Goal: Transaction & Acquisition: Purchase product/service

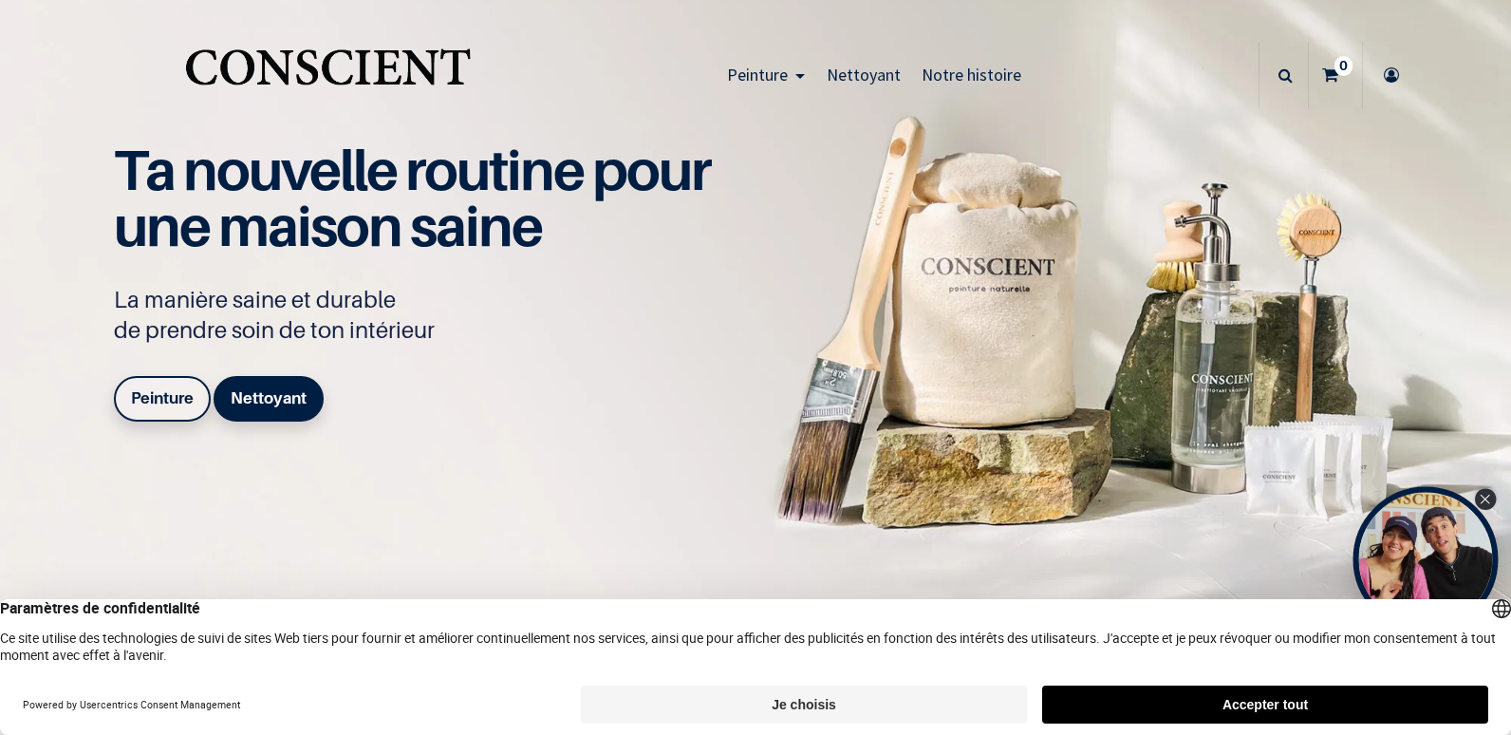
click at [1485, 497] on icon "Close Tolstoy widget" at bounding box center [1485, 499] width 10 height 9
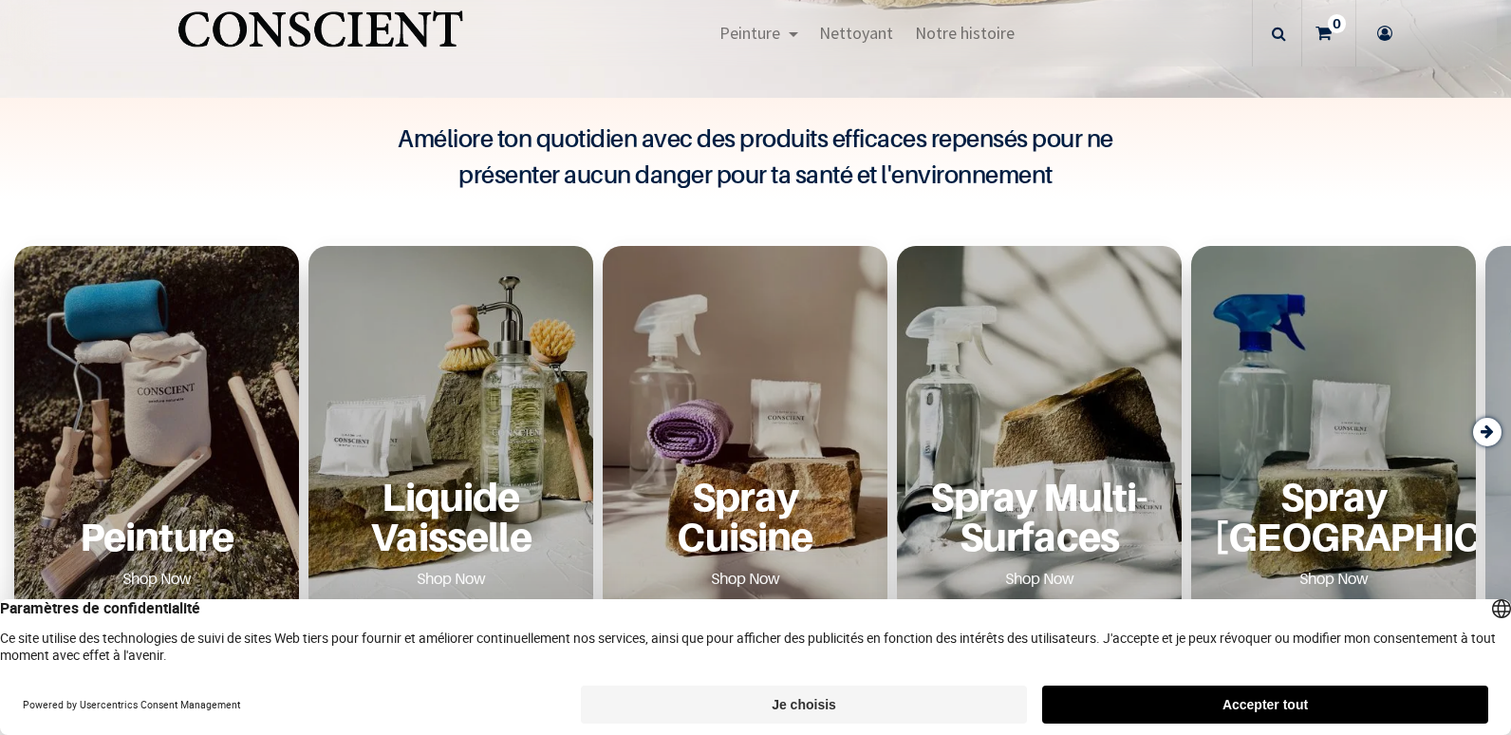
scroll to position [493, 0]
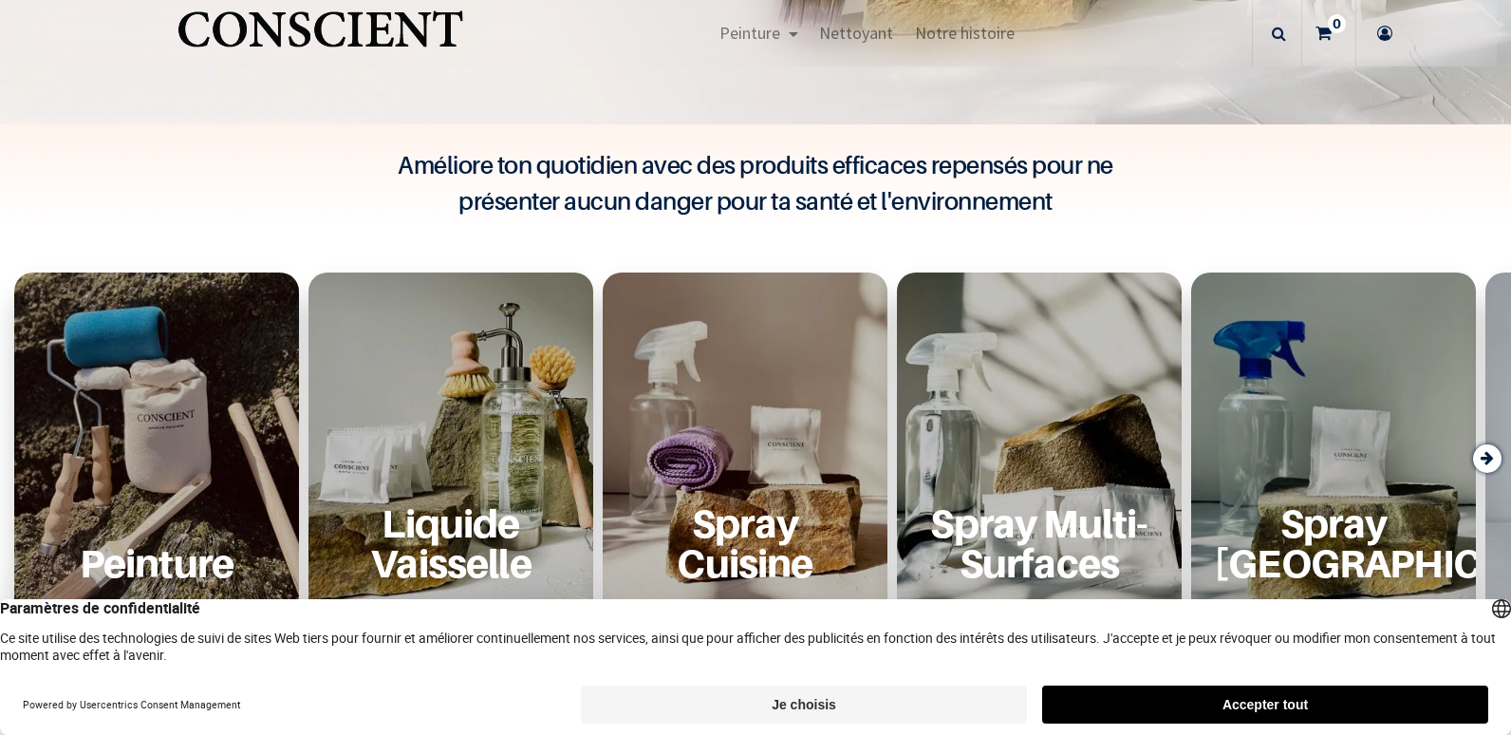
click at [172, 399] on div "Peinture Shop Now" at bounding box center [156, 457] width 285 height 370
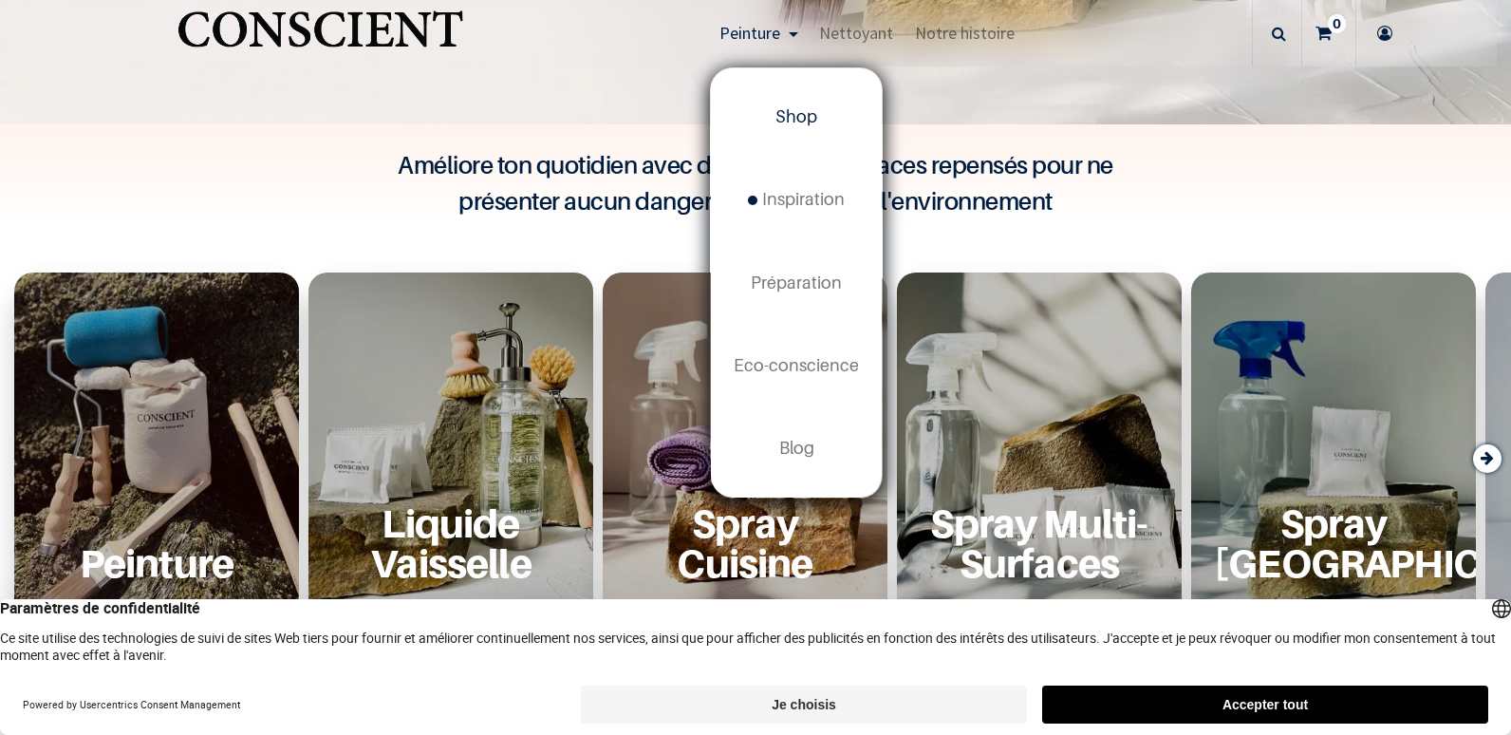
click at [803, 113] on span "Shop" at bounding box center [797, 116] width 42 height 20
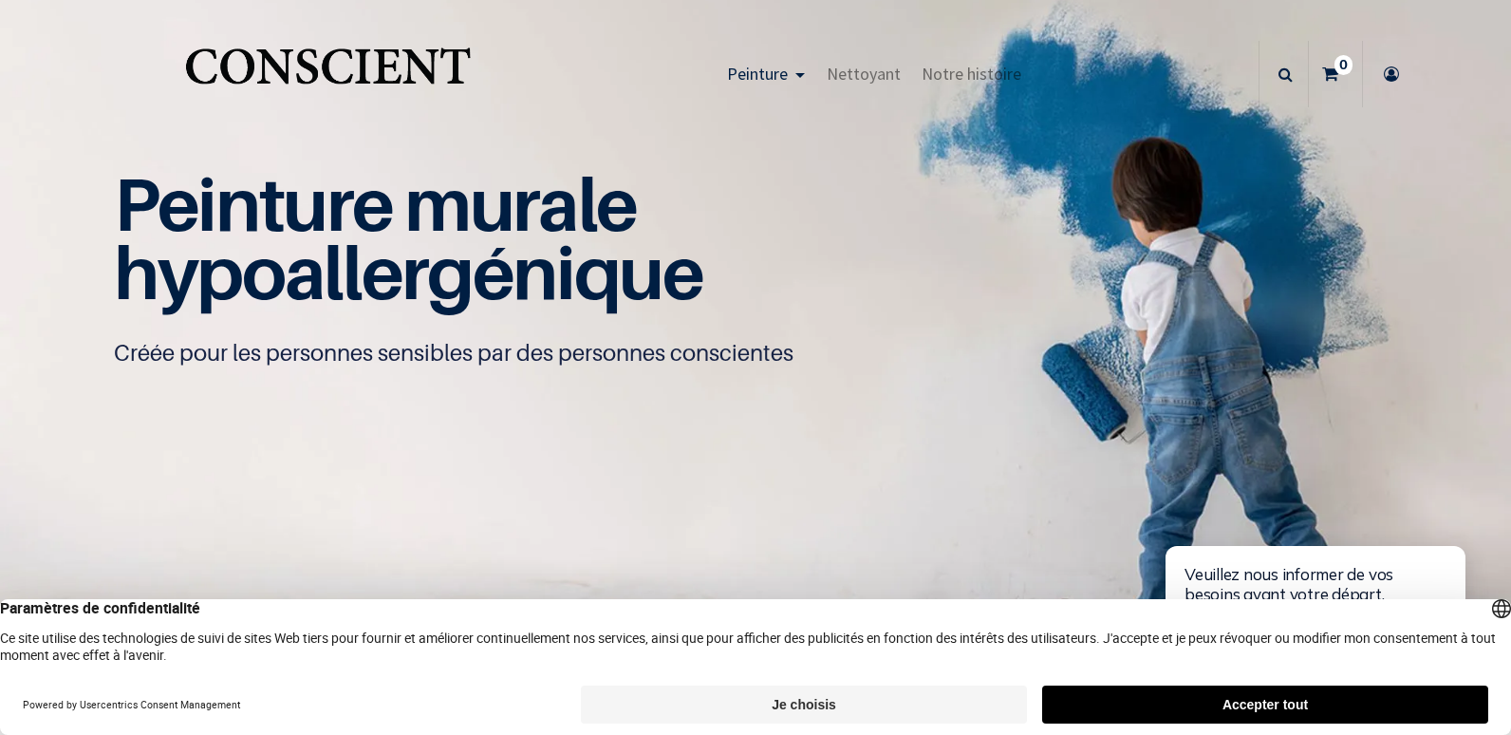
click at [921, 225] on h1 "Peinture murale hypoallergénique" at bounding box center [756, 239] width 1284 height 137
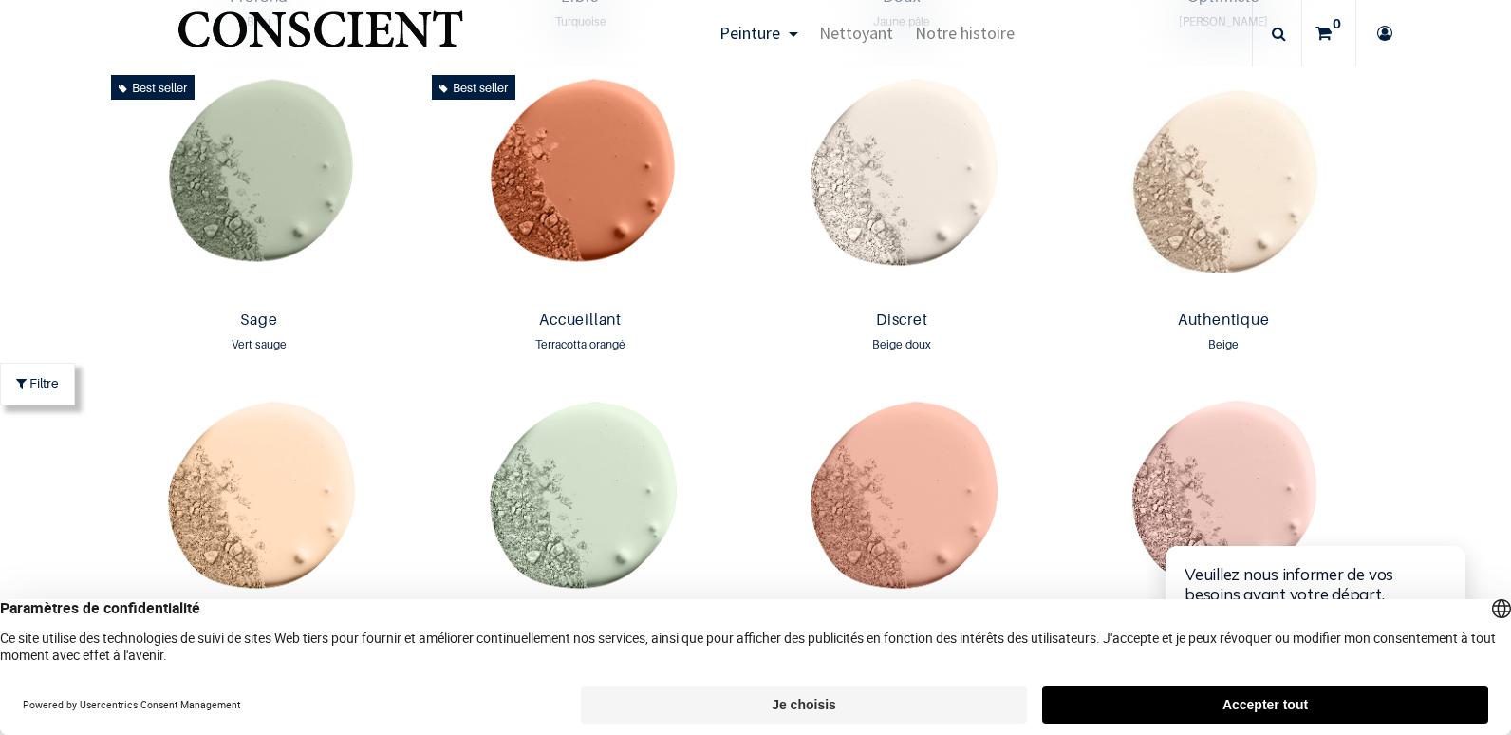
scroll to position [1604, 0]
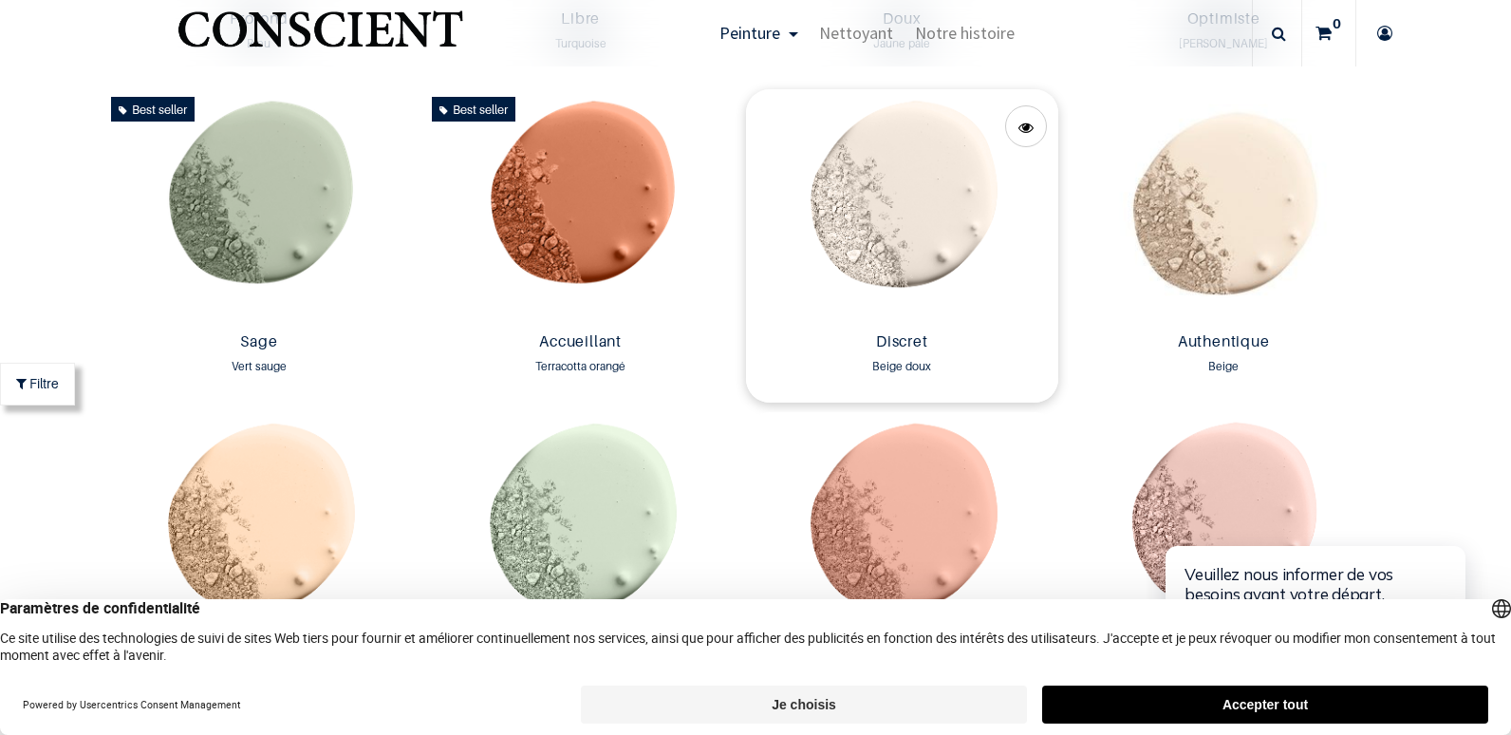
click at [927, 186] on img at bounding box center [902, 206] width 312 height 235
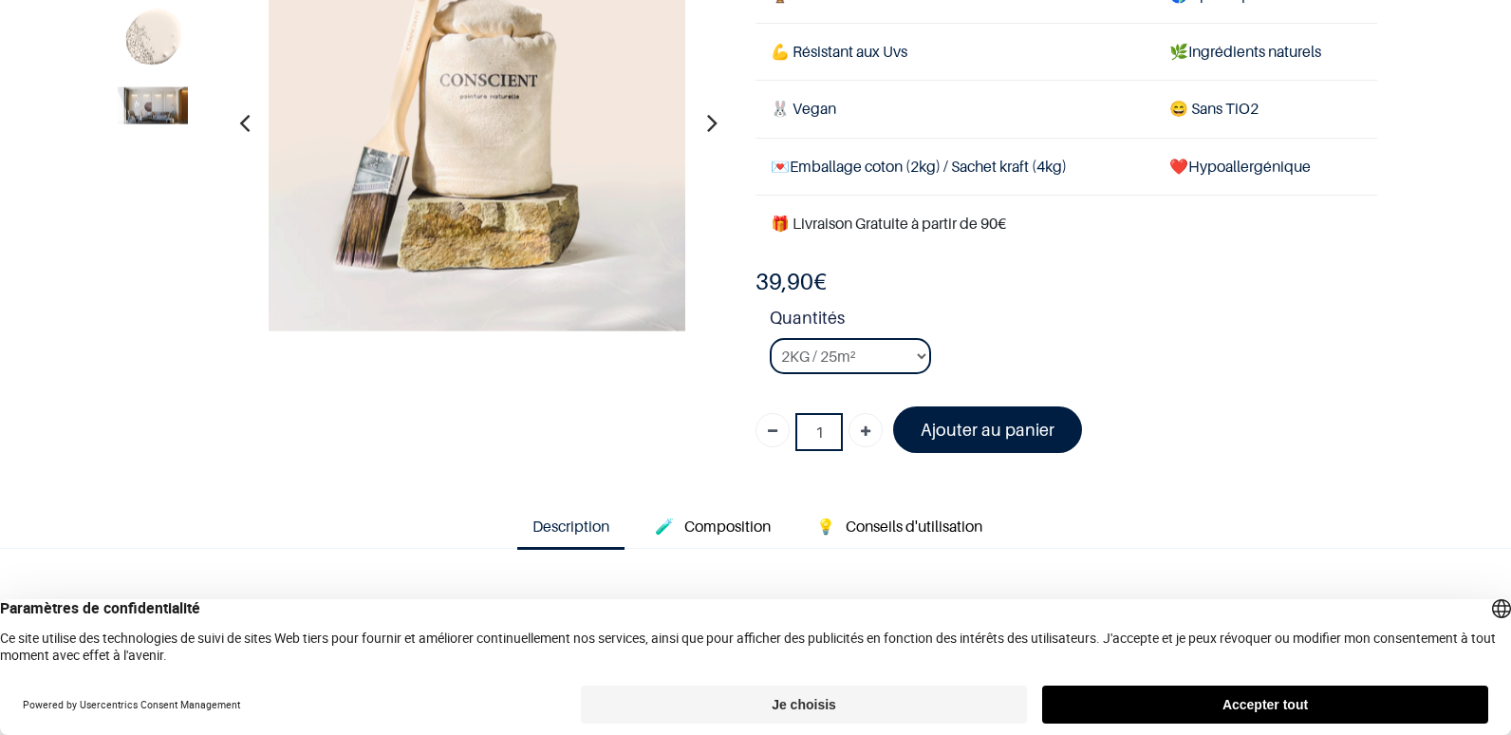
scroll to position [173, 0]
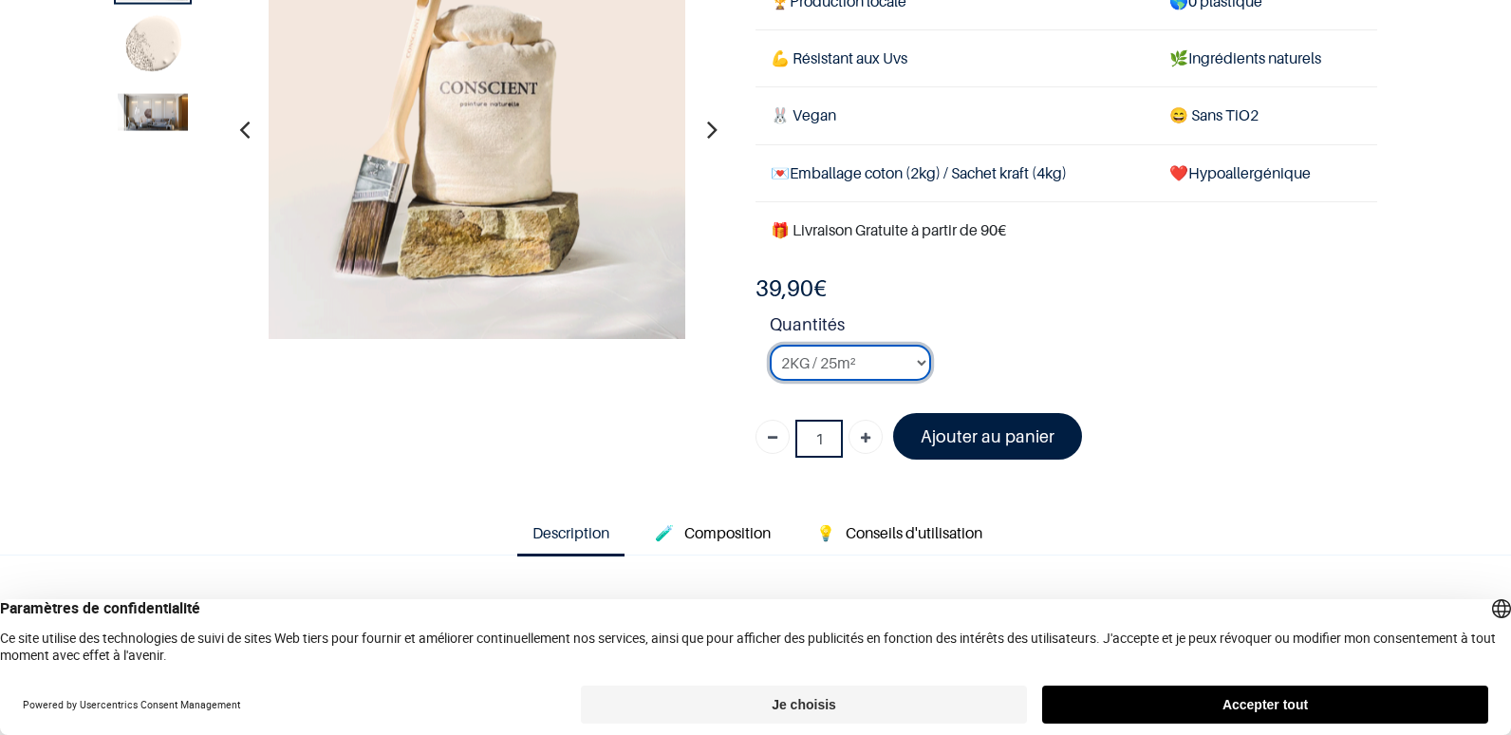
click at [891, 363] on select "2KG / 25m² 4KG / 50m² 8KG / 100m² Testeur" at bounding box center [850, 363] width 161 height 36
select select "23"
click at [770, 345] on select "2KG / 25m² 4KG / 50m² 8KG / 100m² Testeur" at bounding box center [850, 363] width 161 height 36
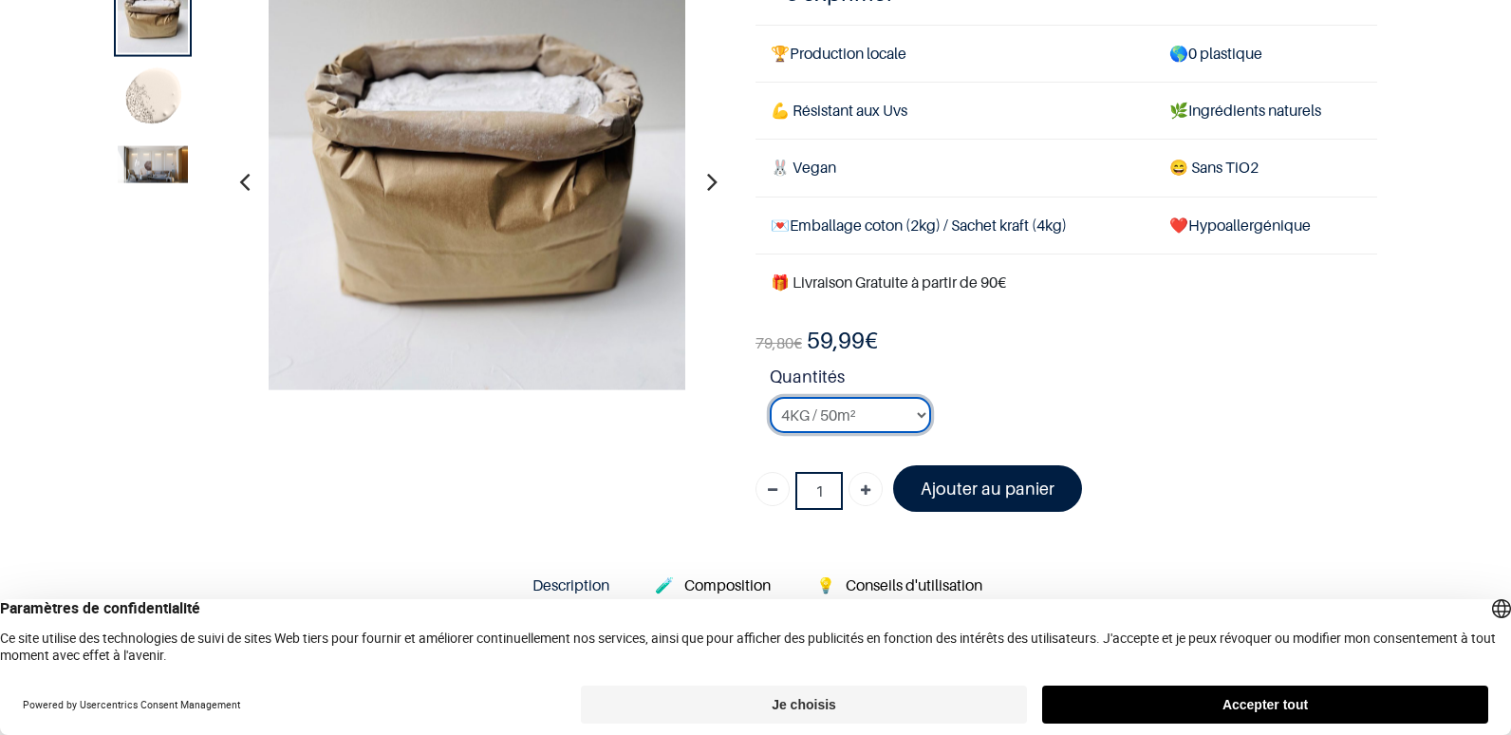
scroll to position [114, 0]
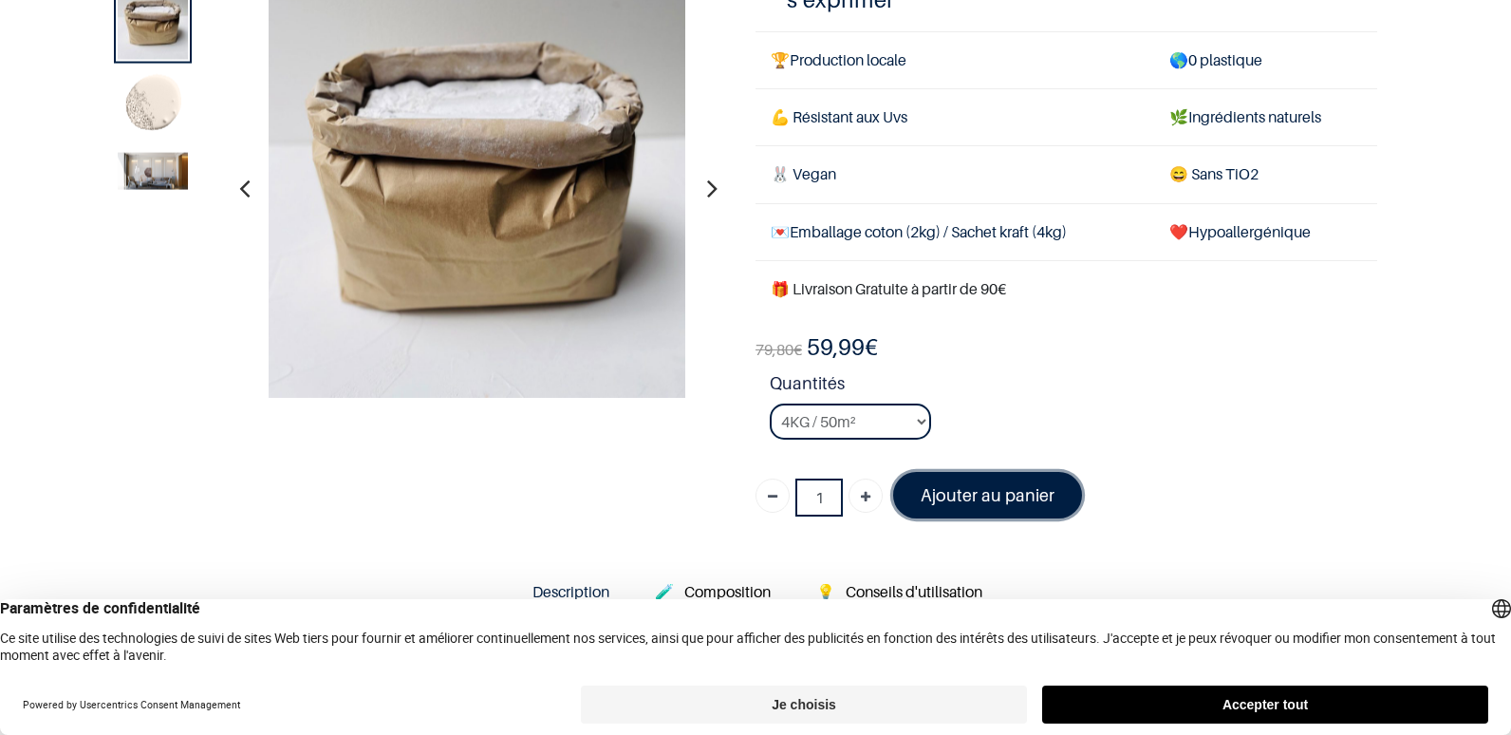
click at [979, 499] on font "Ajouter au panier" at bounding box center [988, 495] width 134 height 20
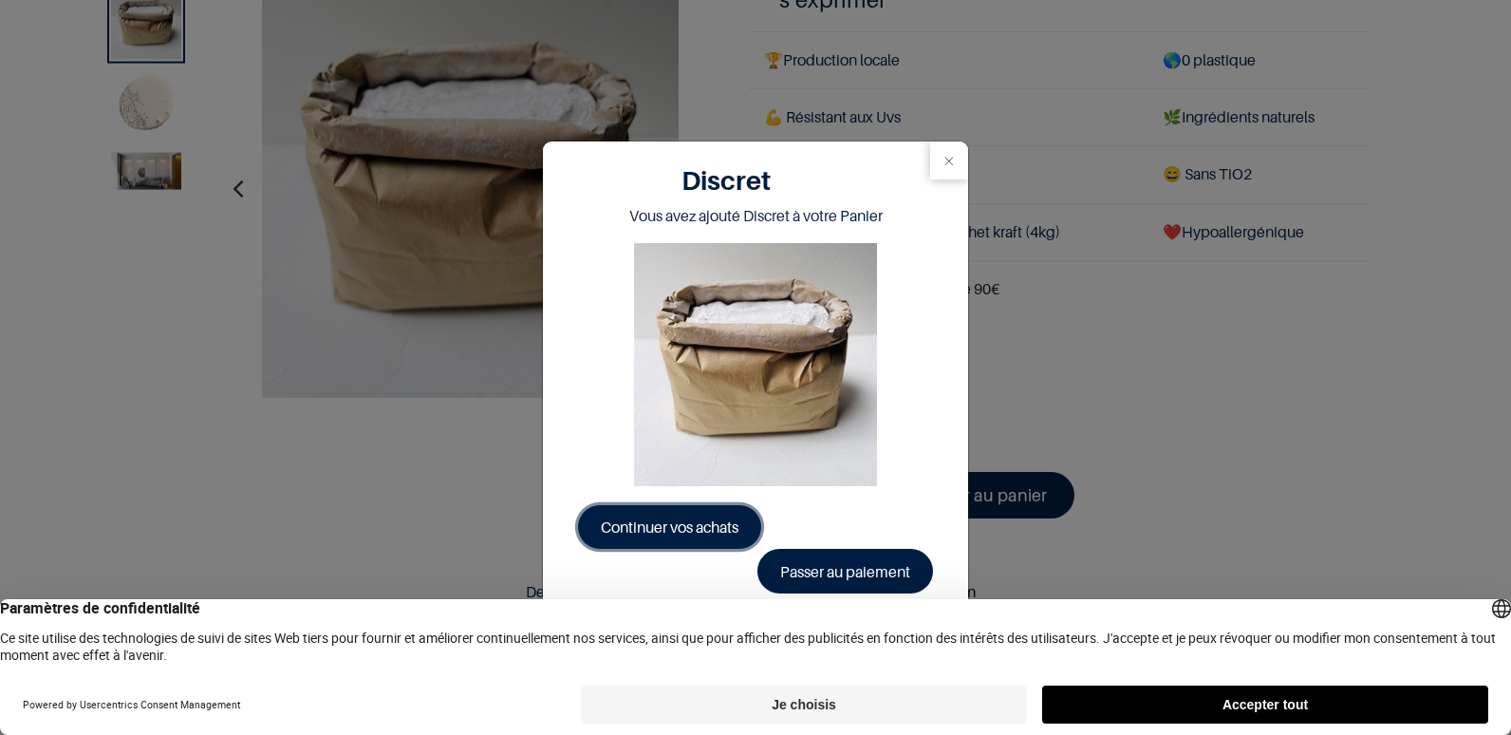
click at [700, 532] on span "Continuer vos achats" at bounding box center [670, 526] width 138 height 19
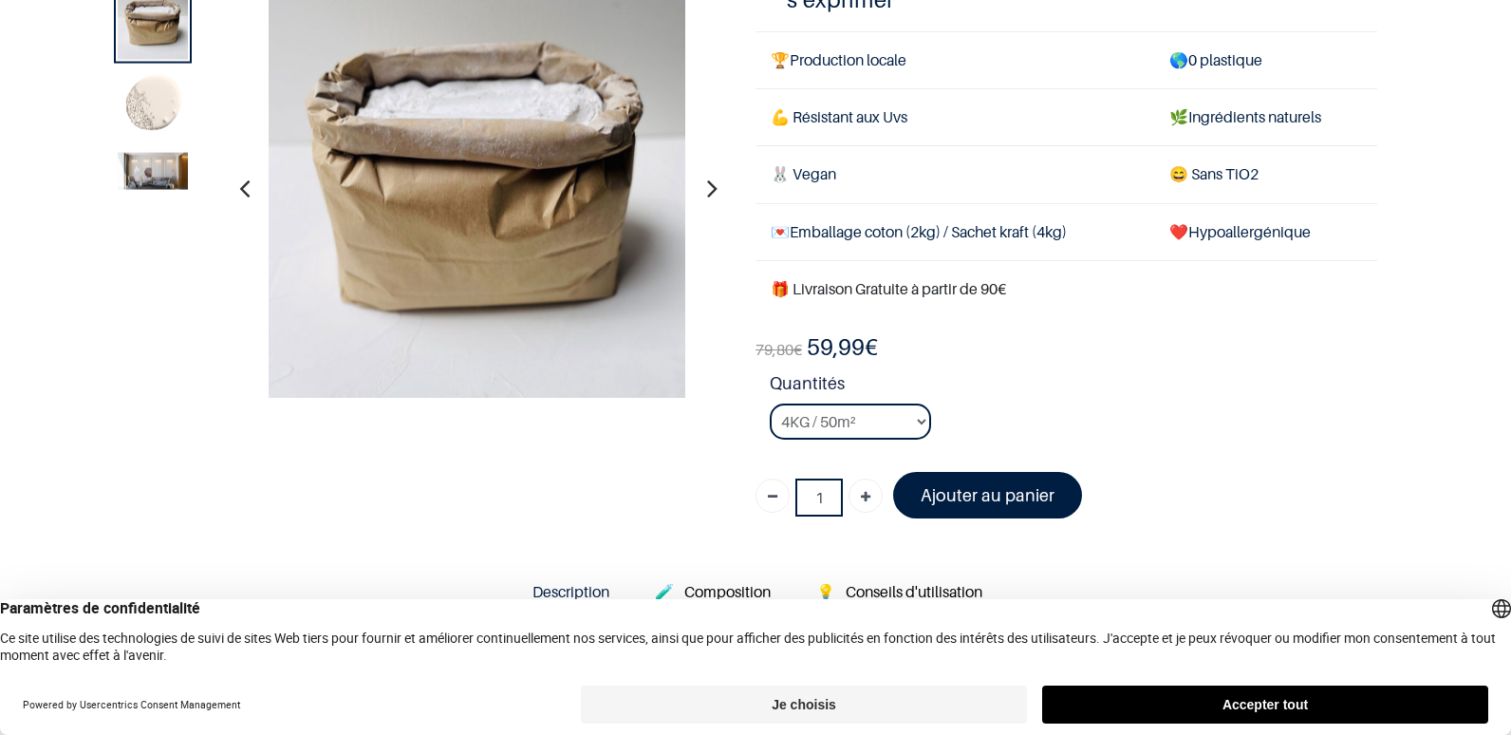
scroll to position [0, 0]
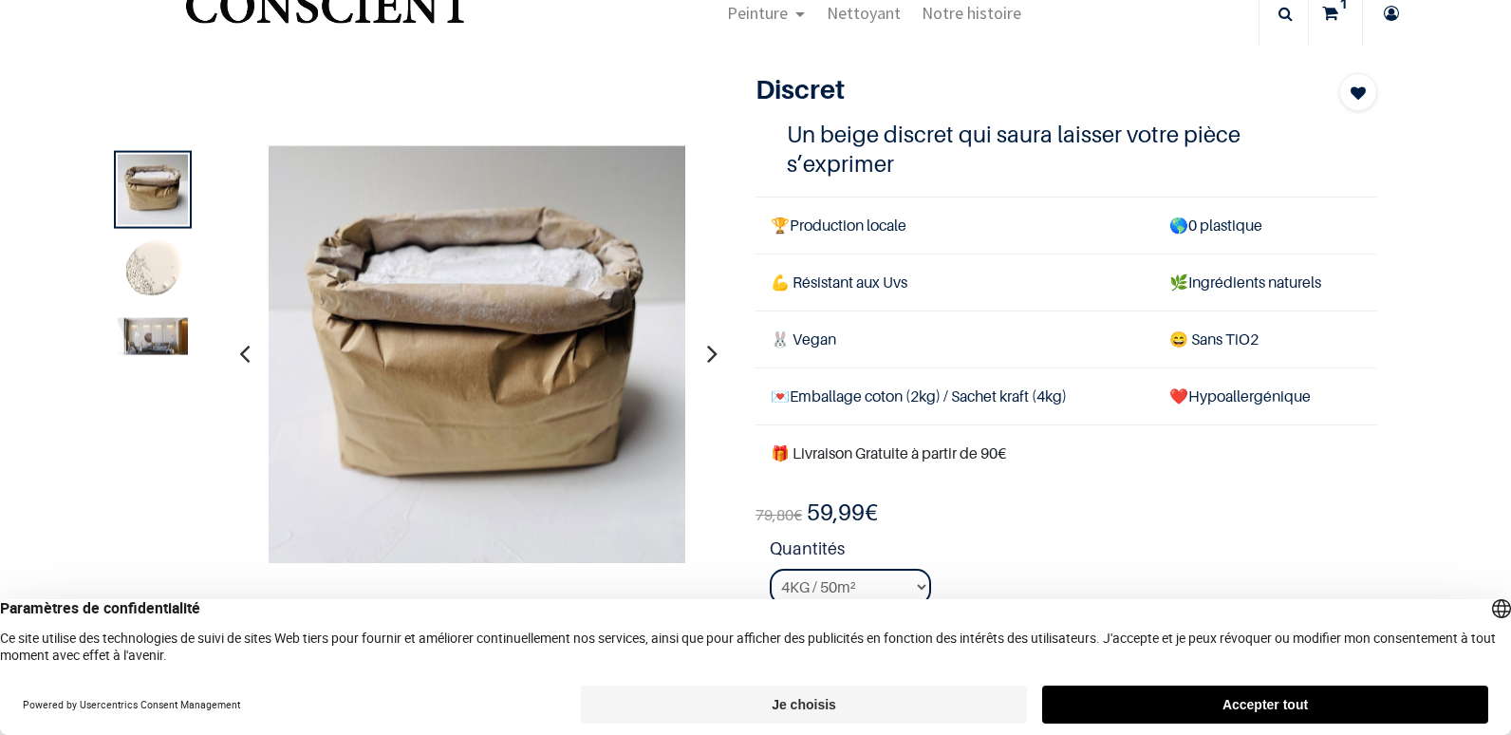
scroll to position [2, 0]
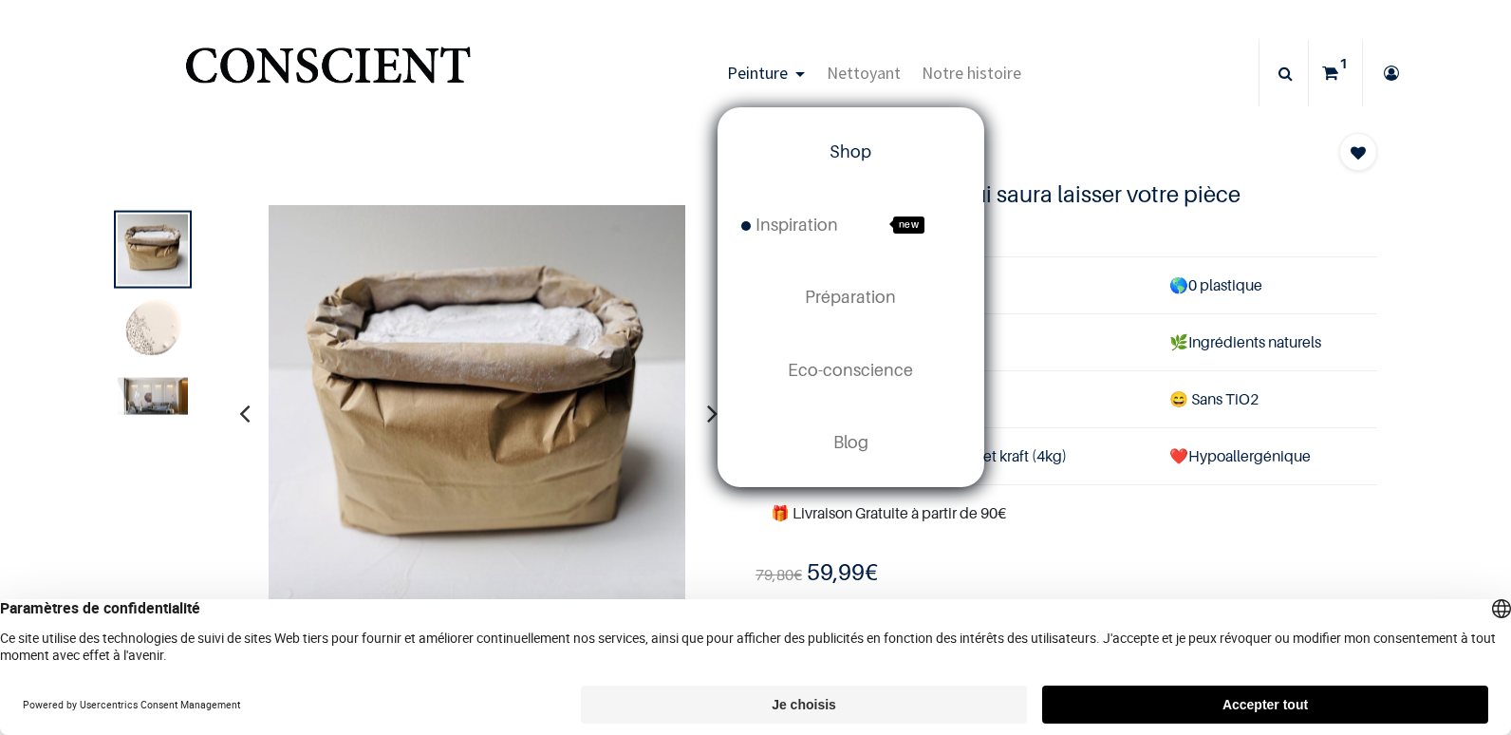
click at [855, 153] on span "Shop" at bounding box center [851, 151] width 42 height 20
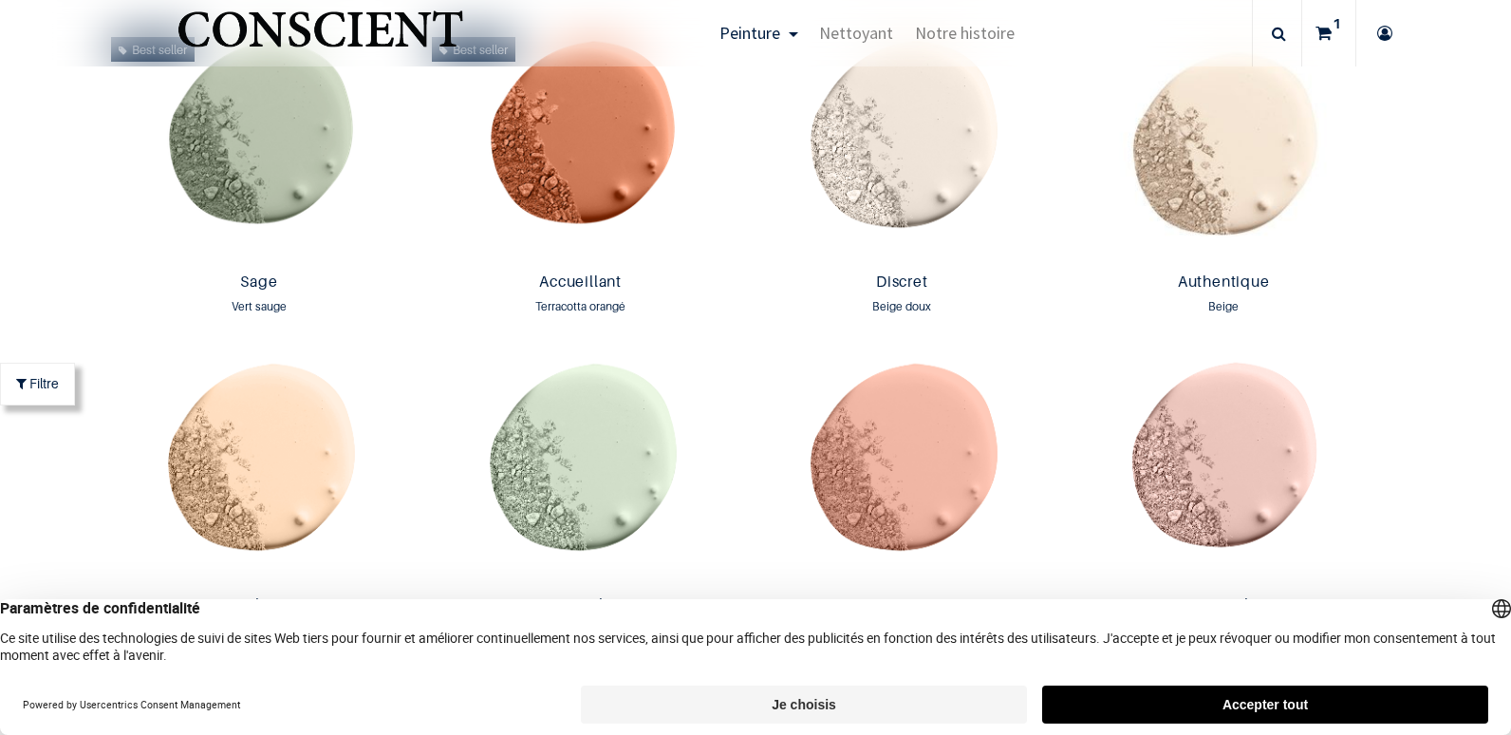
scroll to position [1631, 0]
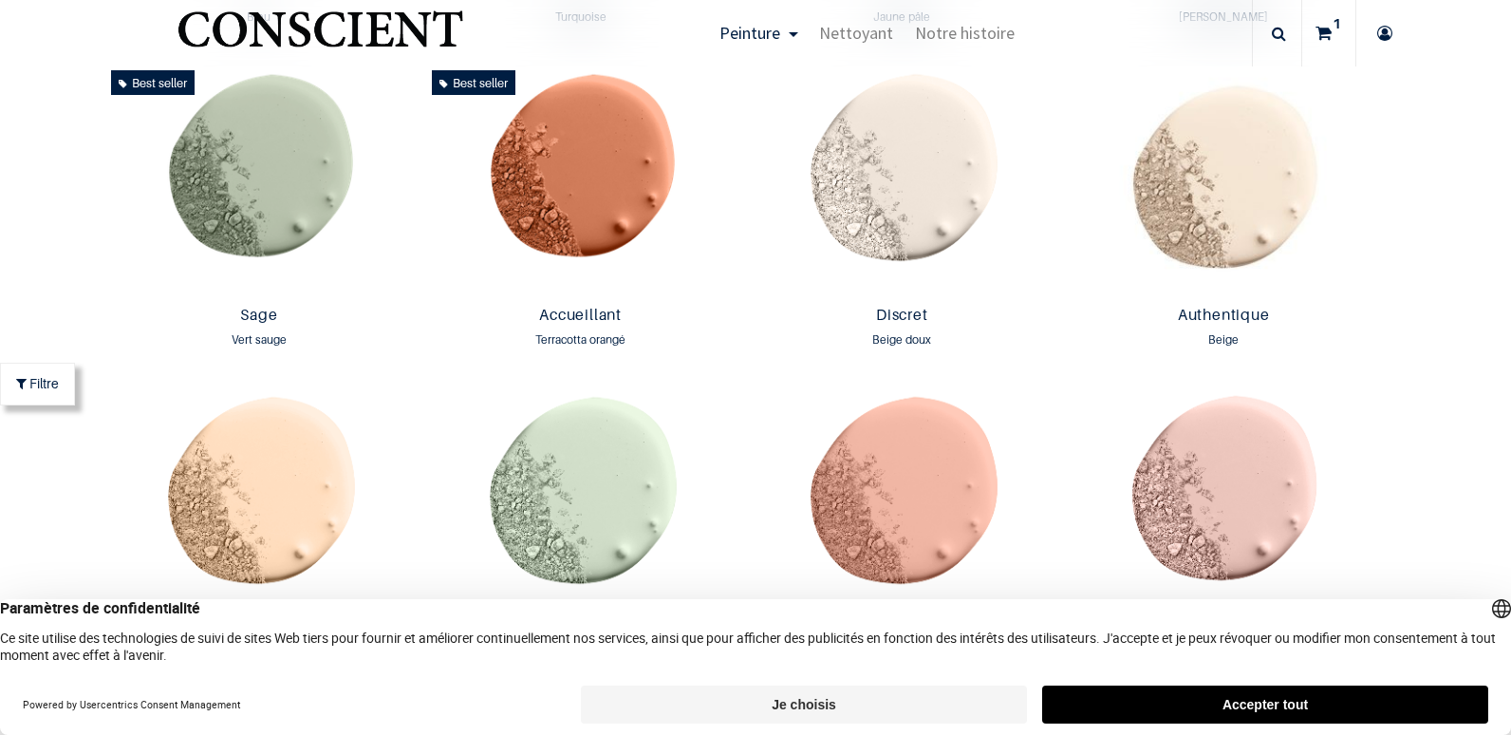
click at [1272, 697] on button "Accepter tout" at bounding box center [1265, 704] width 446 height 38
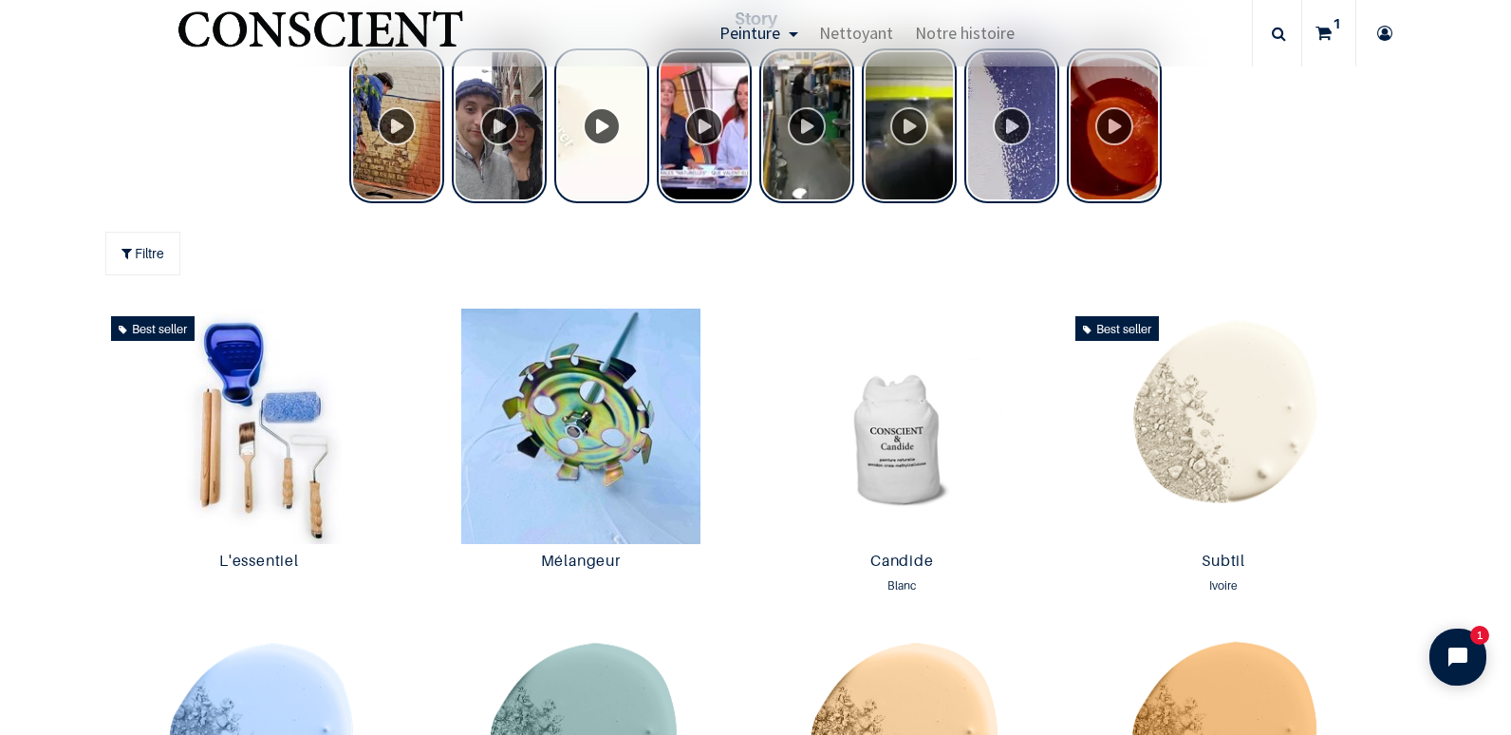
scroll to position [759, 0]
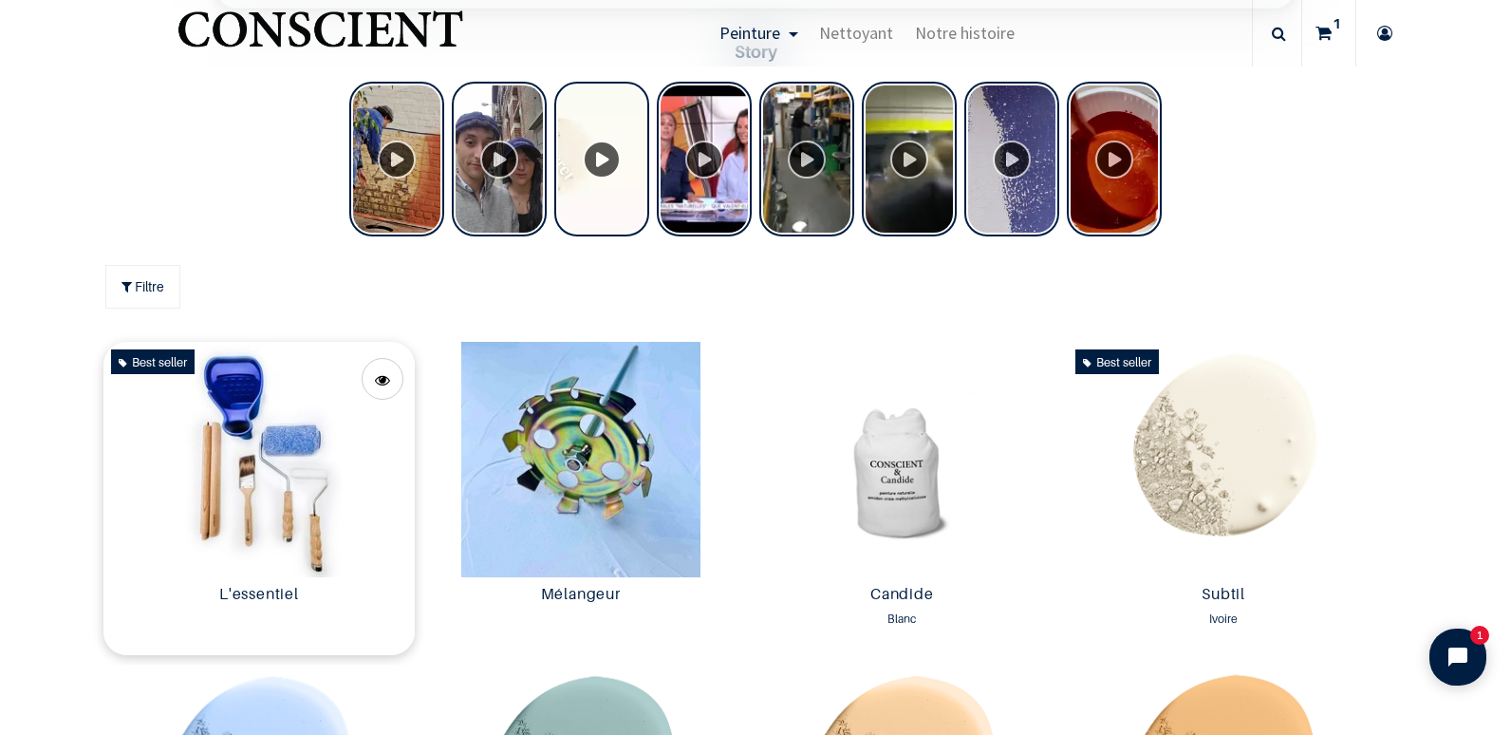
click at [235, 509] on img at bounding box center [259, 459] width 312 height 235
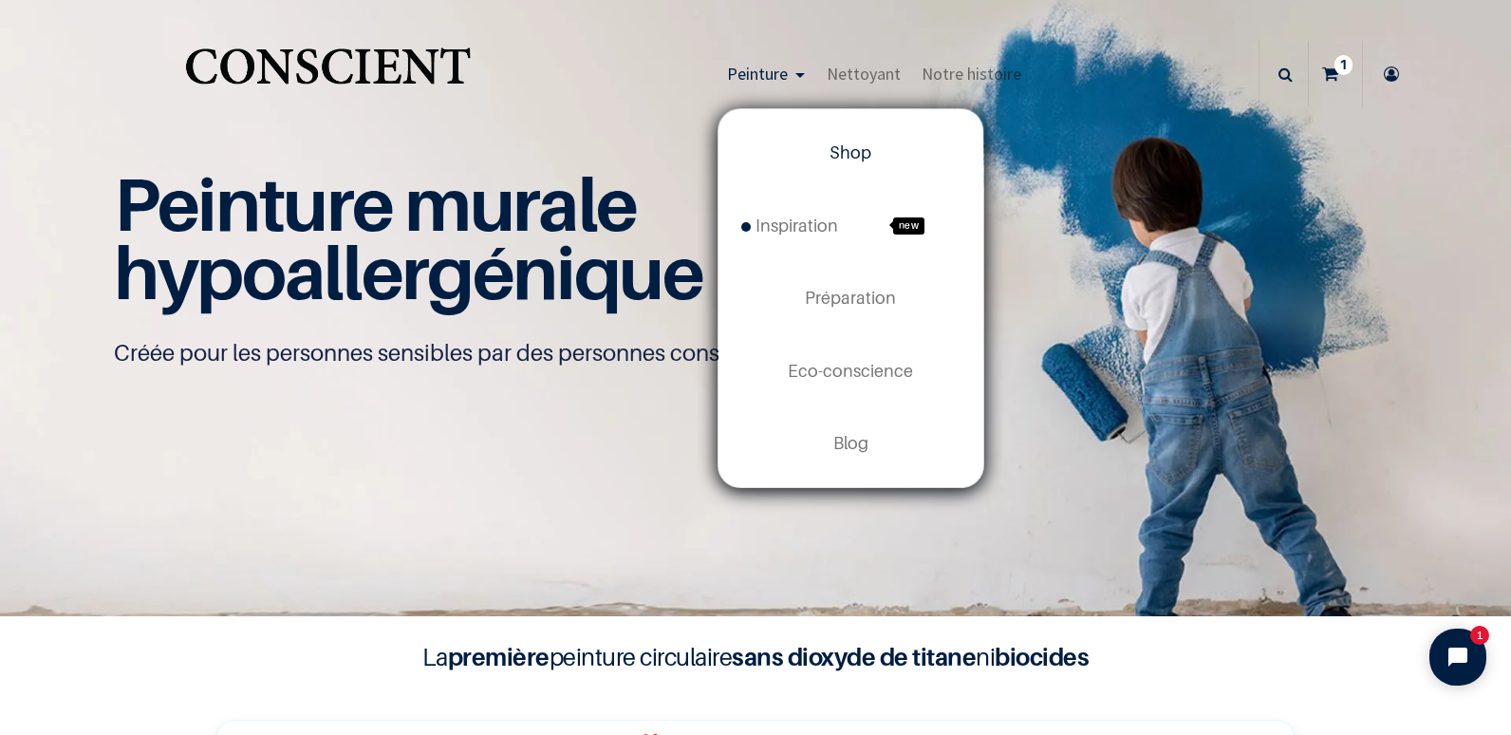
click at [844, 163] on link "Shop" at bounding box center [851, 153] width 265 height 72
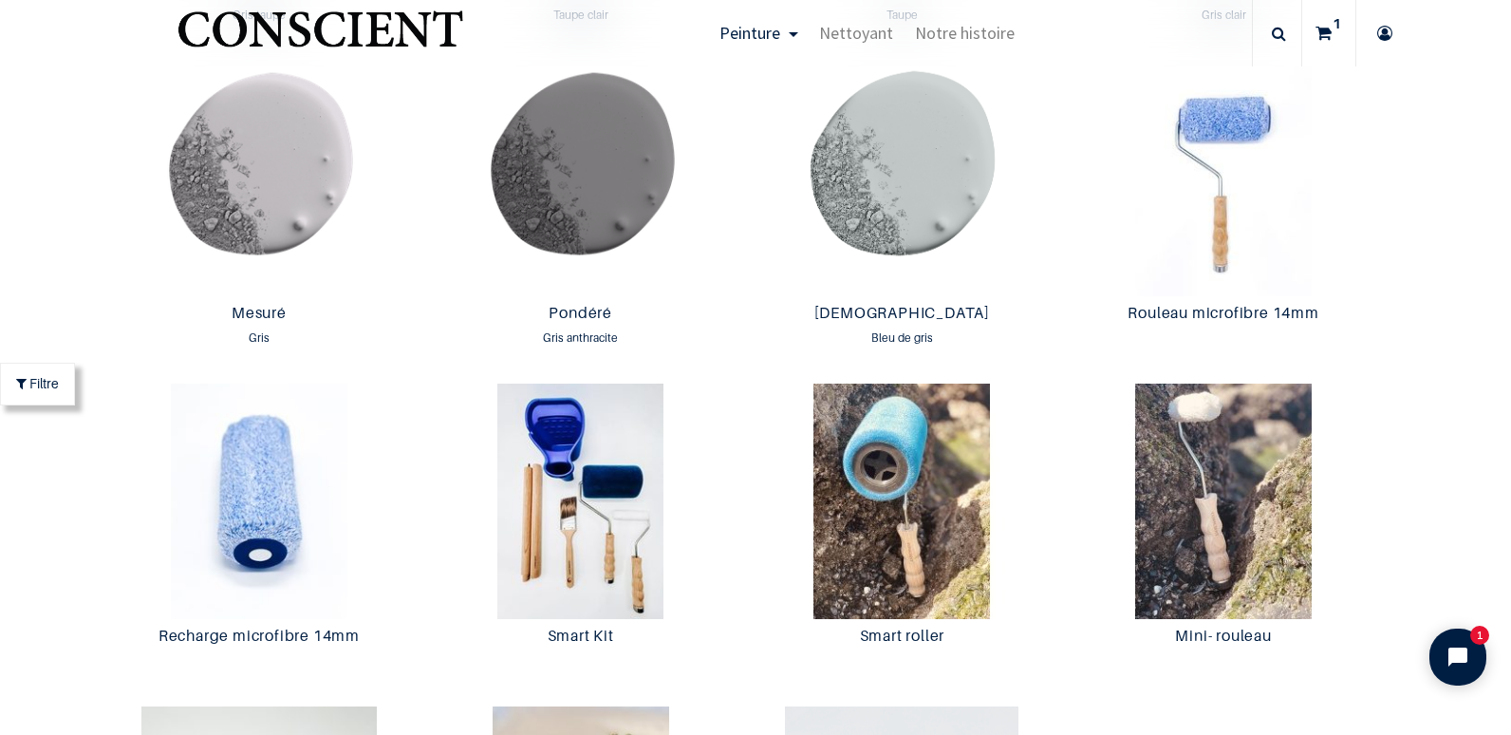
scroll to position [3258, 0]
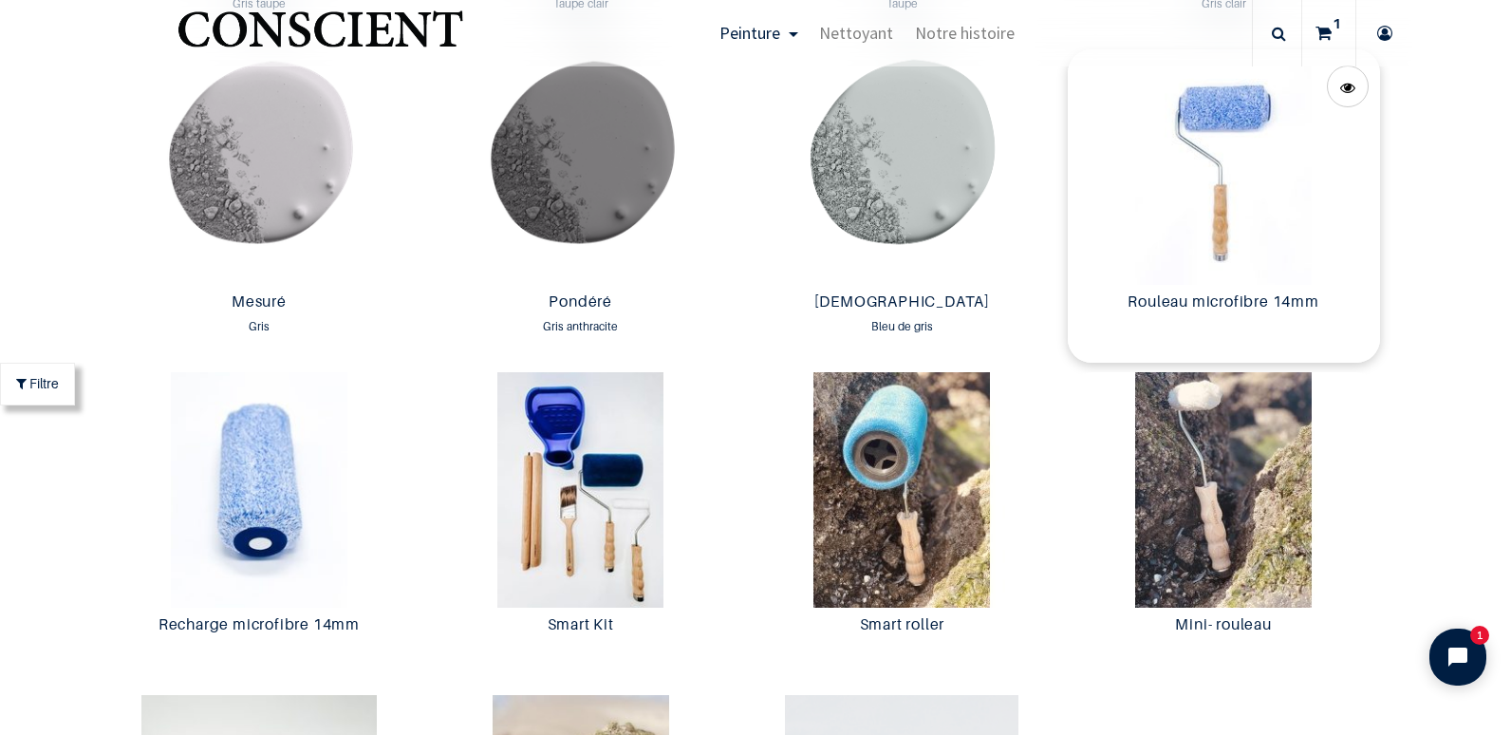
click at [1193, 224] on img at bounding box center [1224, 166] width 312 height 235
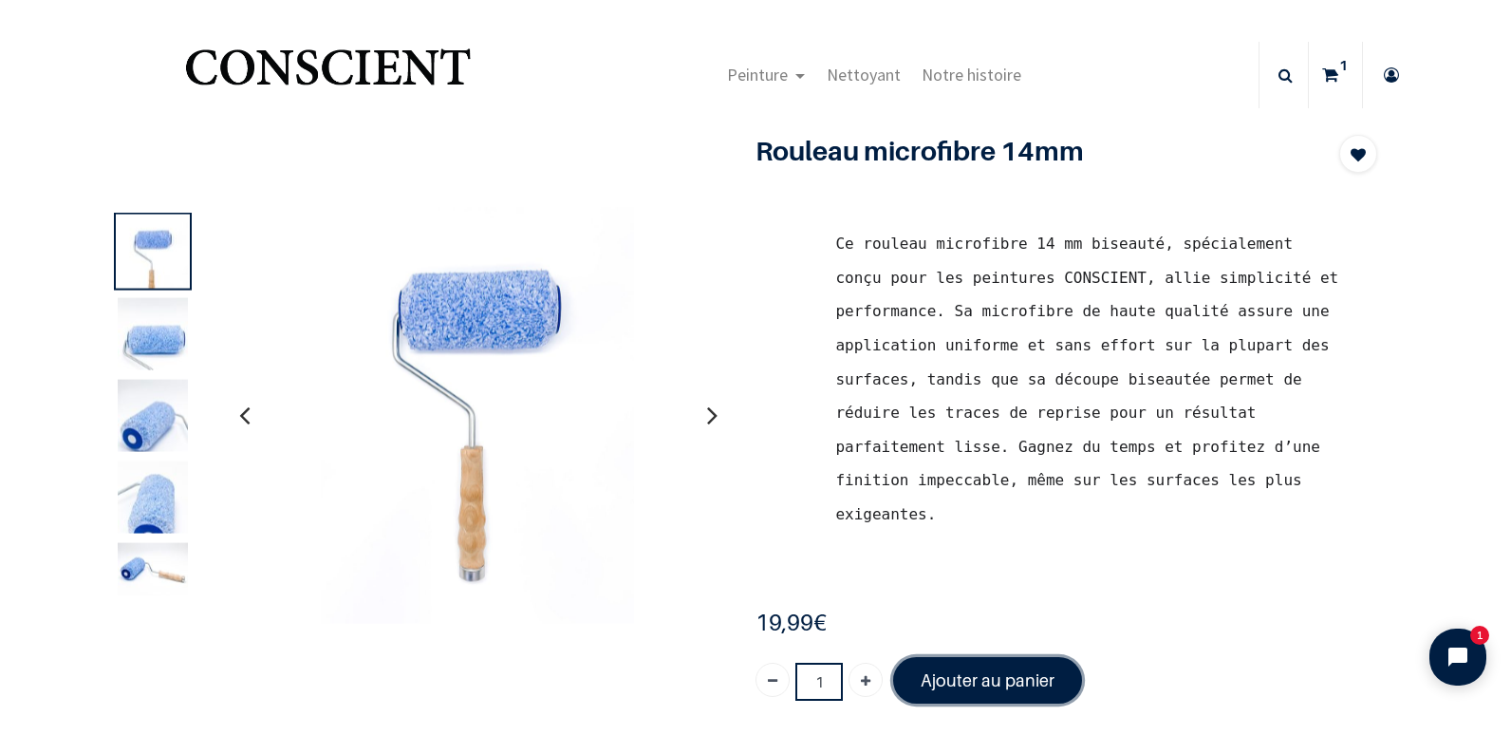
click at [958, 670] on font "Ajouter au panier" at bounding box center [988, 680] width 134 height 20
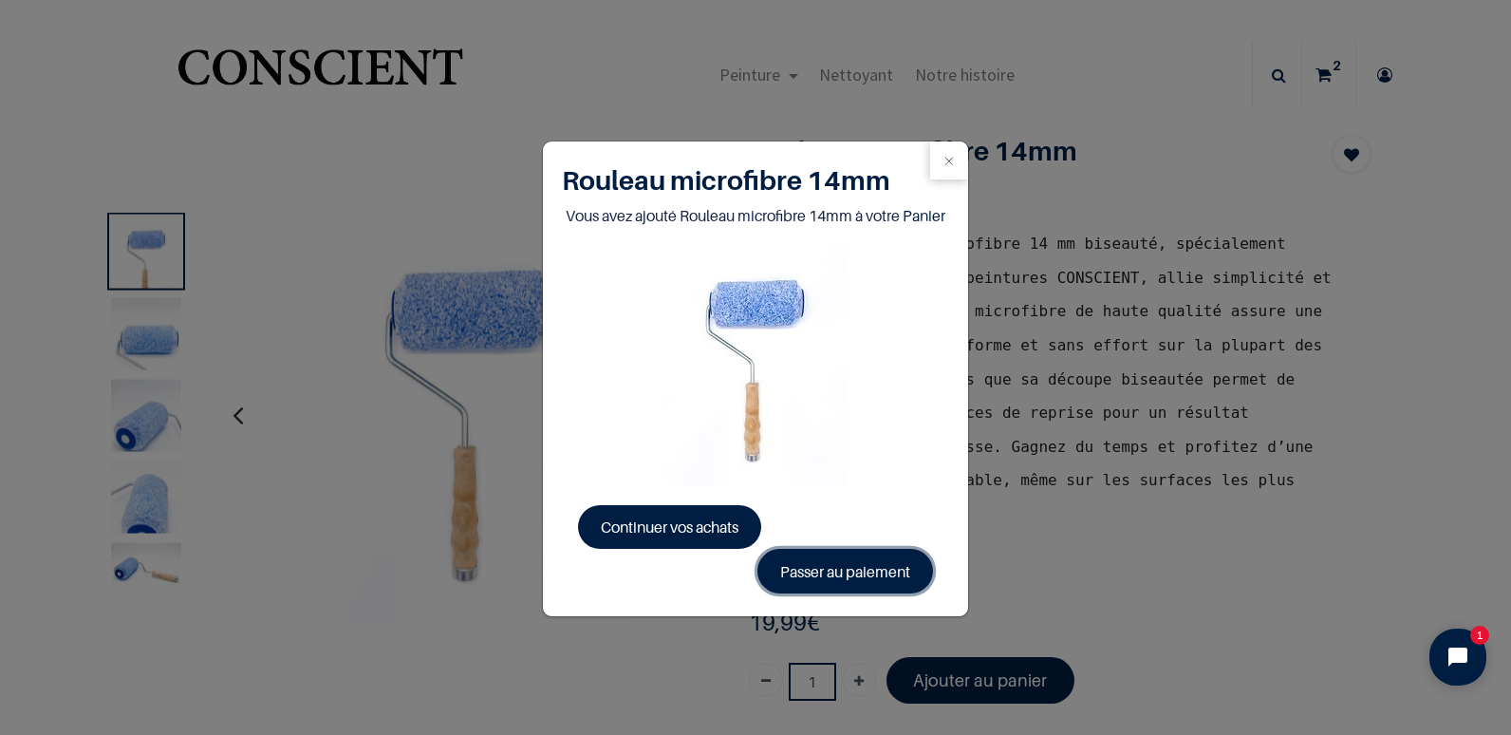
click at [805, 570] on link "Passer au paiement" at bounding box center [846, 571] width 176 height 44
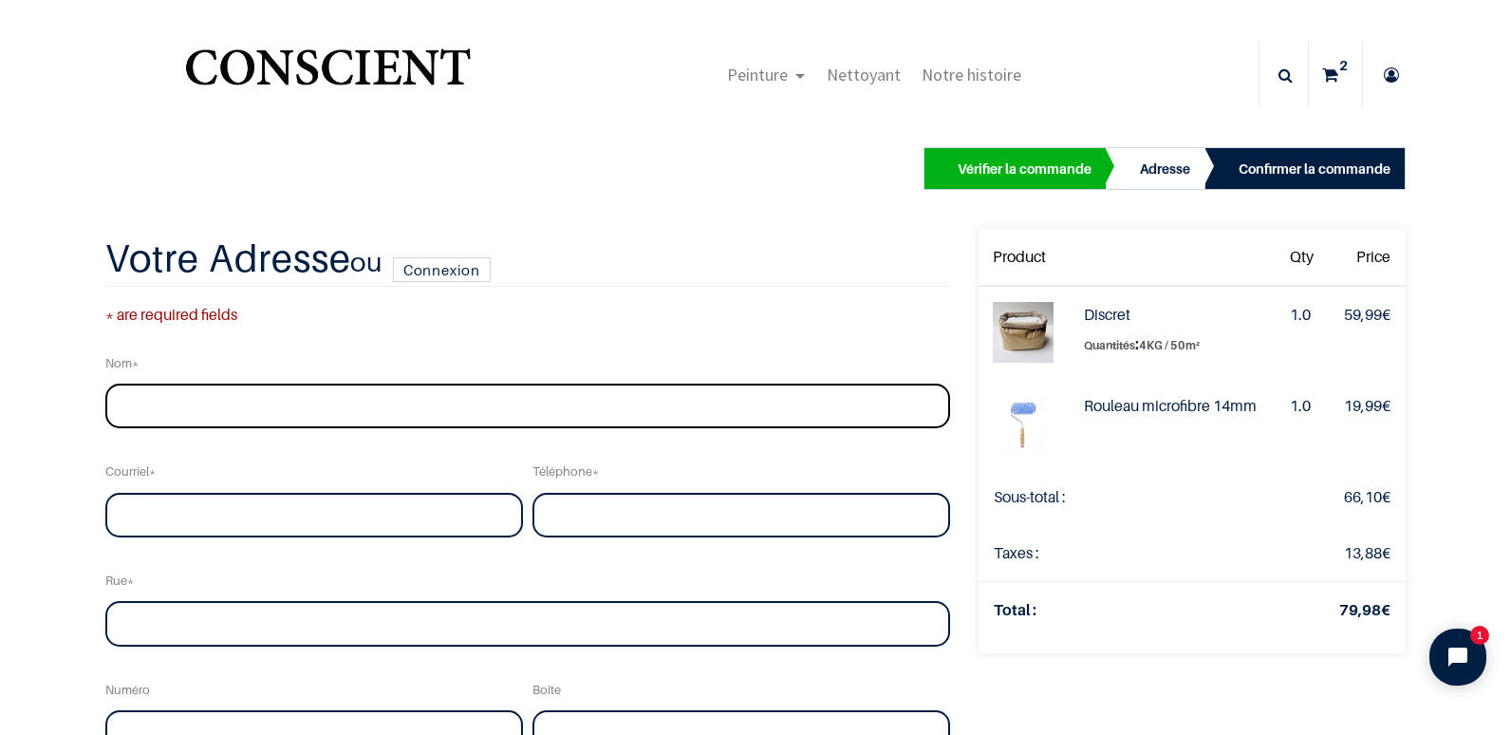
click at [499, 403] on input "text" at bounding box center [527, 407] width 845 height 46
type input "[PERSON_NAME]"
type input "[PERSON_NAME][EMAIL_ADDRESS][DOMAIN_NAME]"
type input "0632683675"
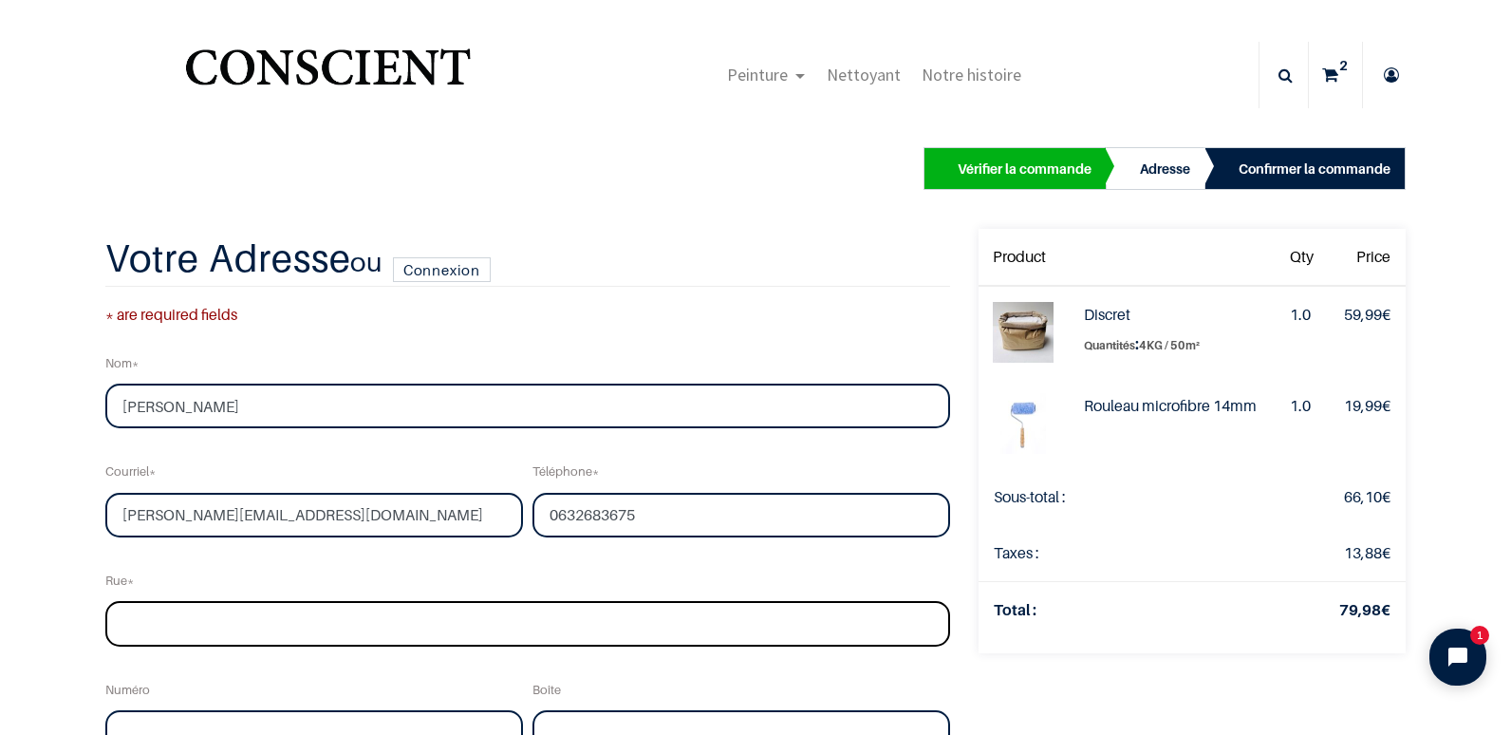
type input "[GEOGRAPHIC_DATA]"
type input "2"
type input "les ulmes"
type input "49700"
select select "75"
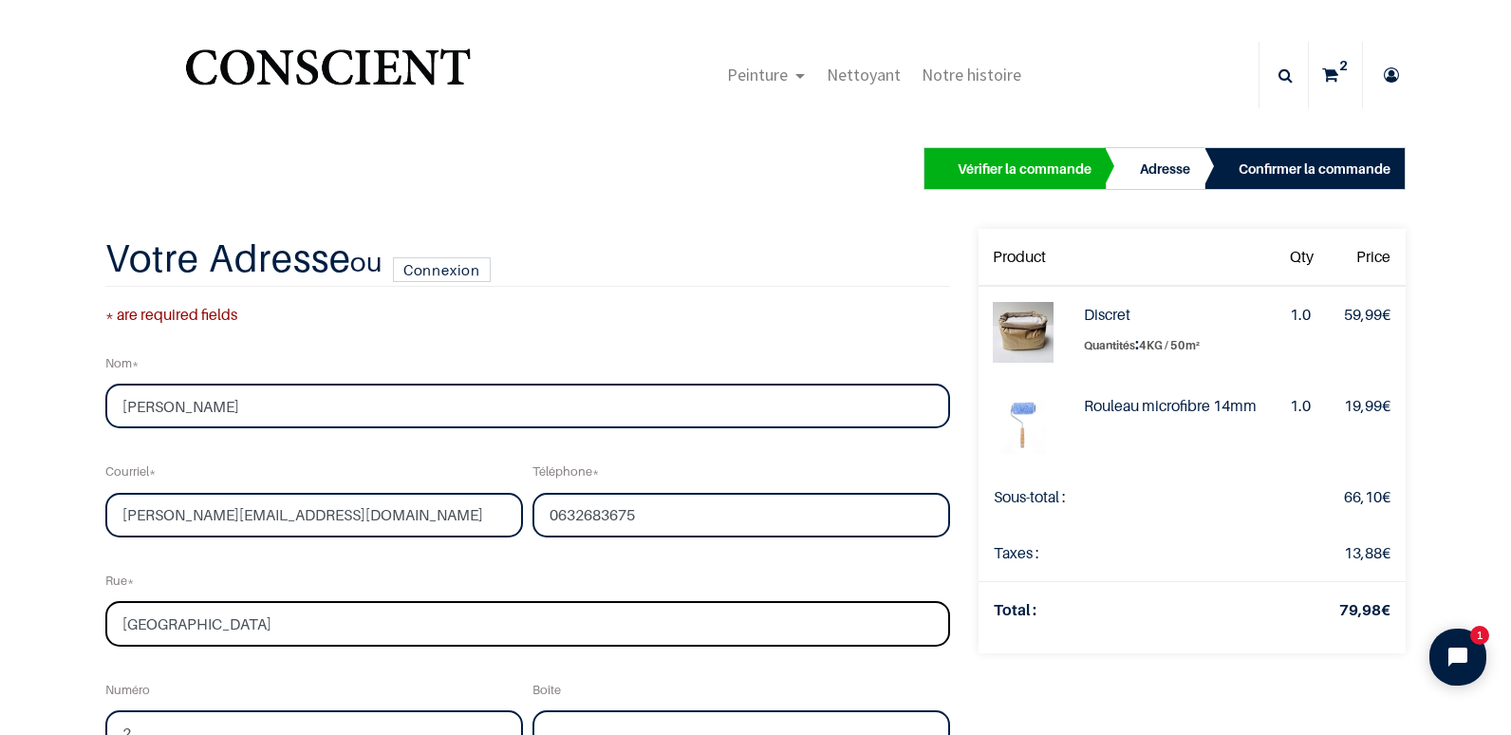
click at [117, 619] on input "rue du chemin vert" at bounding box center [527, 624] width 845 height 46
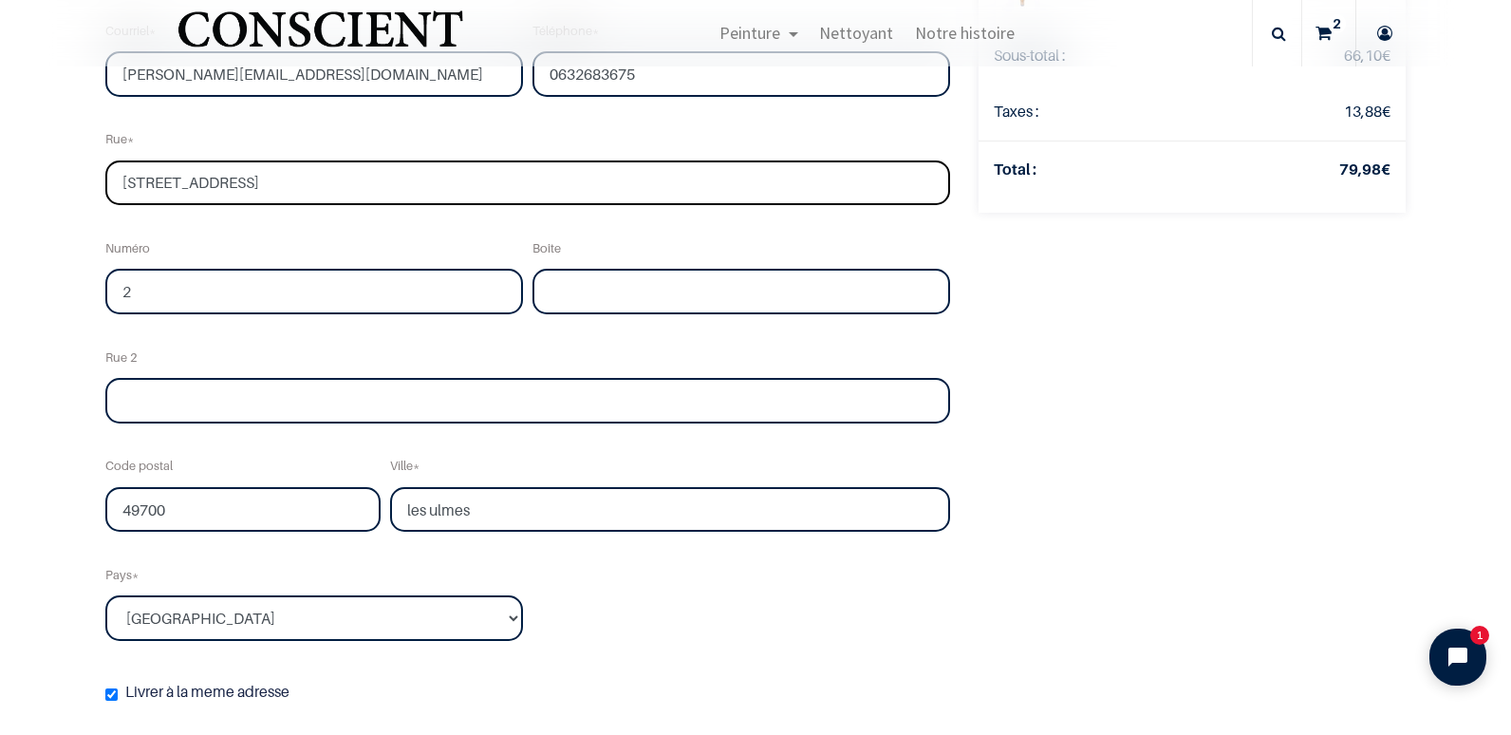
scroll to position [330, 0]
type input "rue du chemin vert"
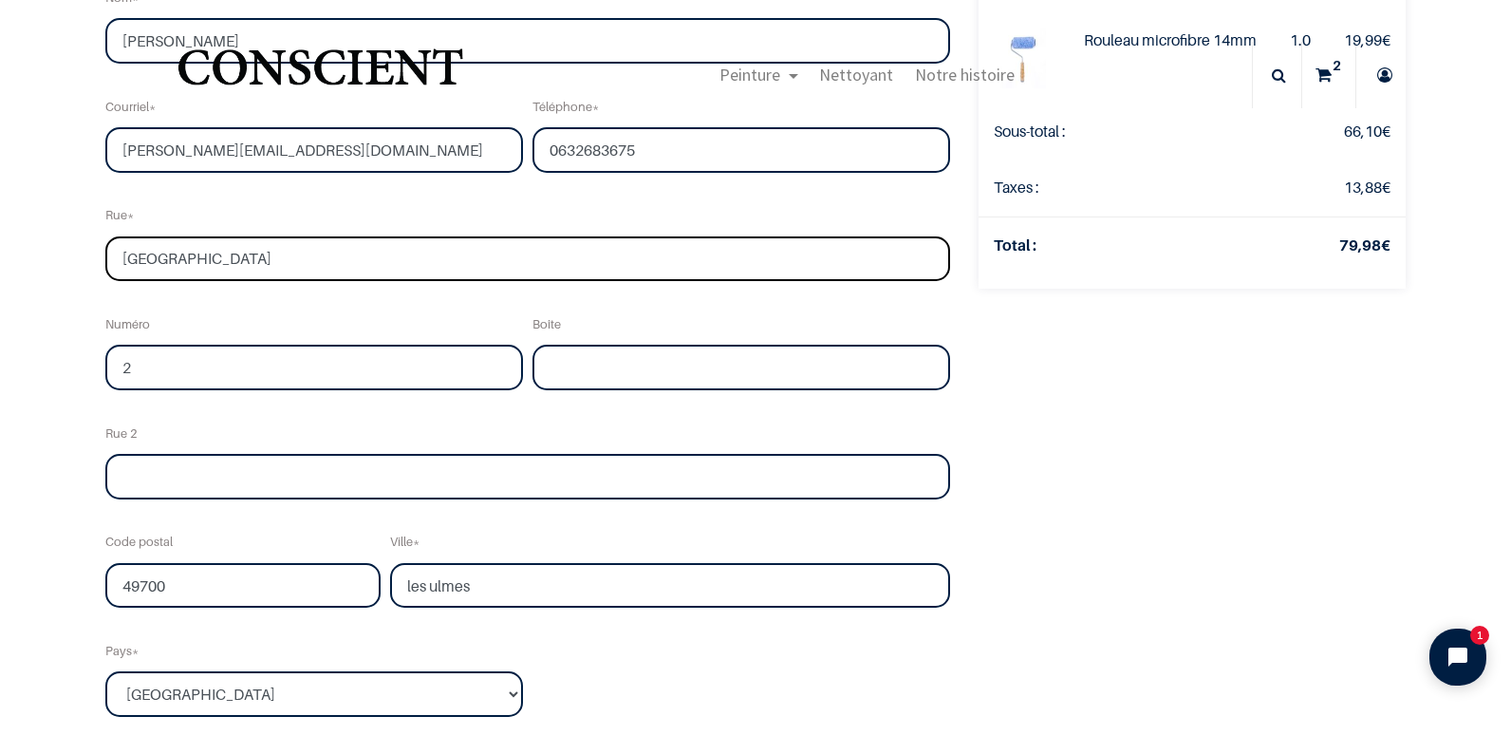
scroll to position [219, 0]
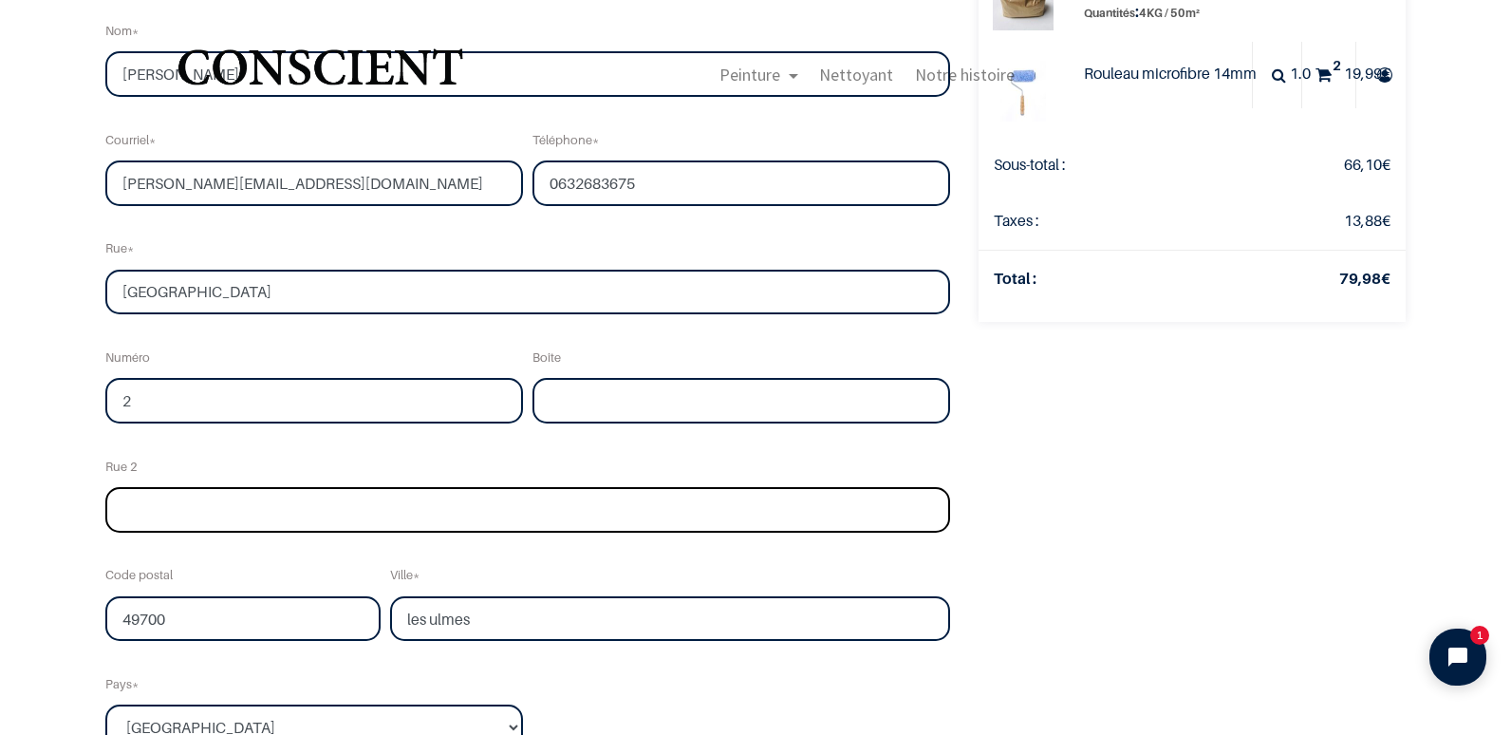
click at [483, 504] on input "text" at bounding box center [527, 510] width 845 height 46
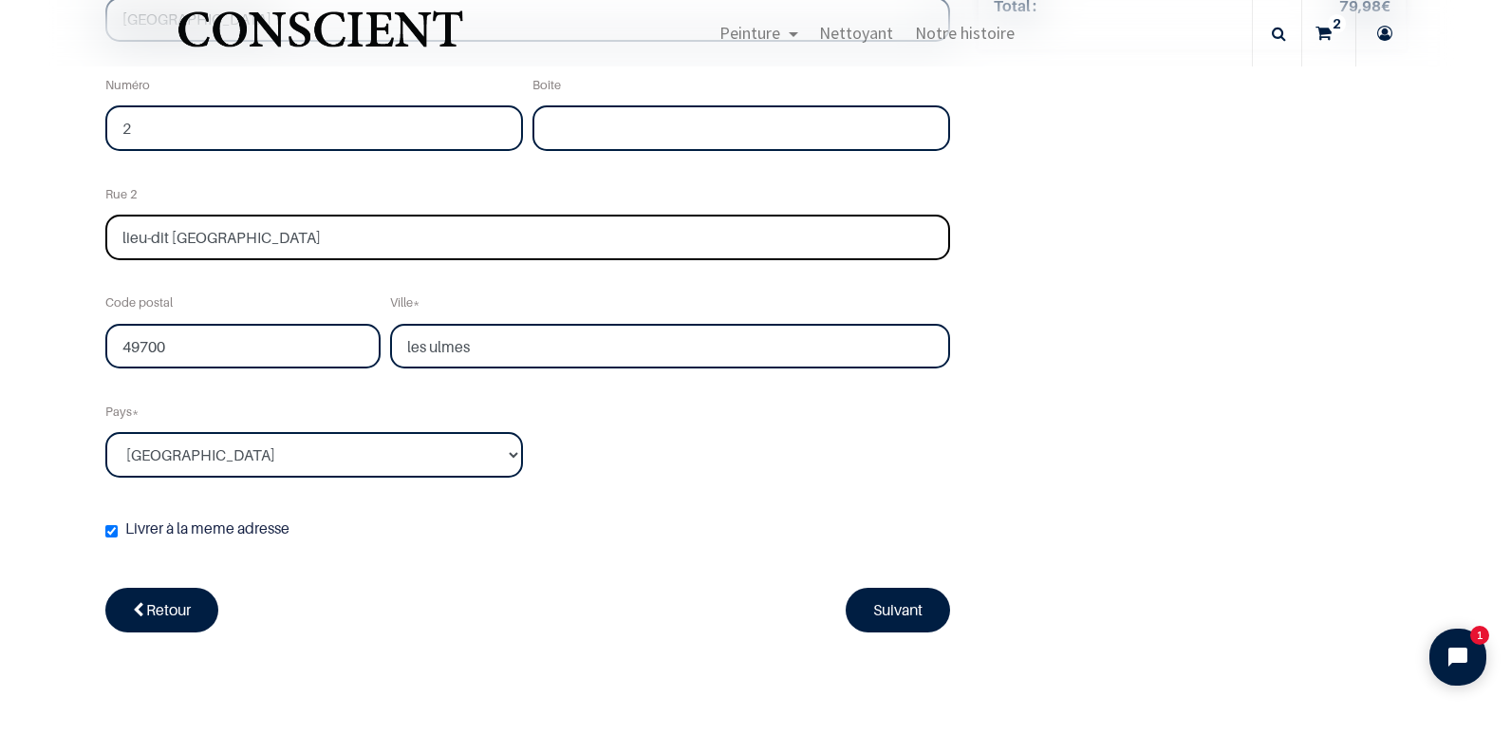
scroll to position [494, 0]
type input "lieu-dit moulin cassé"
click at [871, 613] on link "Suivant" at bounding box center [898, 608] width 104 height 44
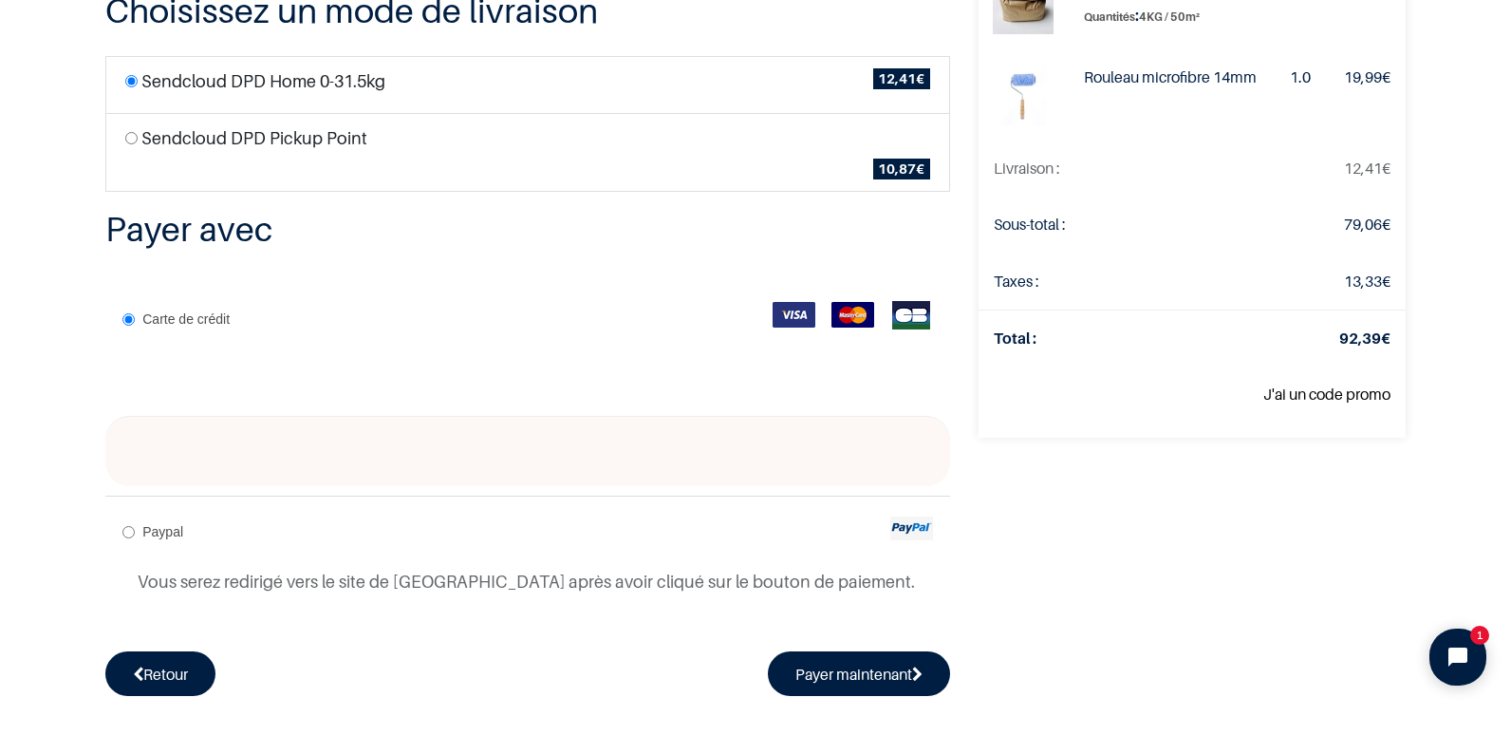
scroll to position [259, 0]
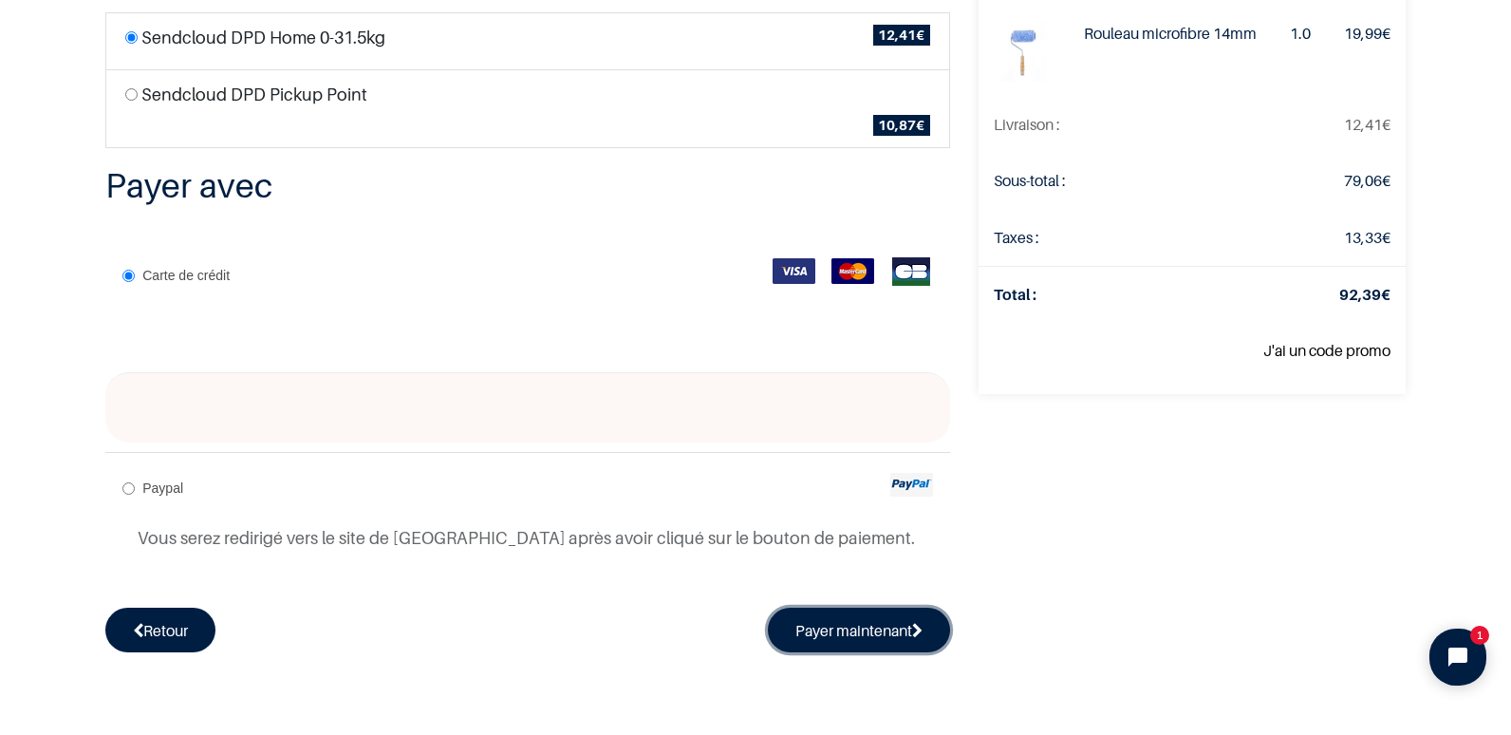
click at [834, 637] on button "Payer maintenant" at bounding box center [859, 630] width 182 height 44
radio input "true"
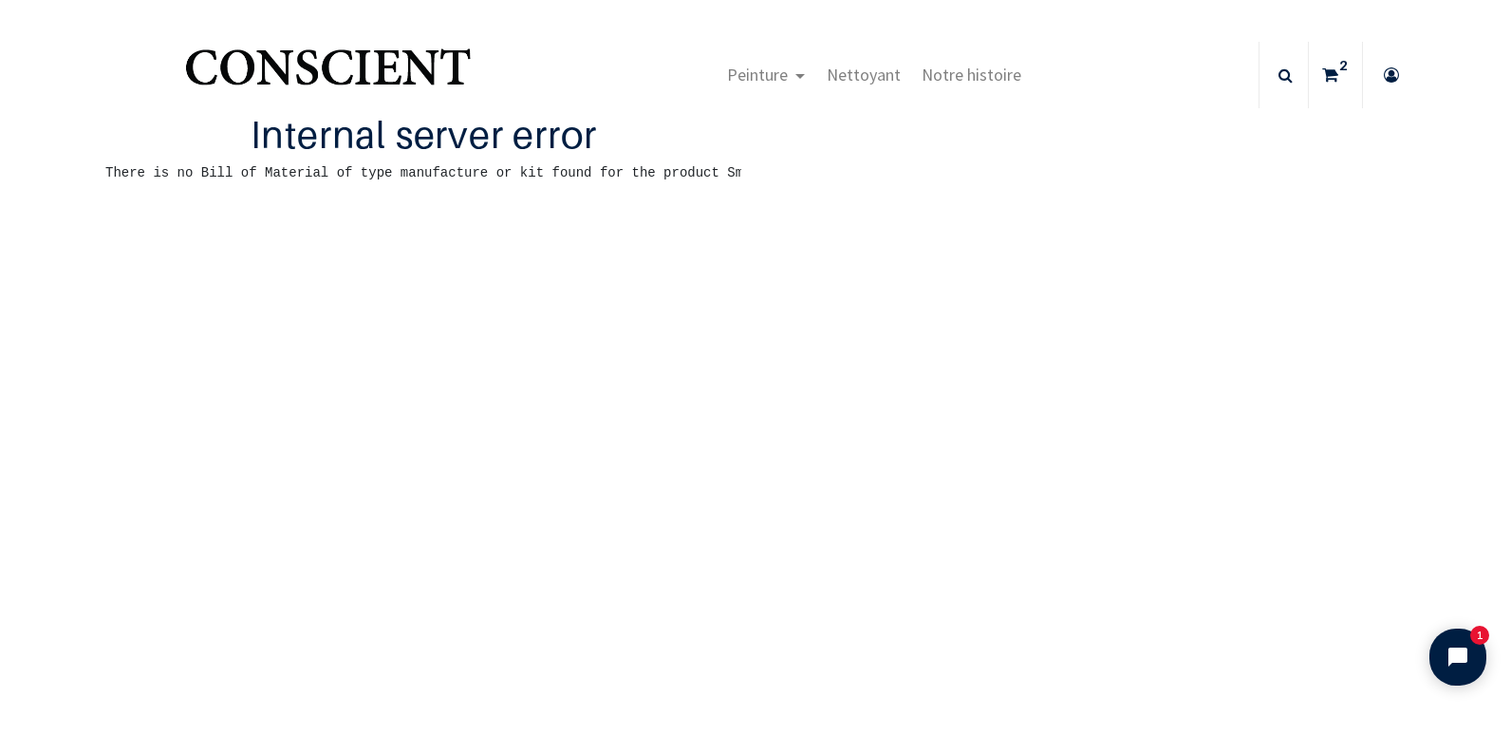
click at [698, 199] on div "Internal server error There is no Bill of Material of type manufacture or kit f…" at bounding box center [423, 156] width 665 height 87
click at [709, 184] on pre "There is no Bill of Material of type manufacture or kit found for the product S…" at bounding box center [423, 173] width 636 height 23
click at [1322, 58] on icon at bounding box center [1330, 75] width 16 height 66
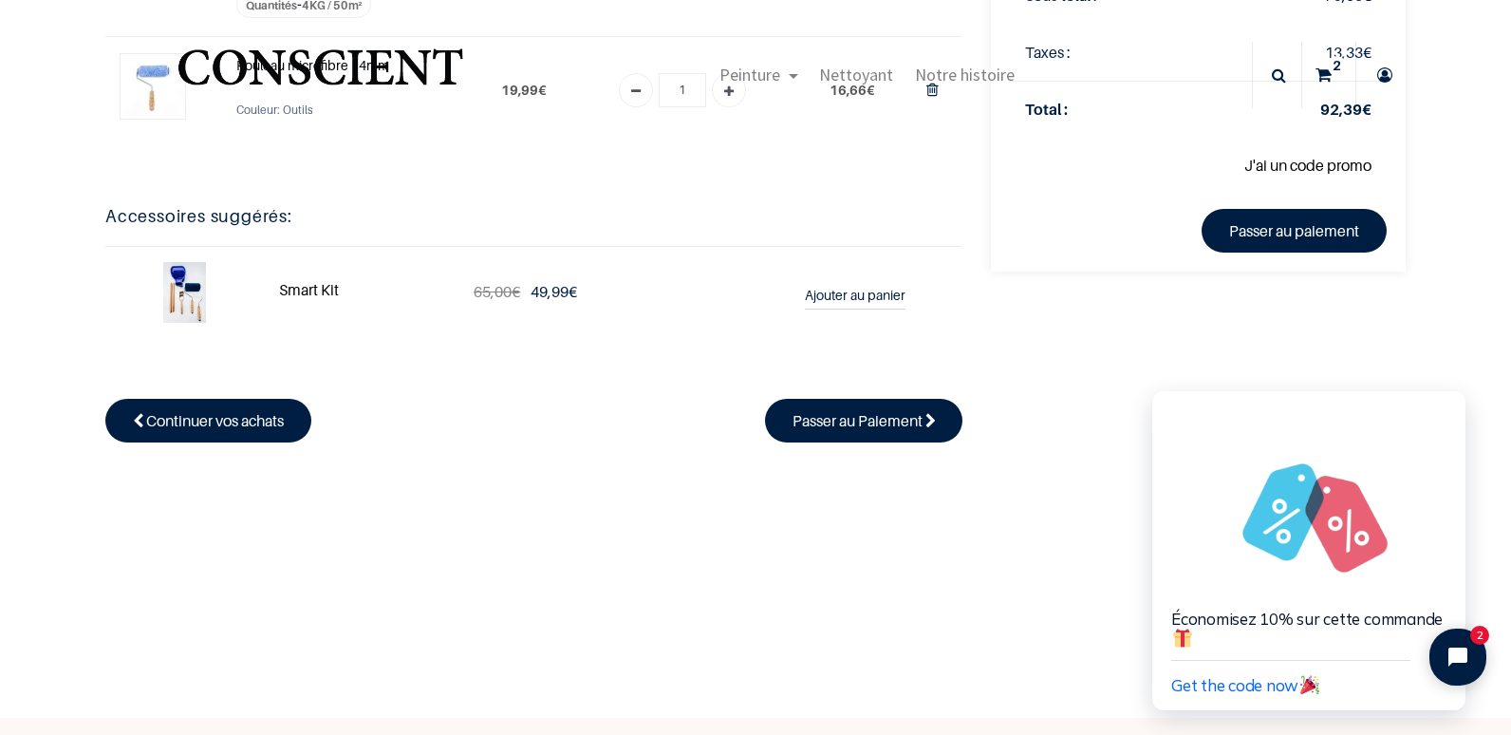
scroll to position [284, 0]
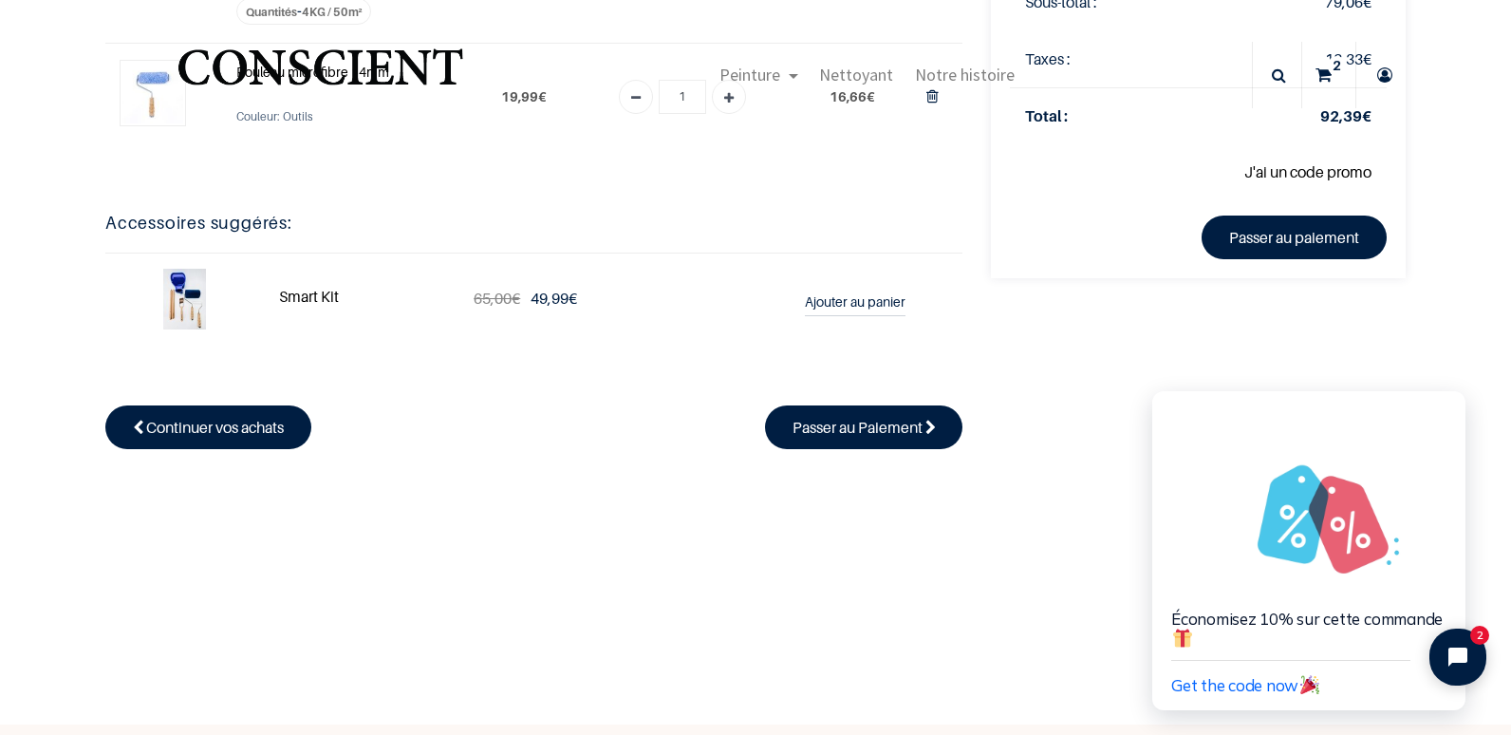
drag, startPoint x: 1501, startPoint y: 300, endPoint x: 380, endPoint y: 110, distance: 1137.1
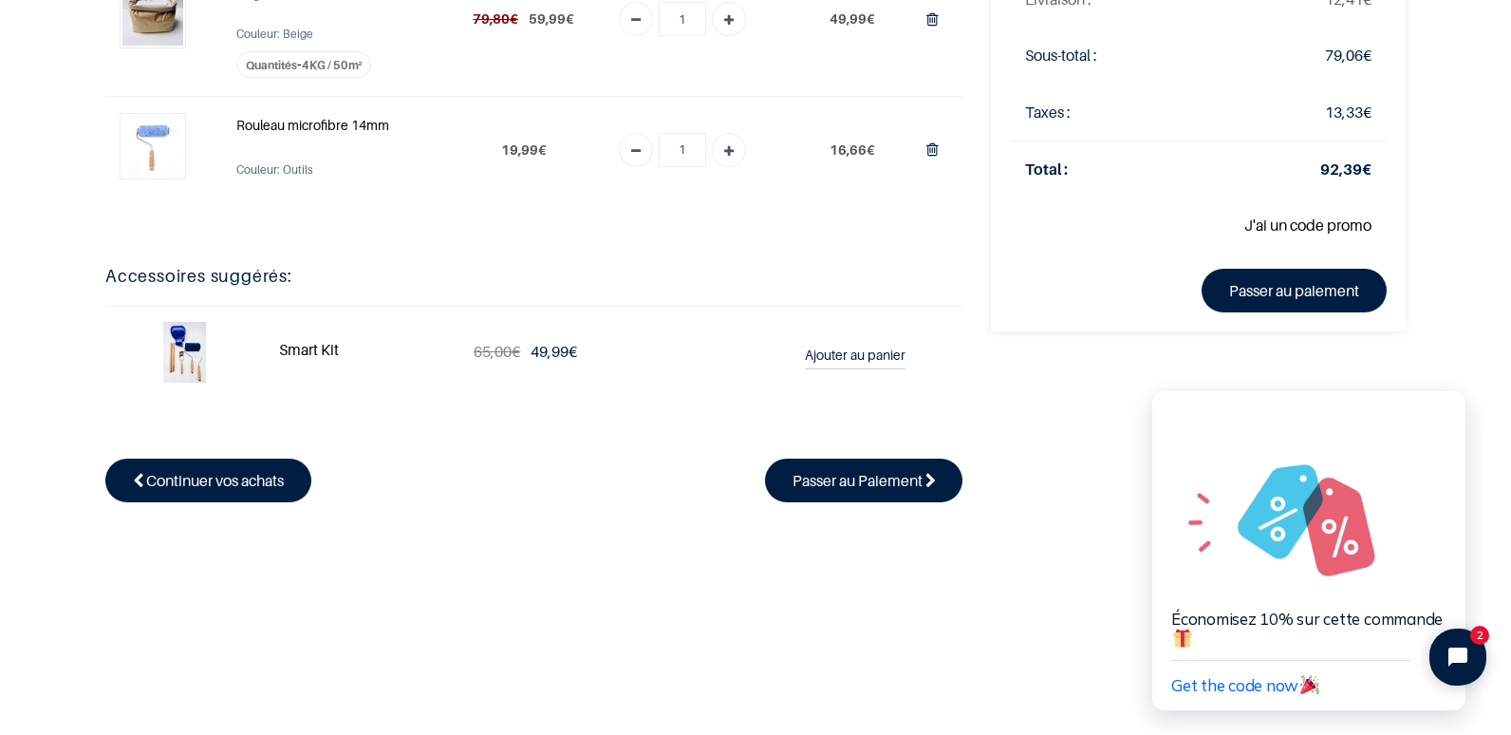
scroll to position [244, 0]
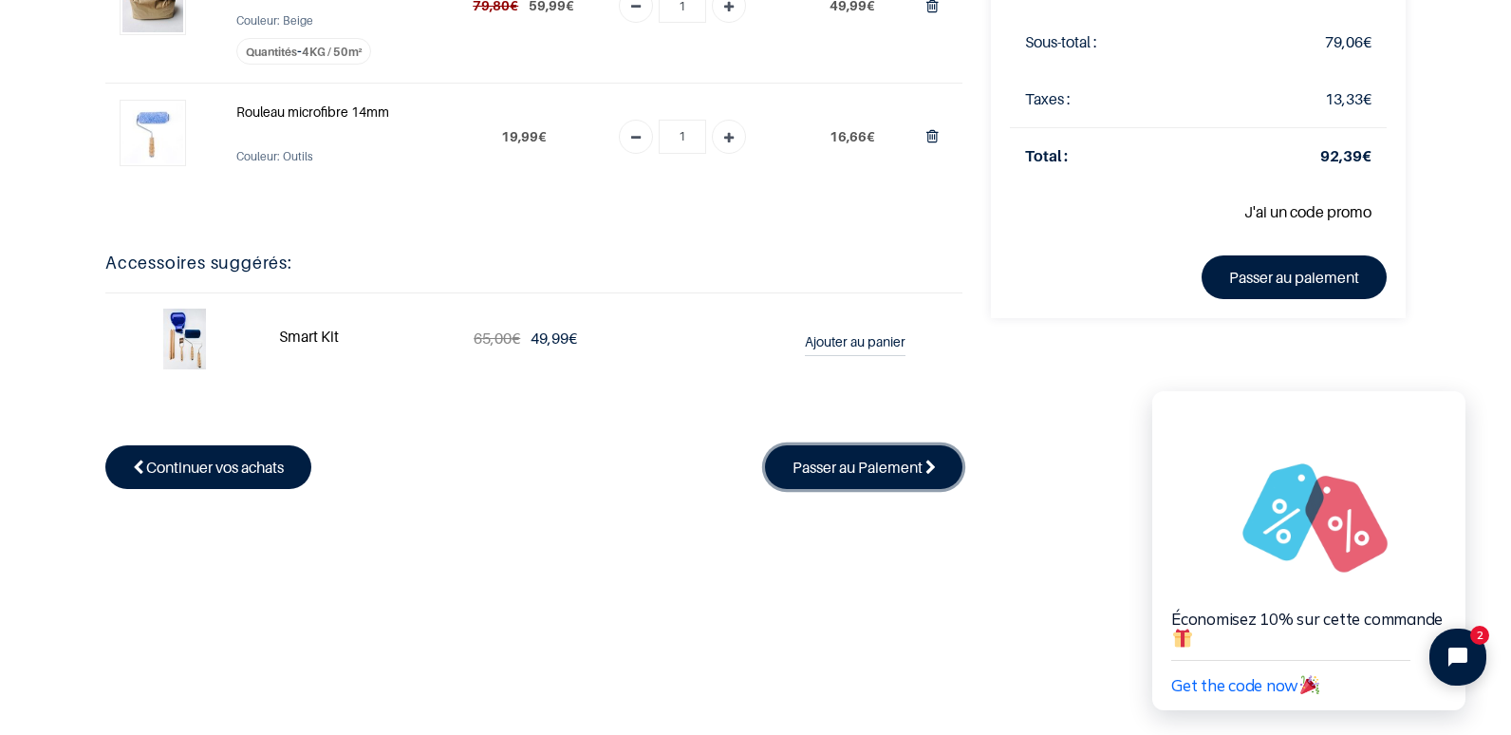
click at [863, 469] on span "Passer au Paiement" at bounding box center [858, 467] width 130 height 19
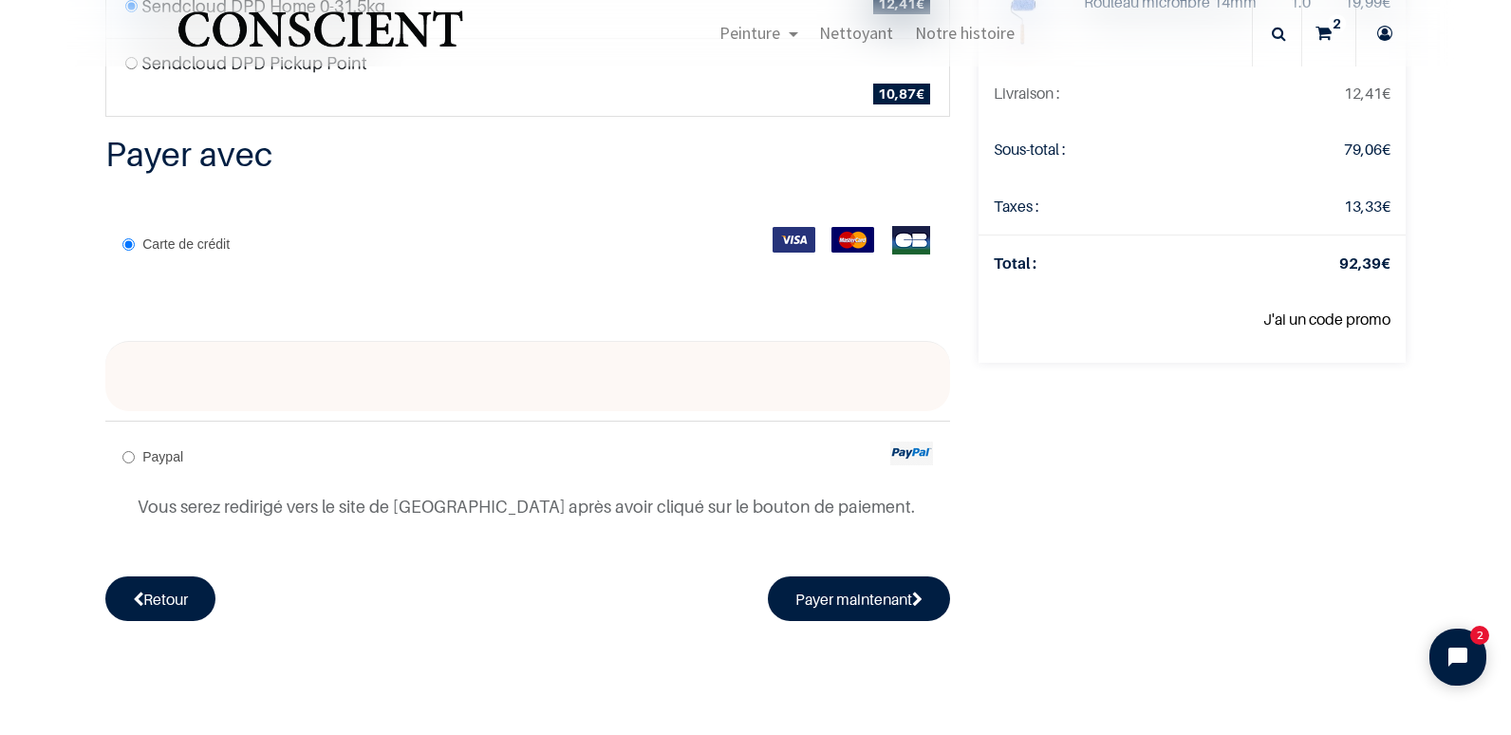
scroll to position [390, 0]
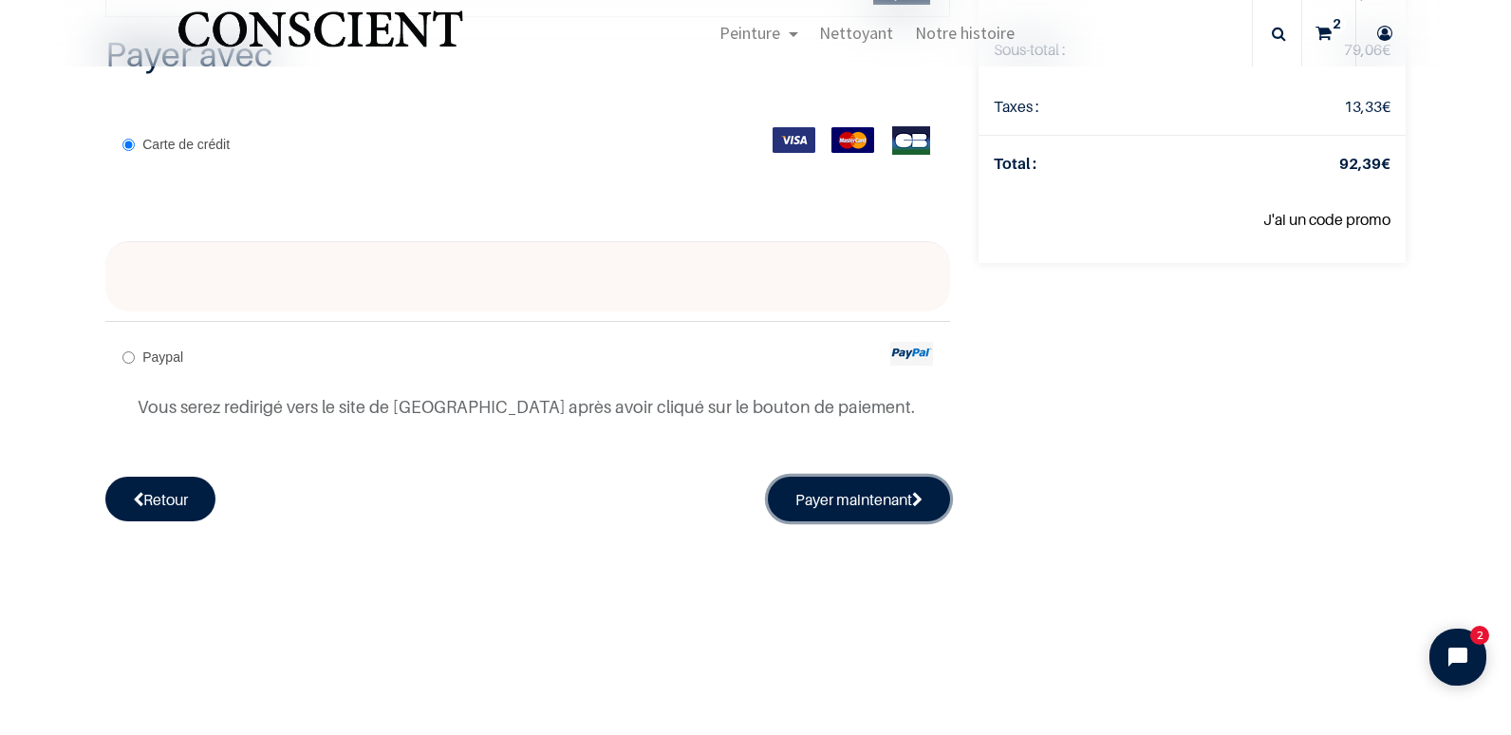
click at [834, 506] on button "Payer maintenant" at bounding box center [859, 499] width 182 height 44
radio input "true"
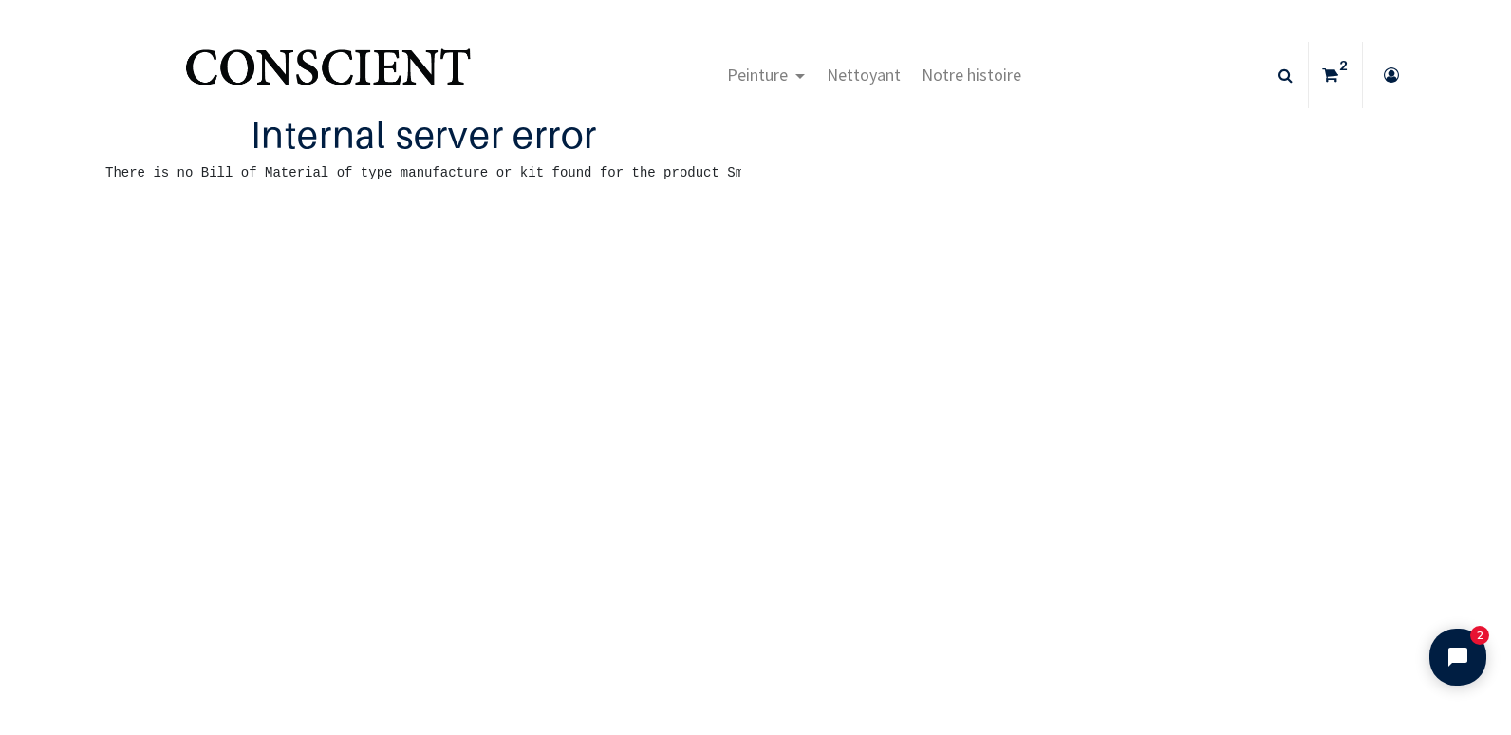
click at [1395, 73] on icon at bounding box center [1392, 75] width 30 height 66
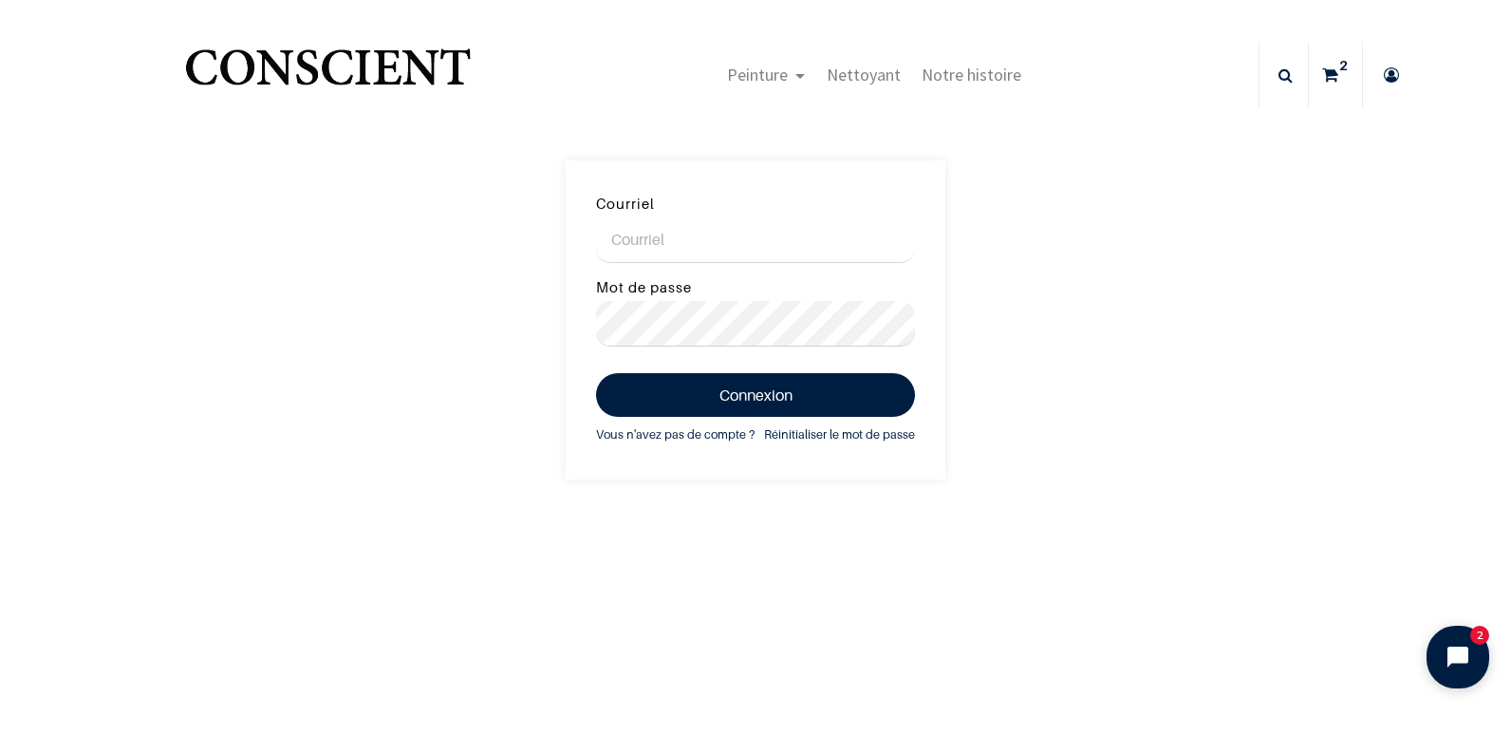
click at [1457, 653] on icon "Open chat widget" at bounding box center [1468, 657] width 29 height 29
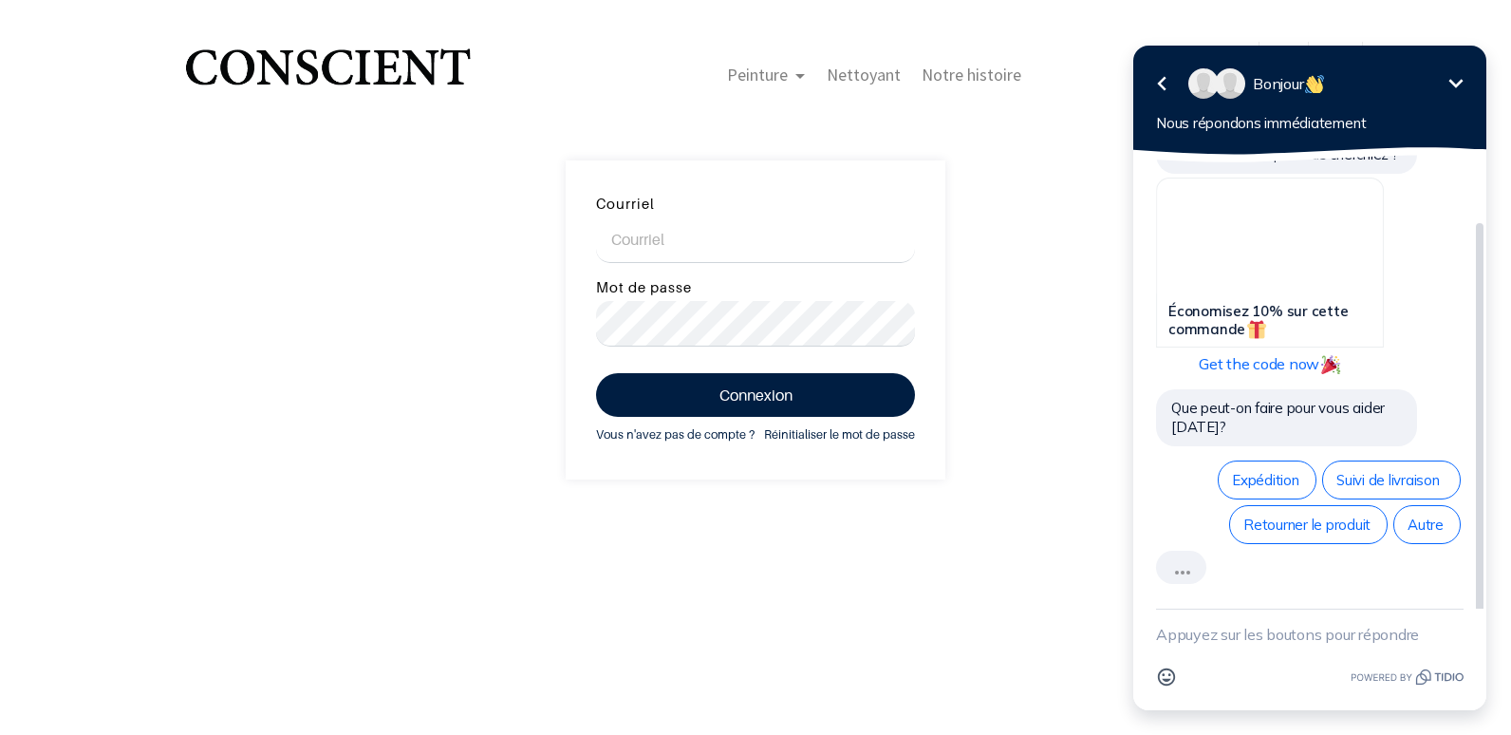
scroll to position [32, 0]
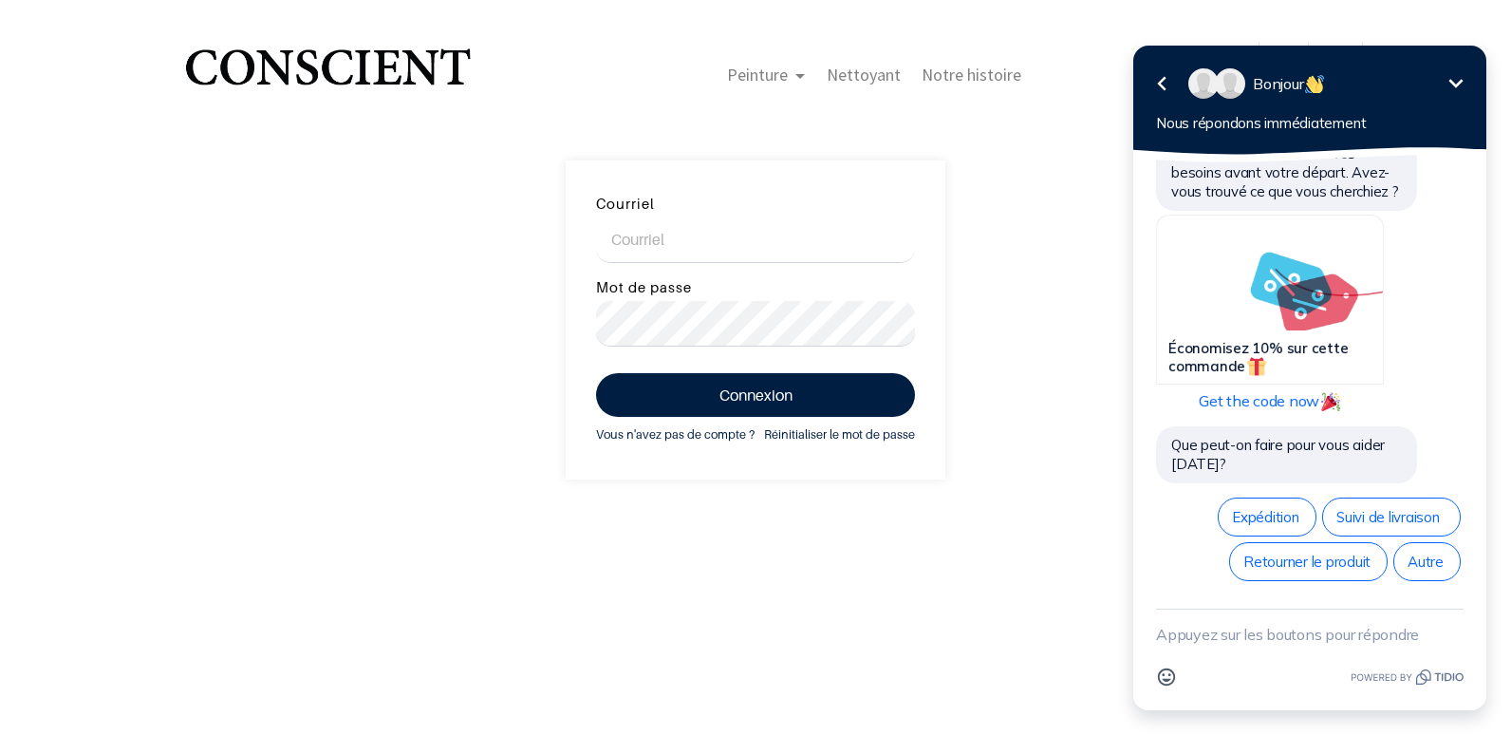
click at [1263, 646] on textarea "New message" at bounding box center [1310, 633] width 308 height 49
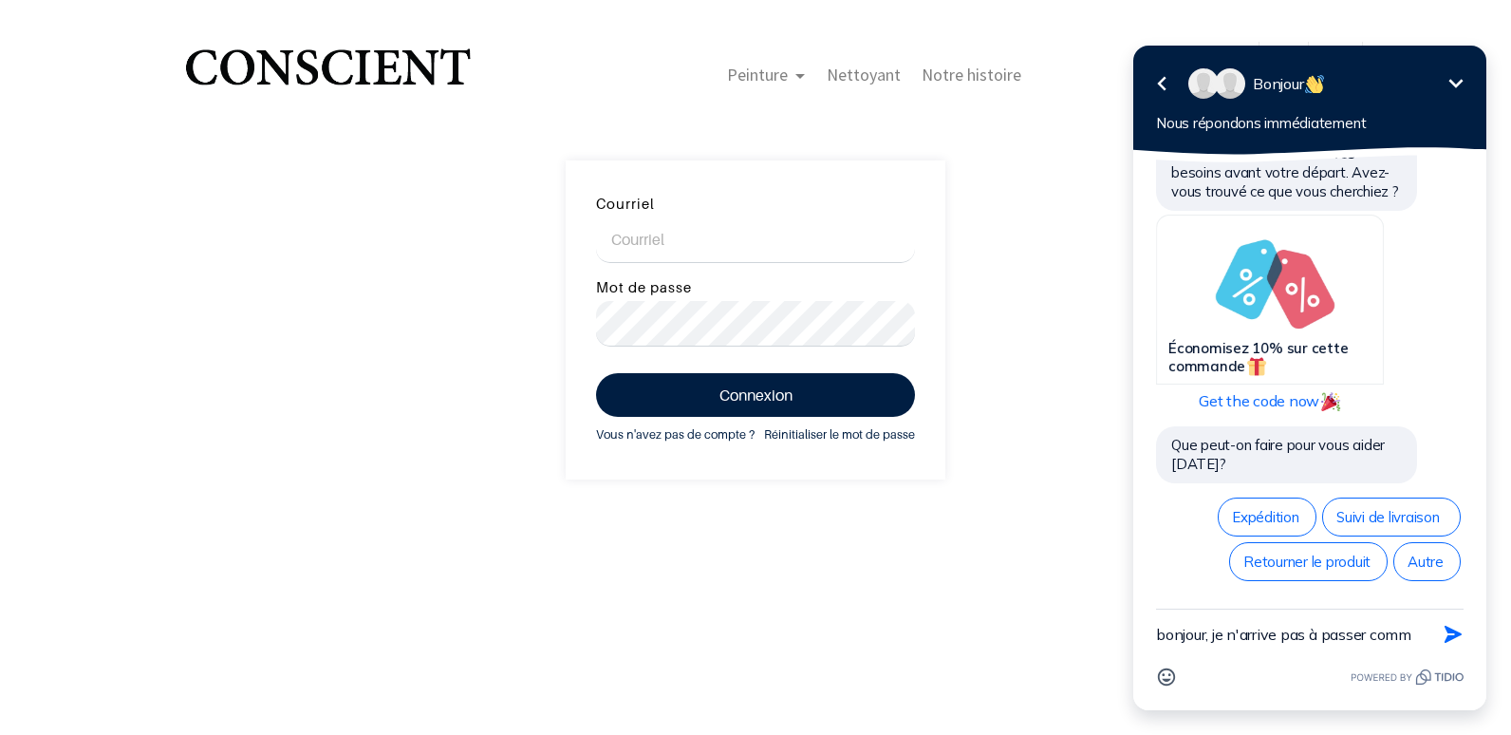
scroll to position [51, 0]
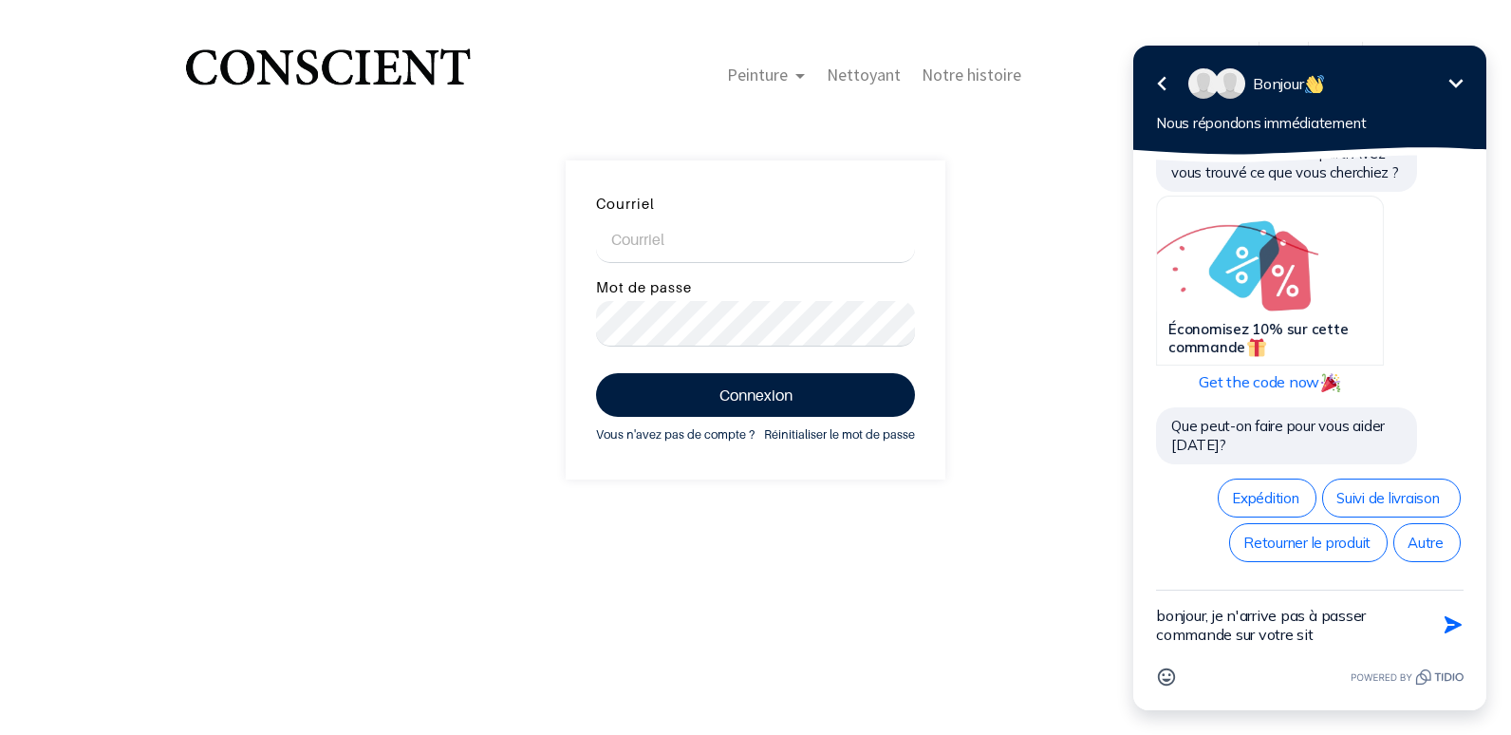
type textarea "bonjour, je n'arrive pas à passer commande sur votre site"
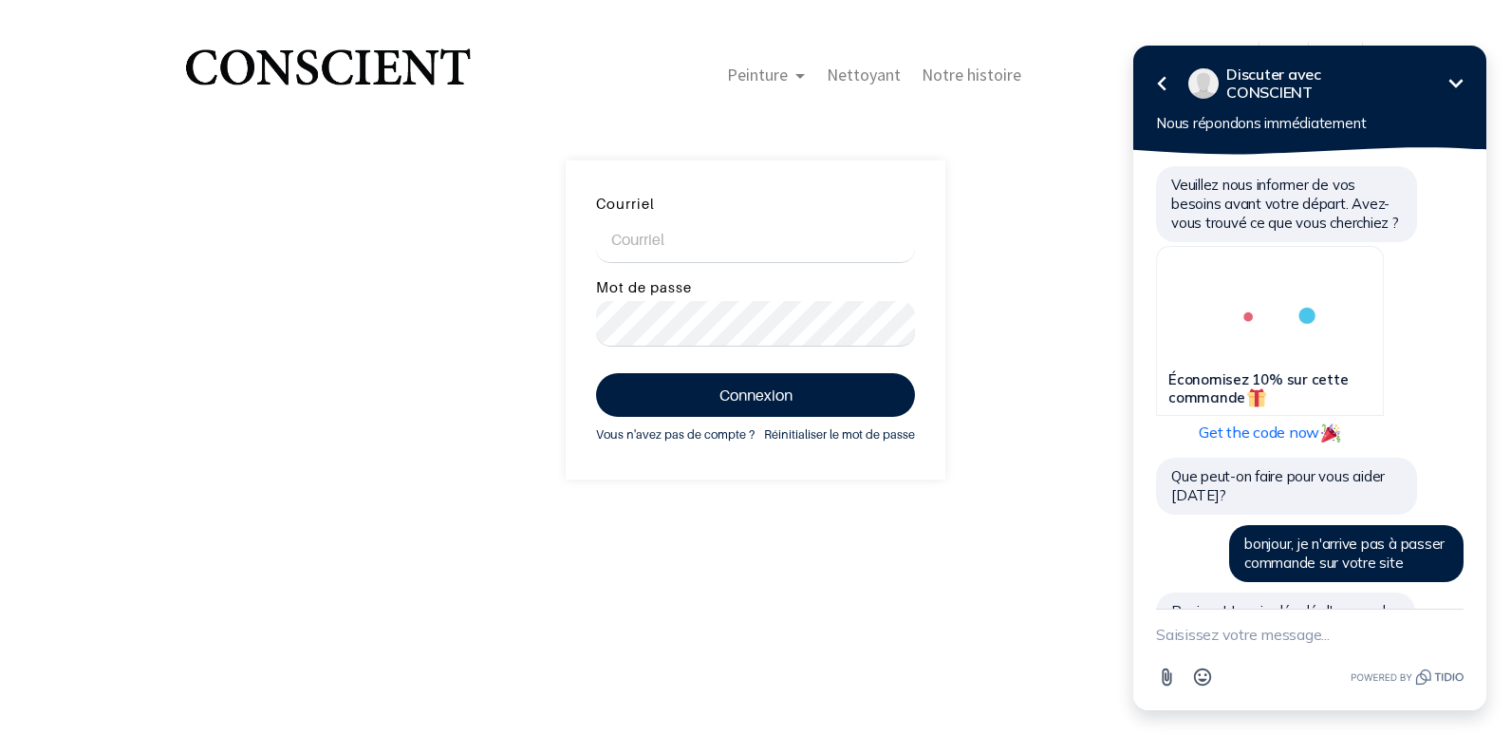
scroll to position [218, 0]
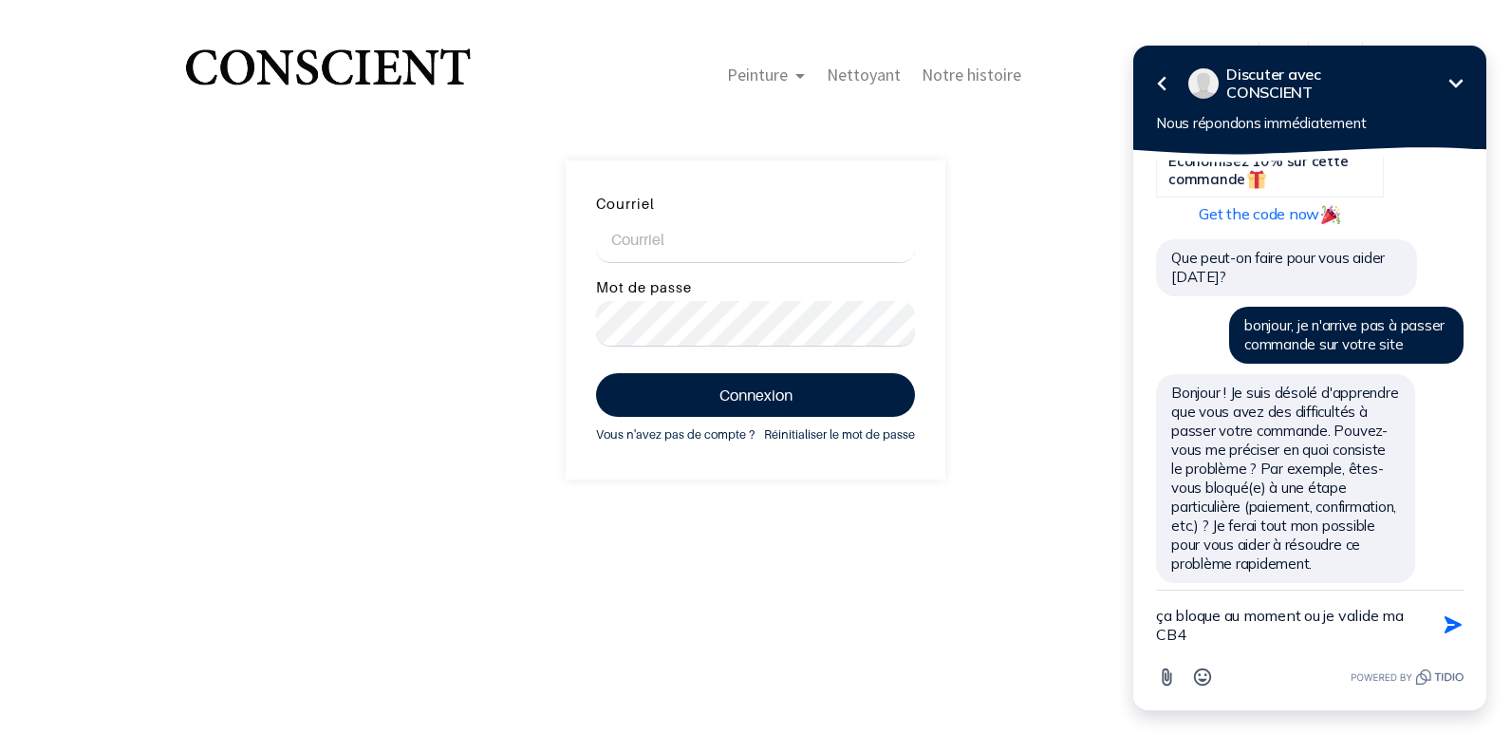
type textarea "ça bloque au moment ou je valide ma CB"
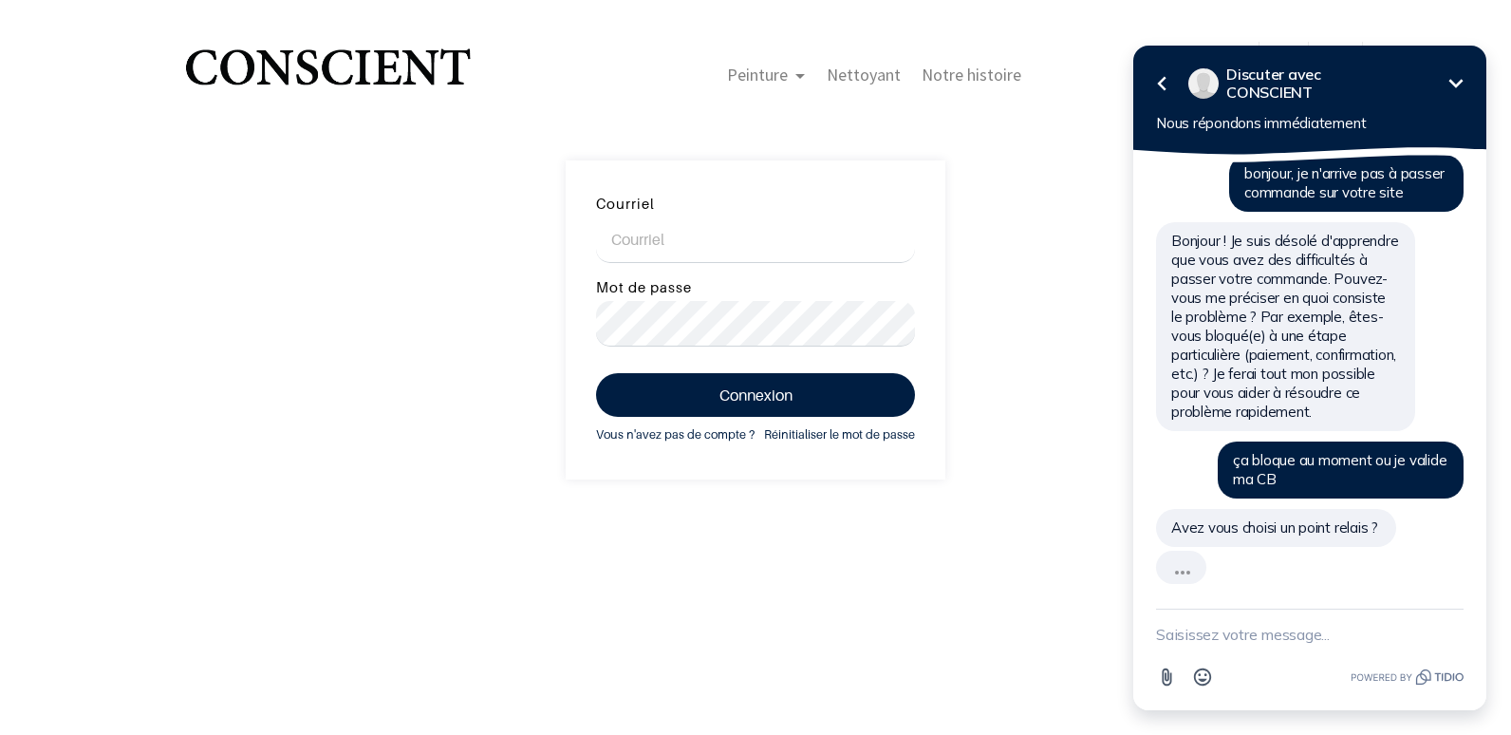
scroll to position [334, 0]
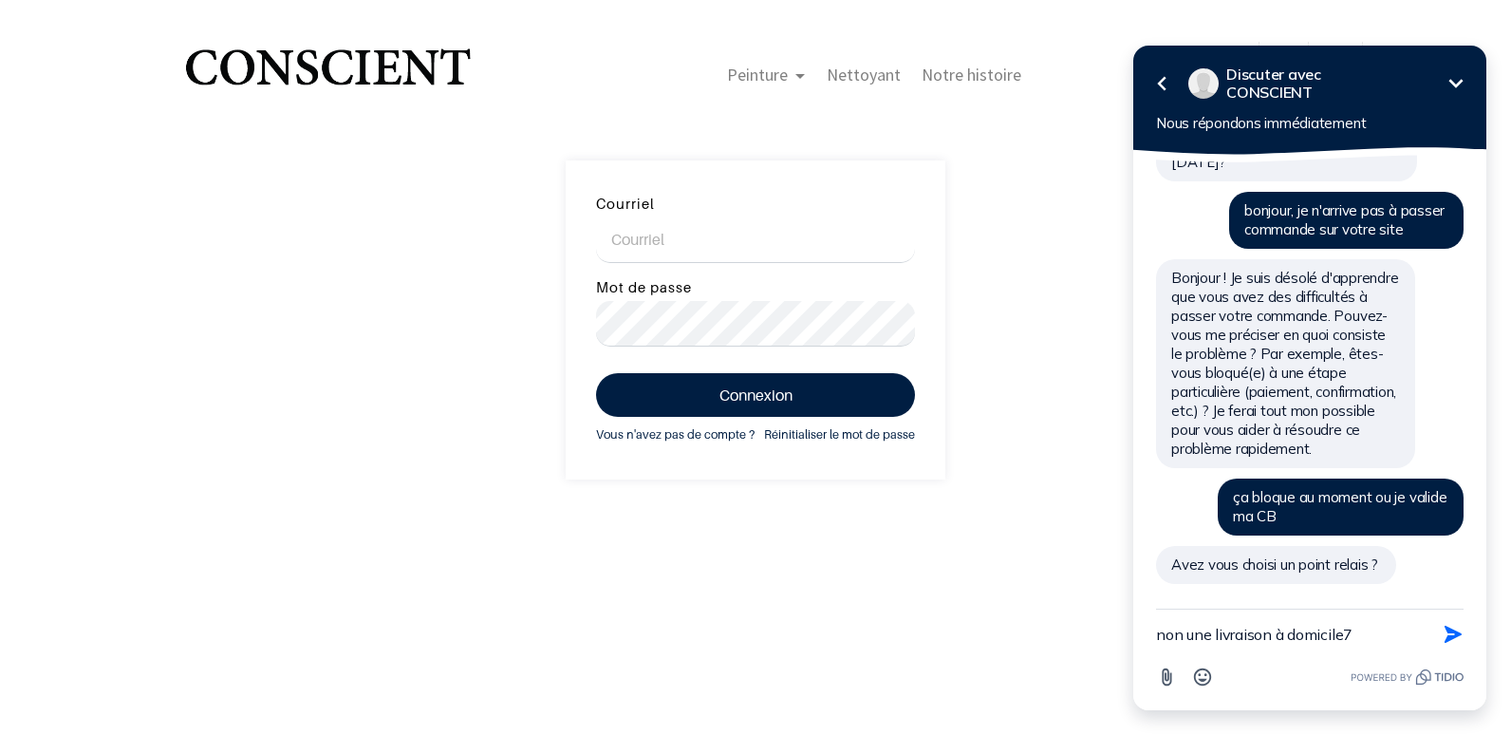
type textarea "non une livraison à domicile"
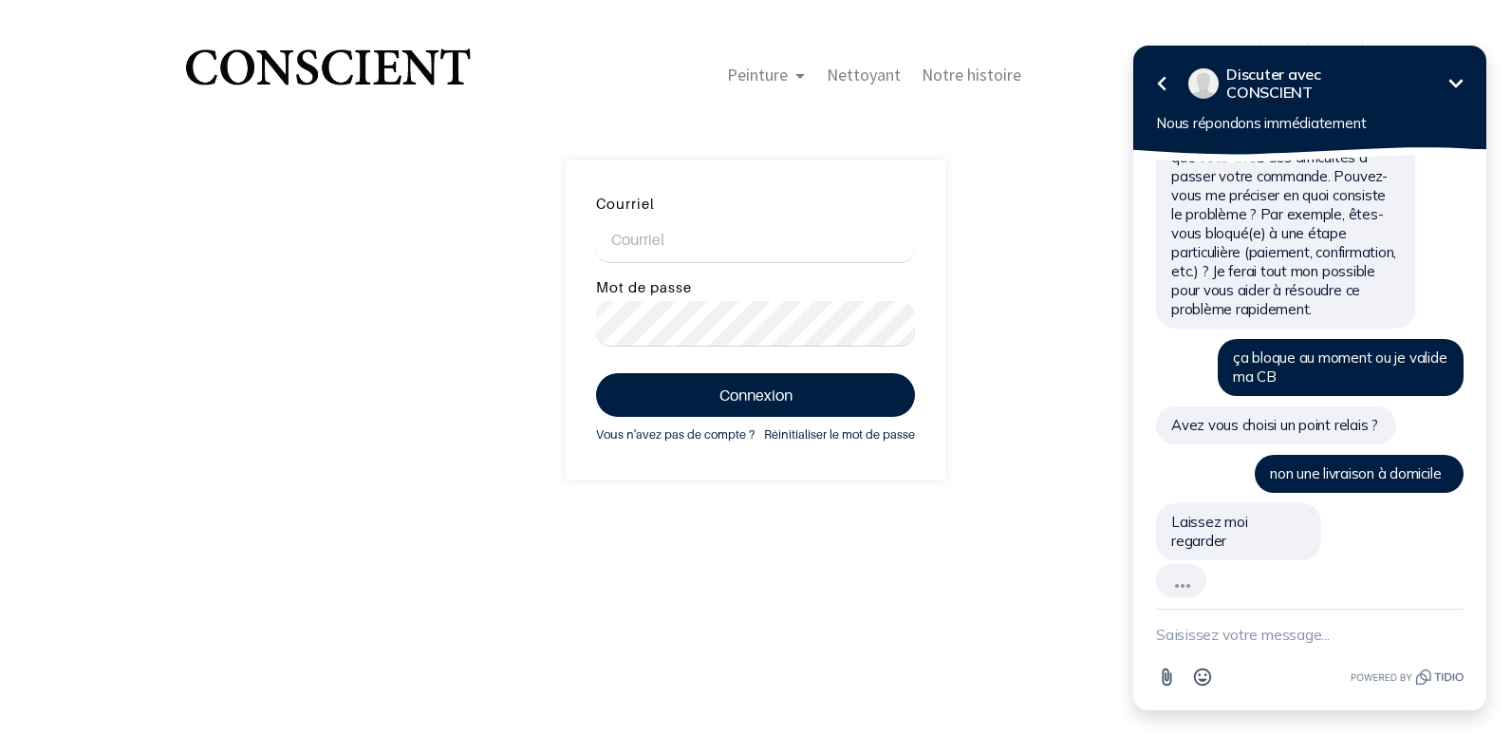
scroll to position [431, 0]
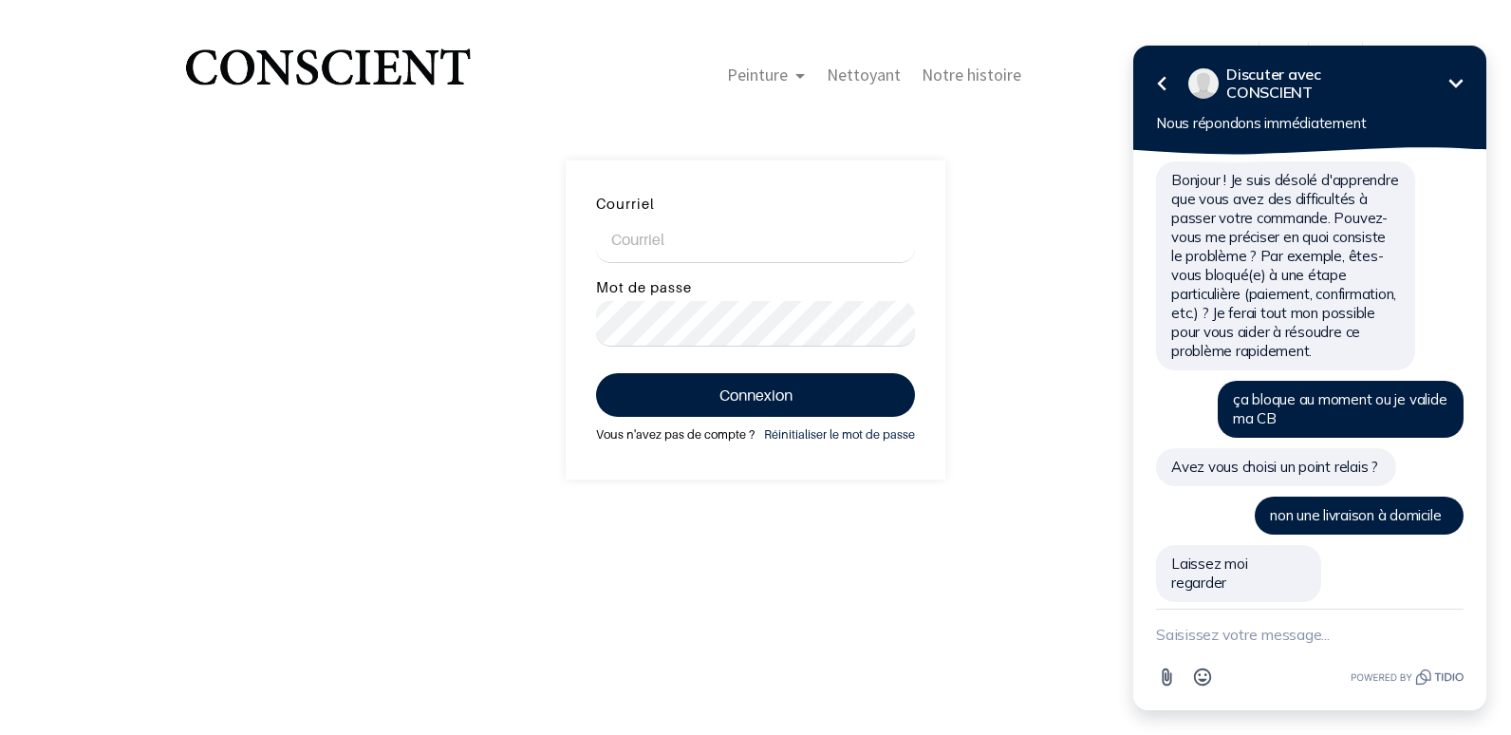
click at [695, 439] on link "Vous n'avez pas de compte ?" at bounding box center [675, 434] width 159 height 21
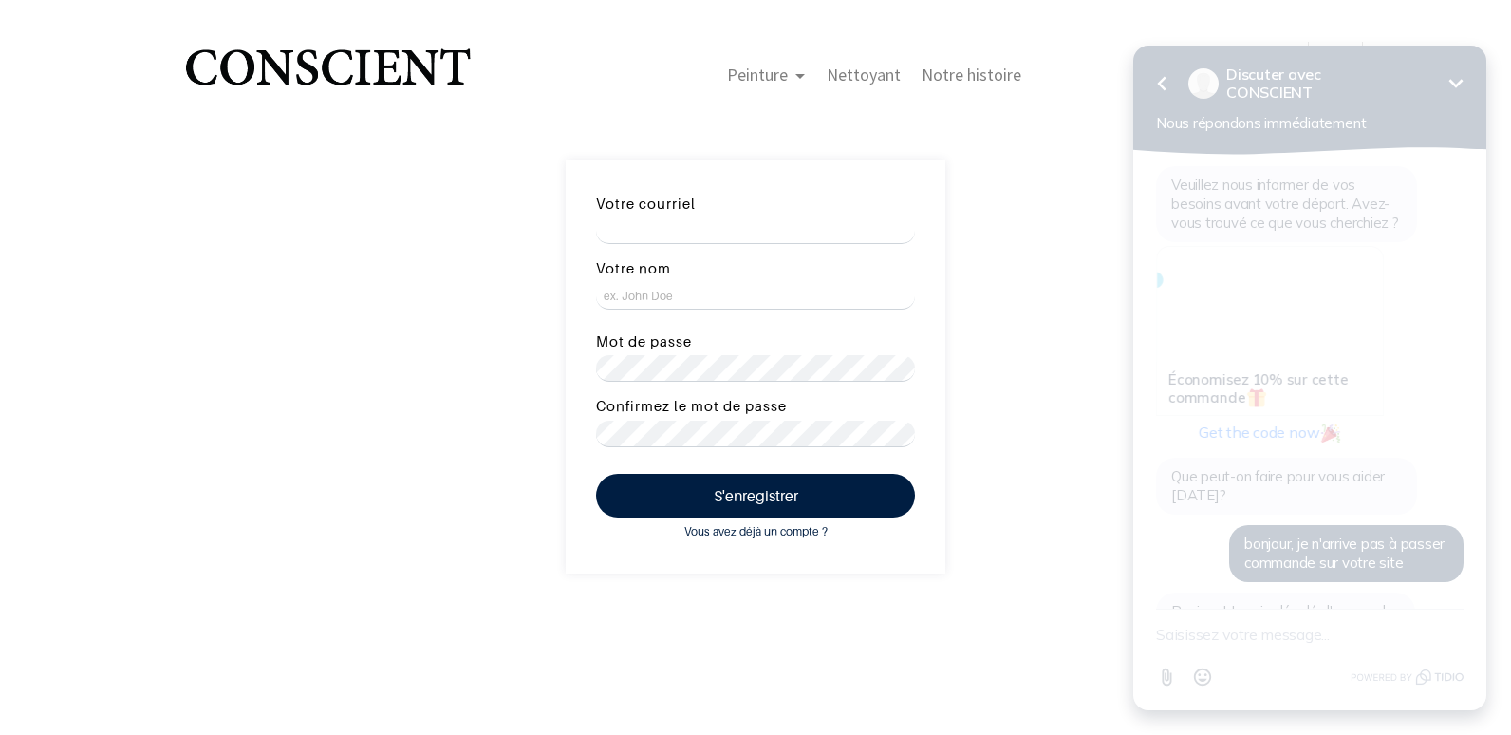
scroll to position [431, 0]
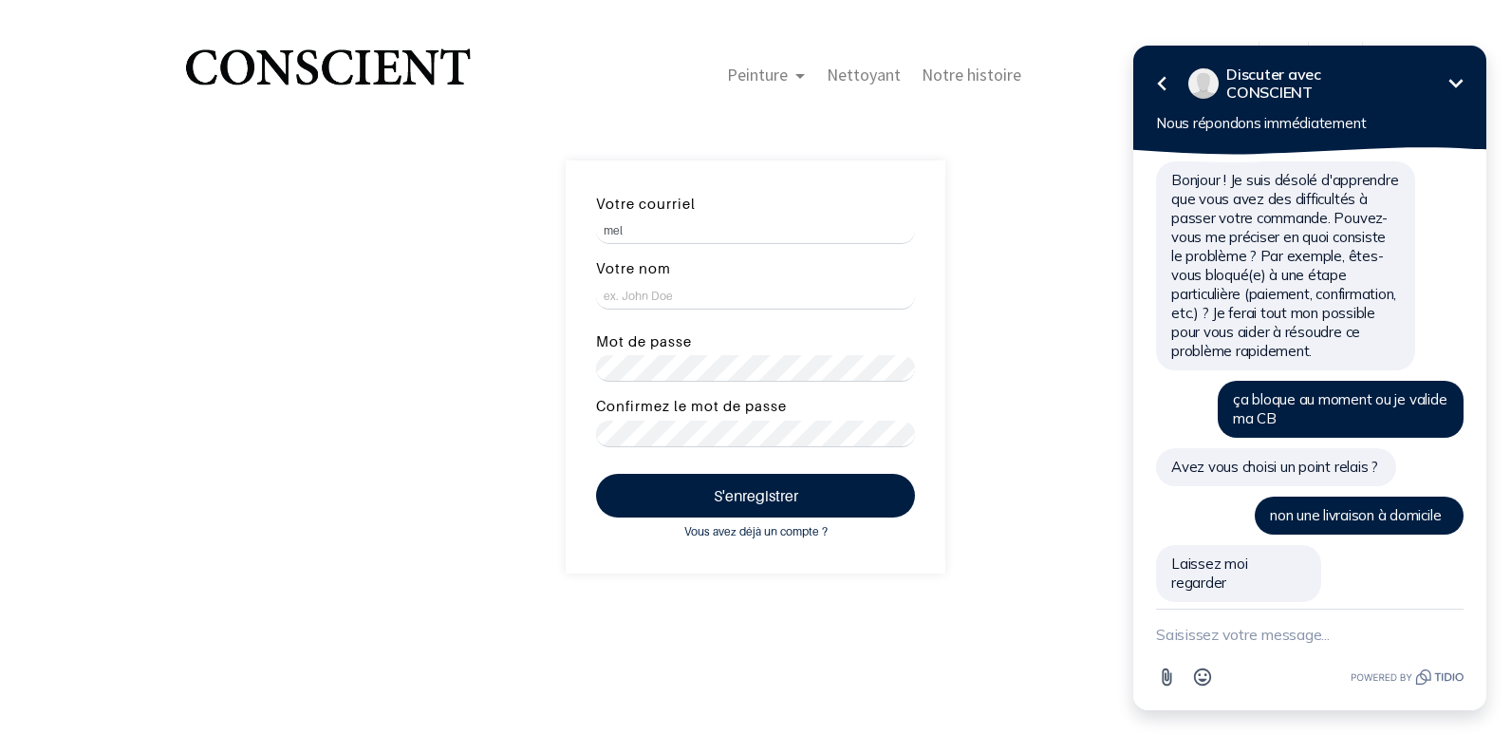
type input "[PERSON_NAME][EMAIL_ADDRESS][DOMAIN_NAME]"
click at [721, 292] on input "Votre nom" at bounding box center [755, 296] width 319 height 27
type input "[PERSON_NAME]"
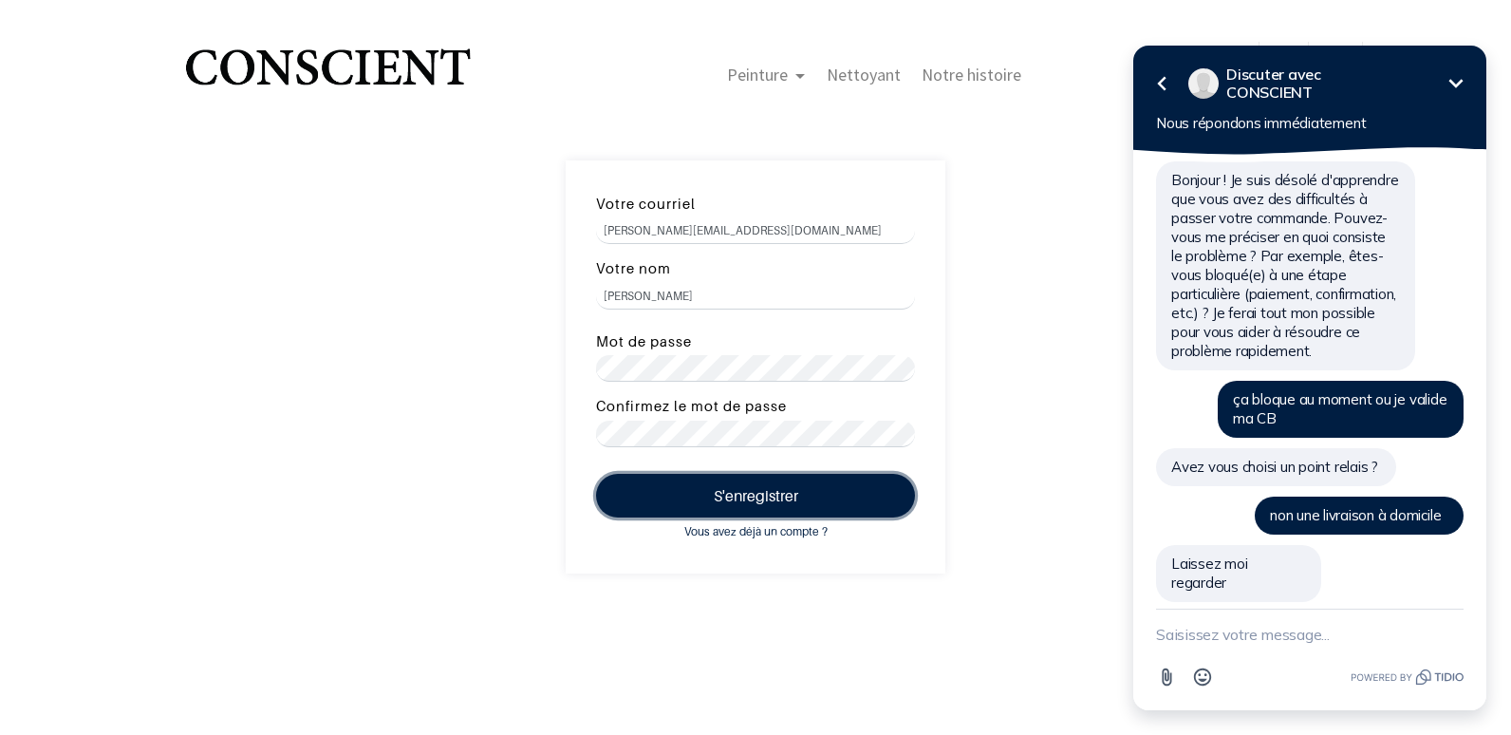
click at [727, 482] on button "S'enregistrer" at bounding box center [755, 496] width 319 height 44
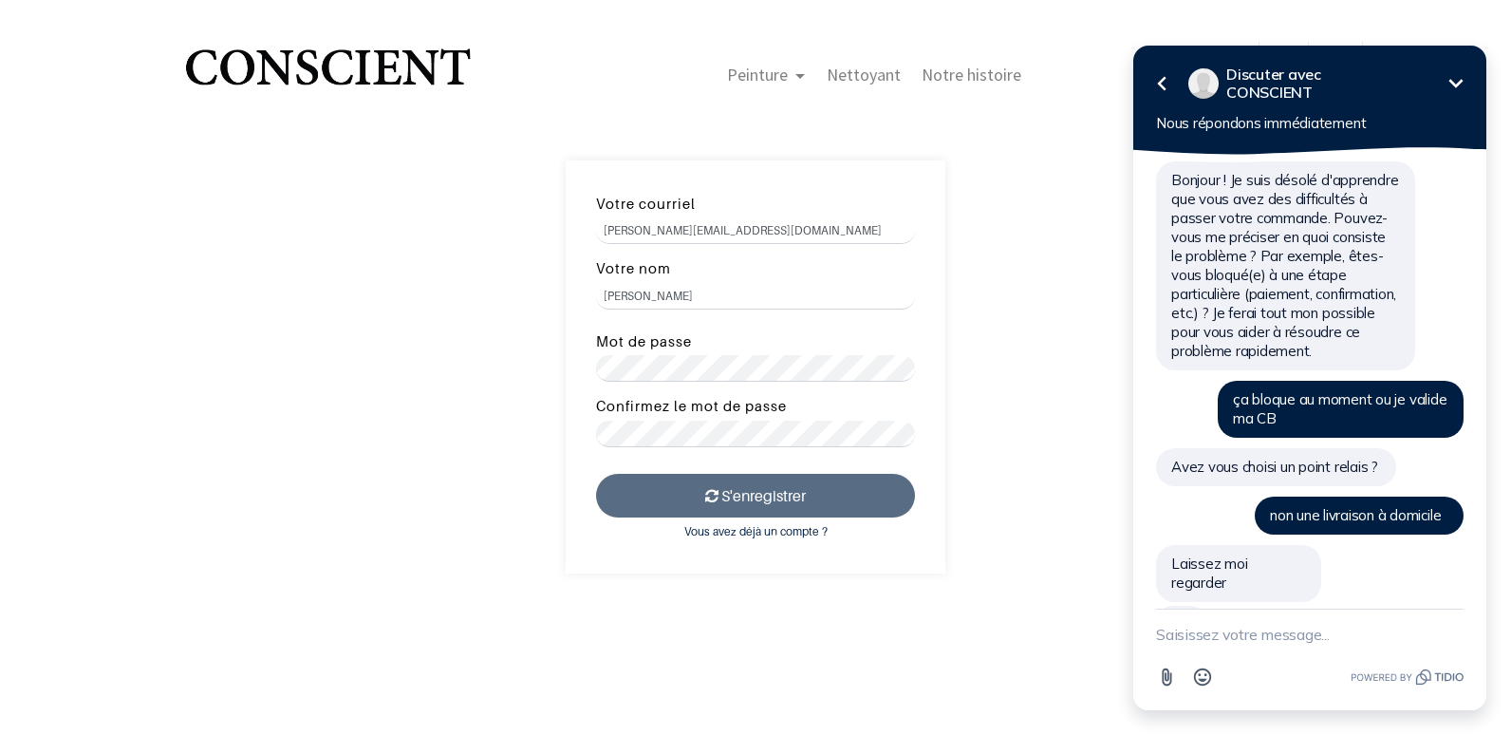
scroll to position [473, 0]
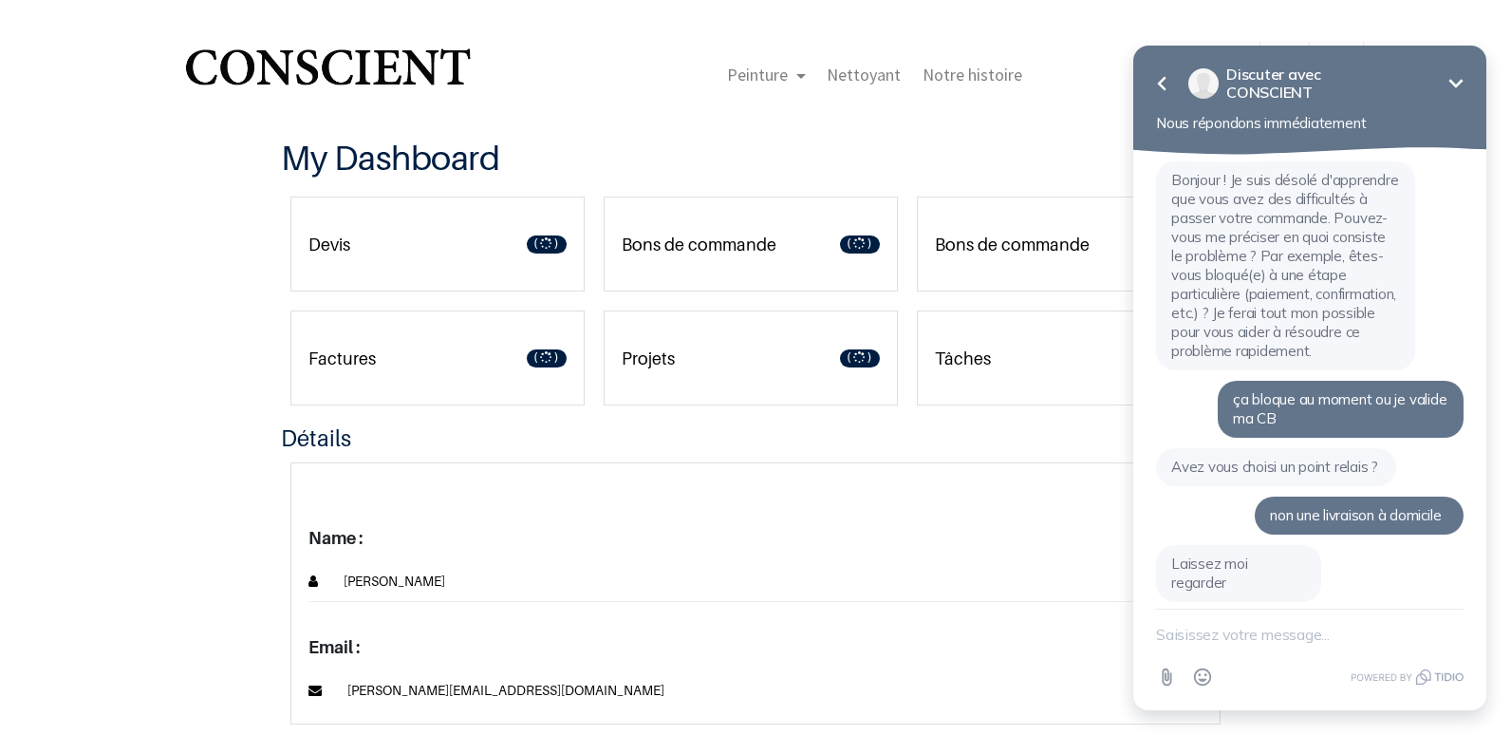
type input "[PERSON_NAME][EMAIL_ADDRESS][DOMAIN_NAME]"
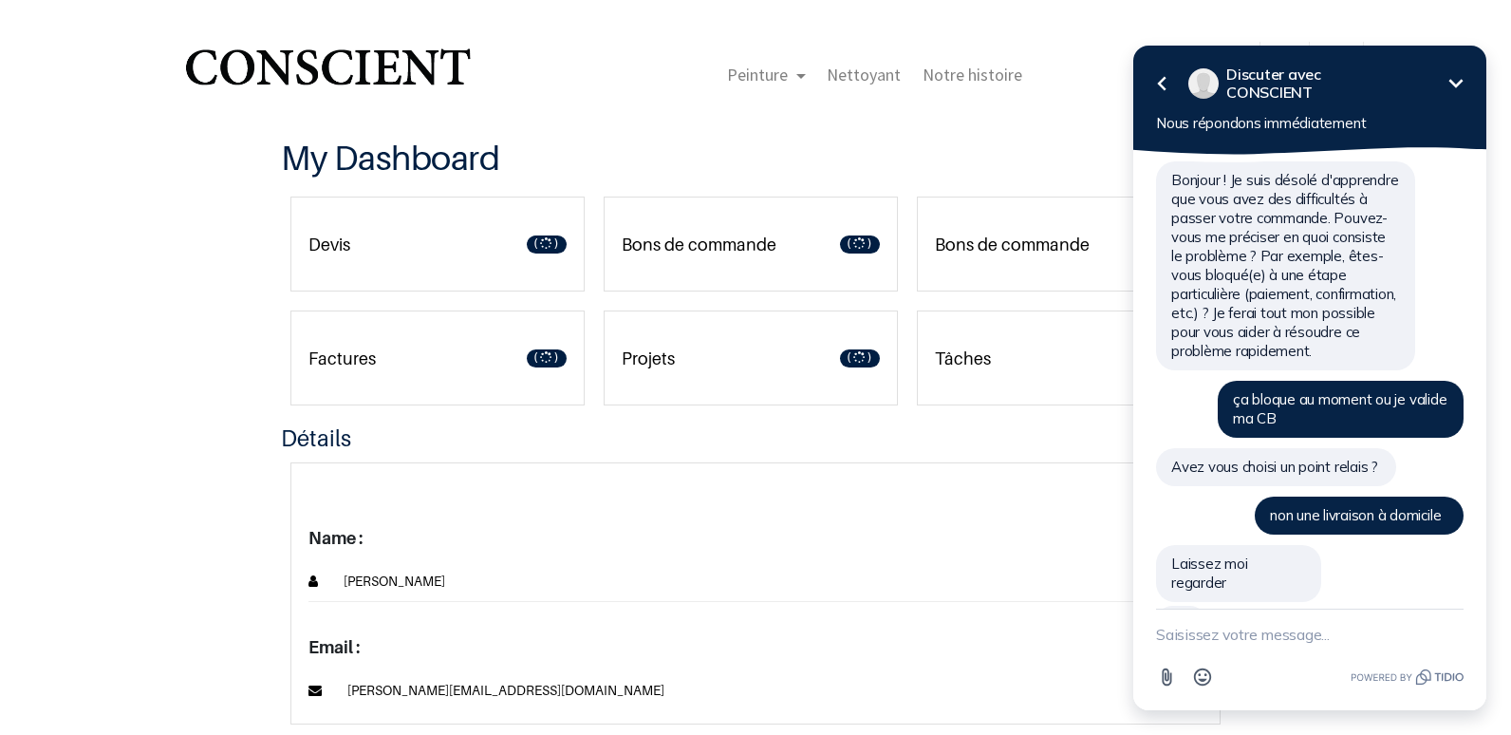
scroll to position [473, 0]
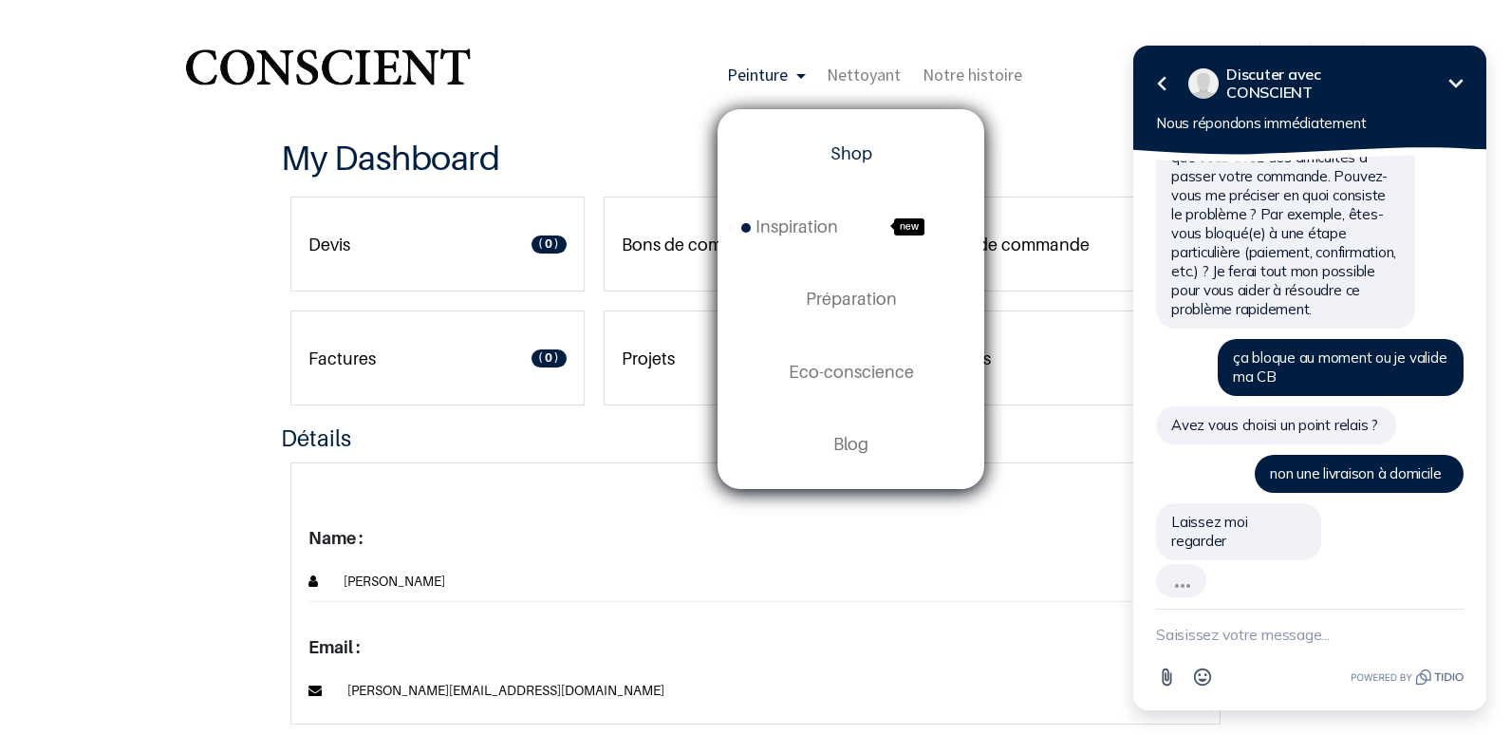
click at [838, 152] on span "Shop" at bounding box center [852, 153] width 42 height 20
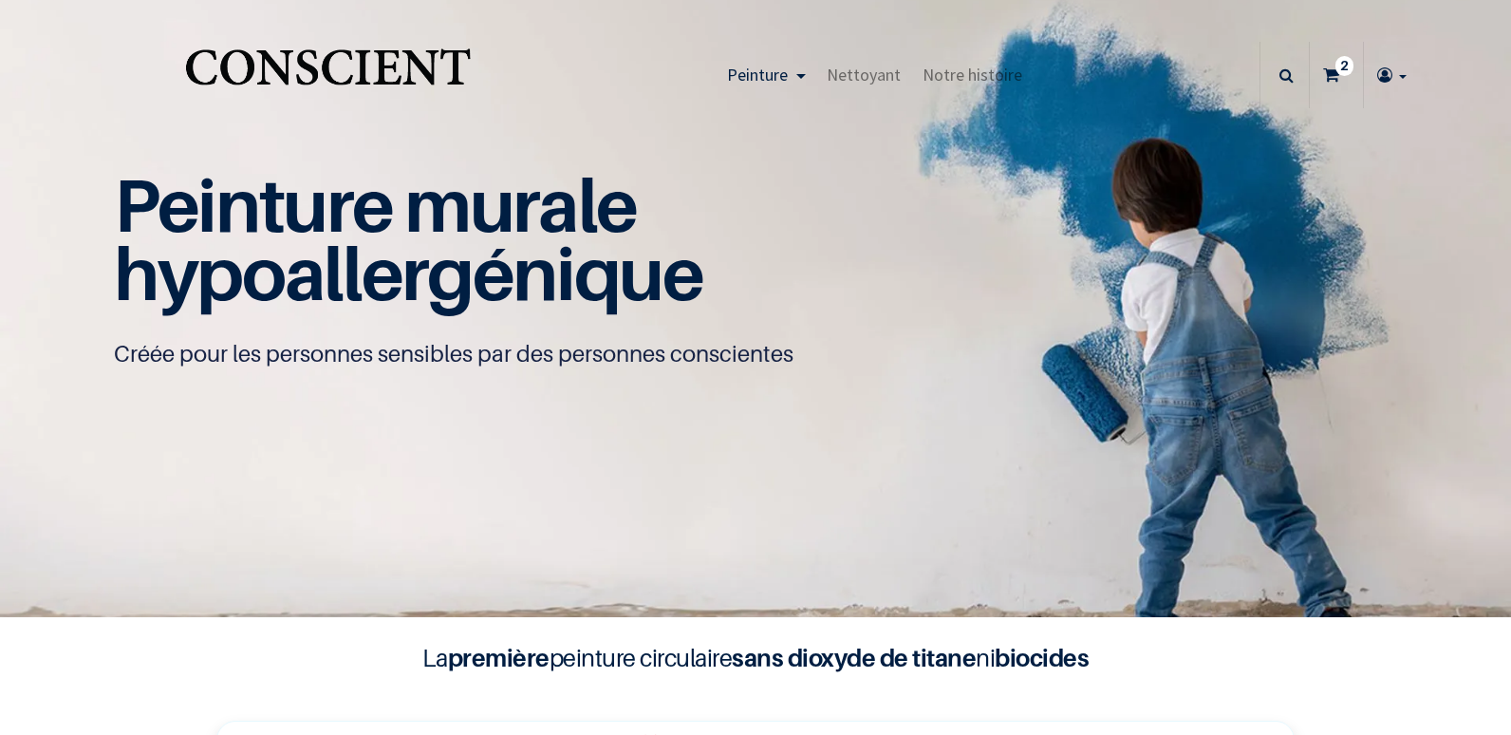
type input "[PERSON_NAME][EMAIL_ADDRESS][DOMAIN_NAME]"
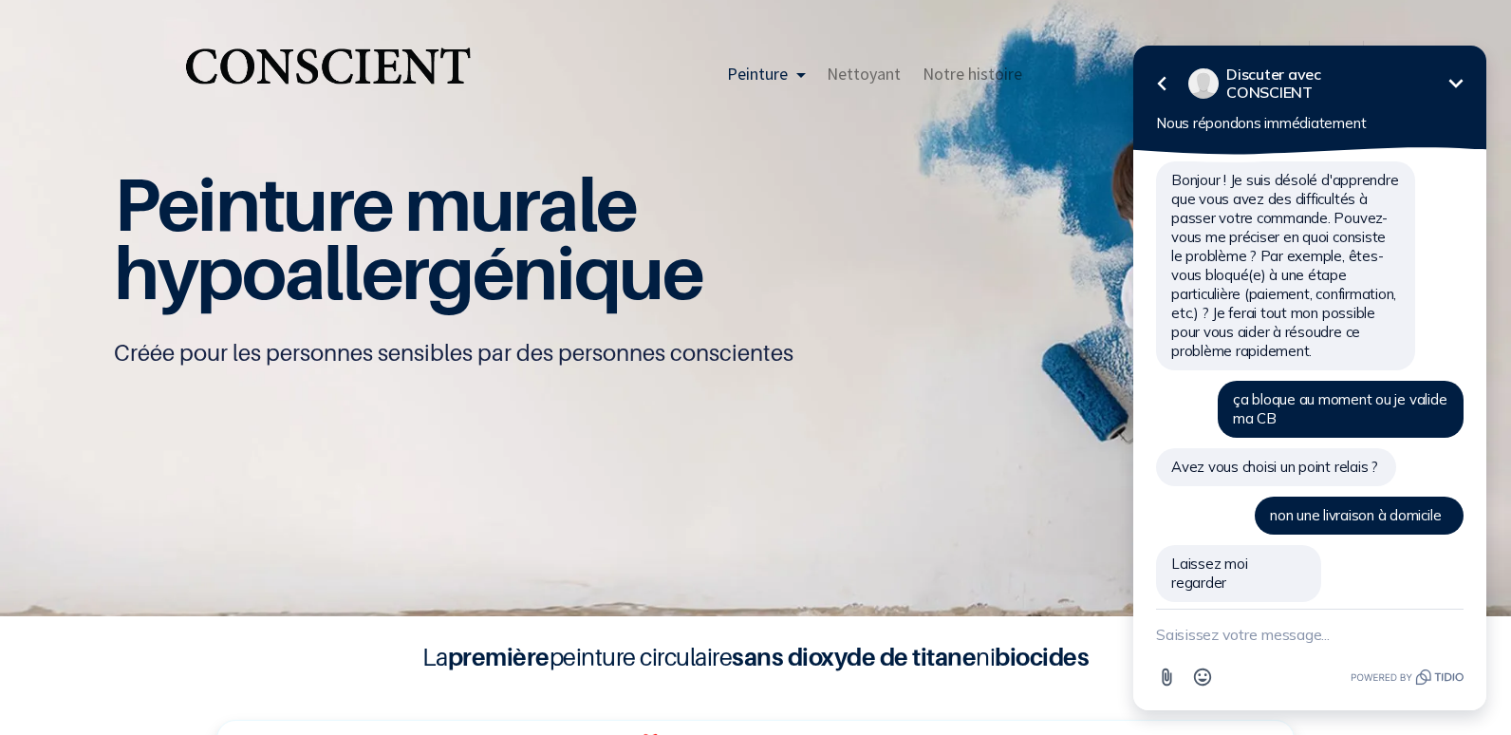
scroll to position [511, 0]
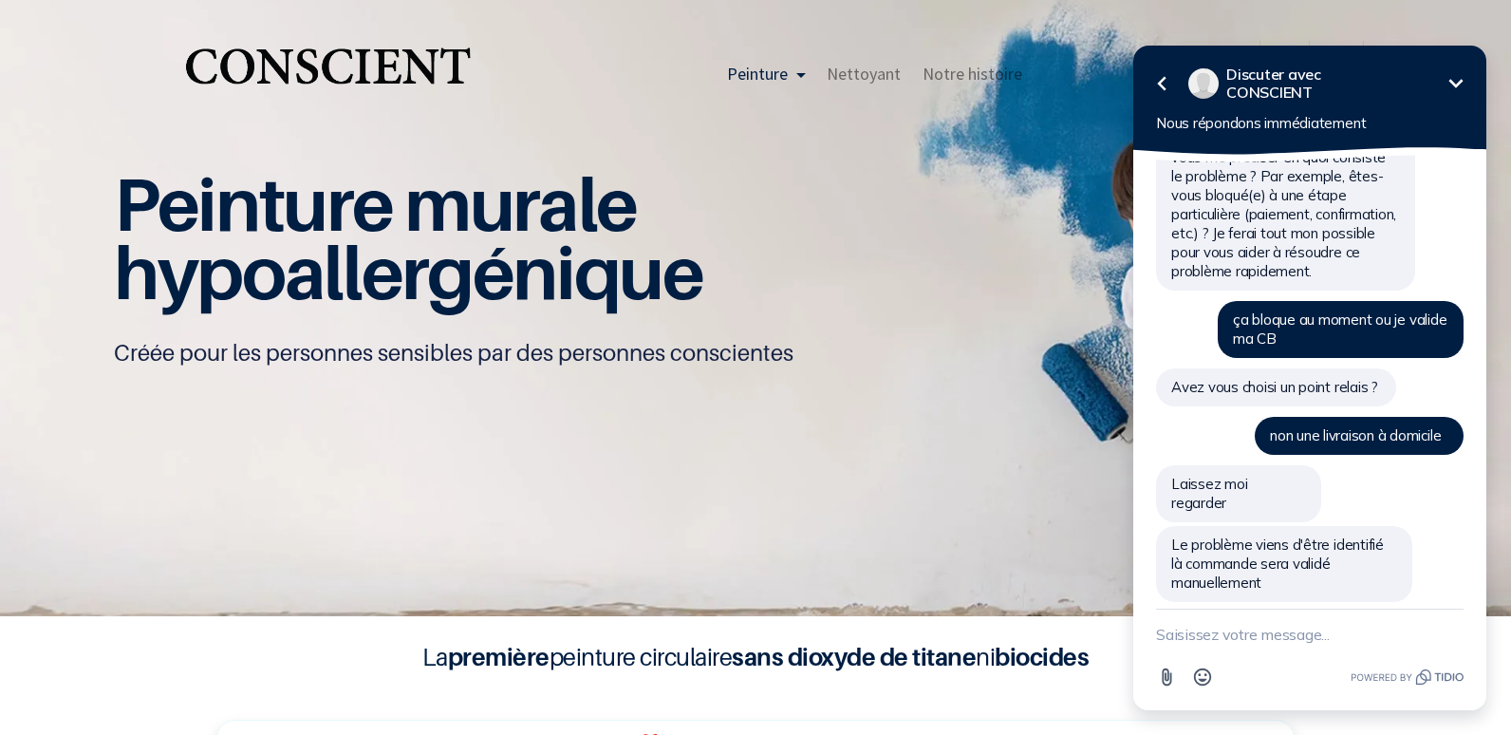
drag, startPoint x: 1504, startPoint y: 66, endPoint x: 1510, endPoint y: 124, distance: 58.3
click at [1510, 124] on html "Retour Discuter avec CONSCIENT Réduire Nous répondons immédiatement [PERSON_NAM…" at bounding box center [1310, 380] width 403 height 709
click at [1505, 125] on html "Retour Discuter avec CONSCIENT Réduire Nous répondons immédiatement [PERSON_NAM…" at bounding box center [1310, 380] width 403 height 709
click at [1252, 634] on textarea "New message" at bounding box center [1310, 633] width 308 height 49
type textarea "je dois faire quoi du coup?"
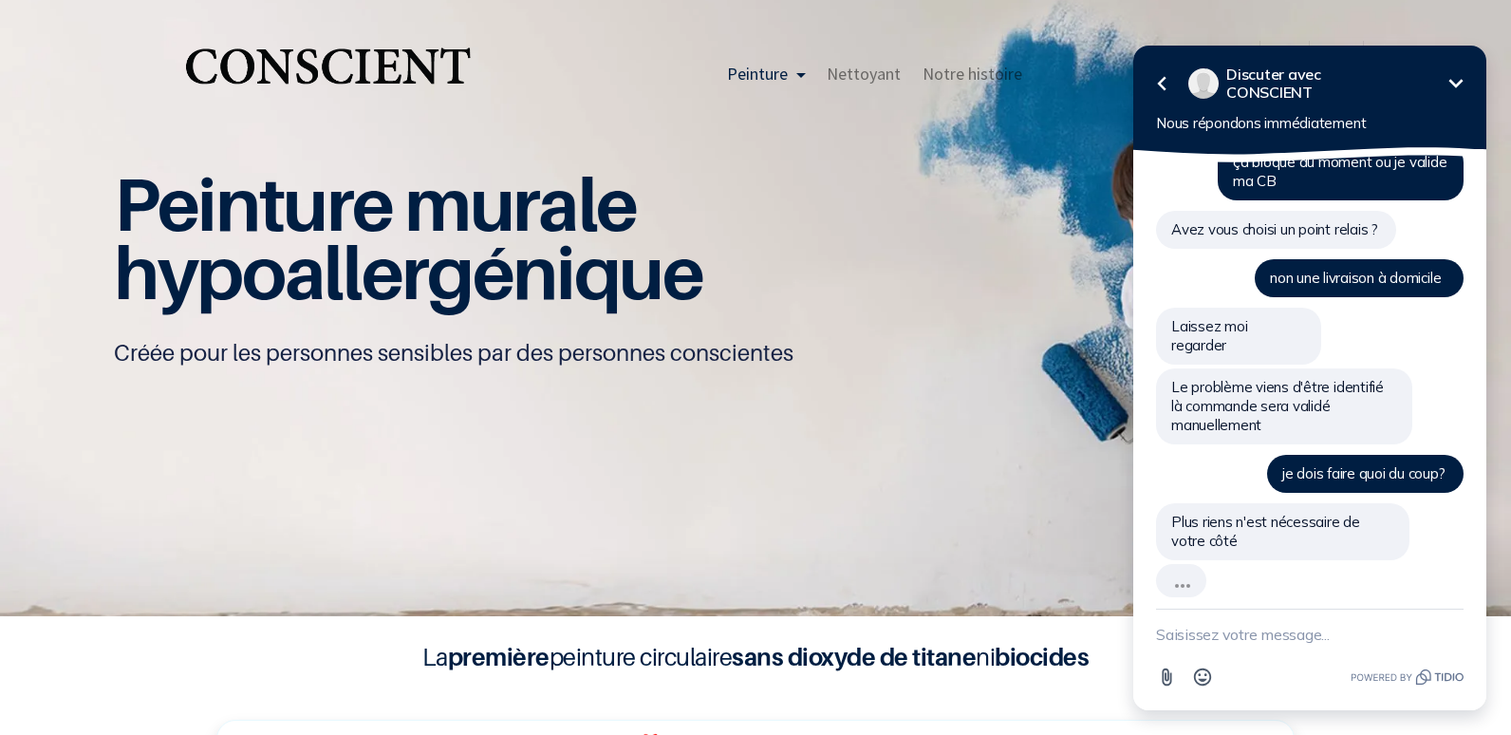
scroll to position [627, 0]
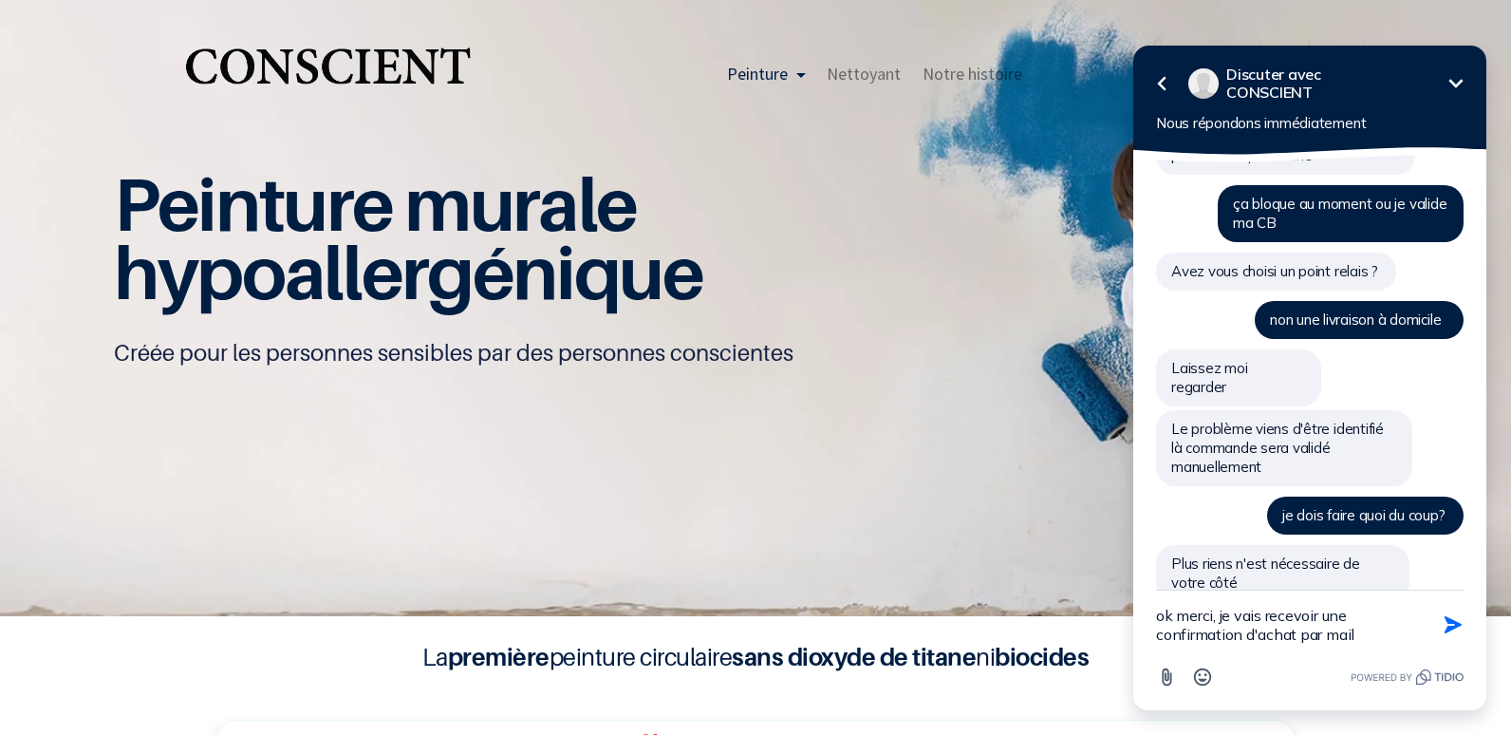
type textarea "ok merci, je vais recevoir une confirmation d'achat par mail?"
